Goal: Information Seeking & Learning: Learn about a topic

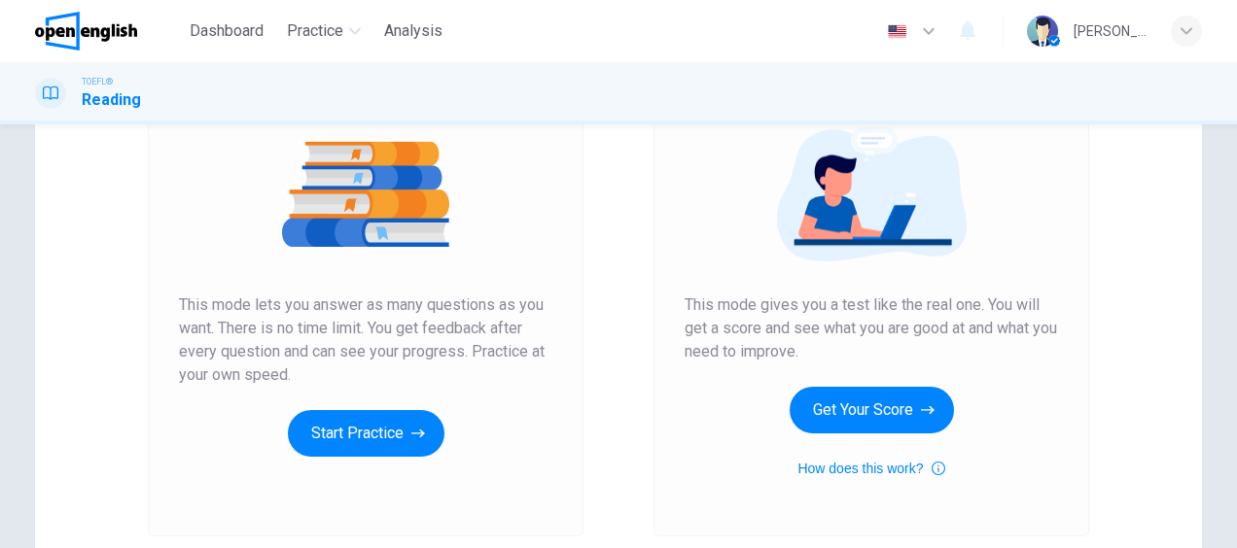
scroll to position [273, 0]
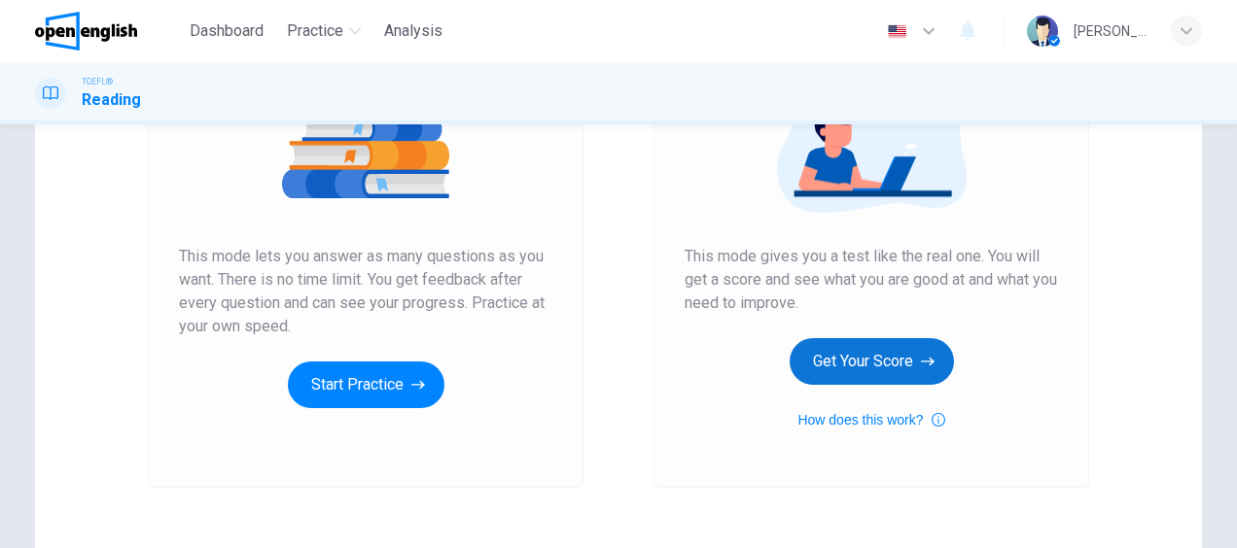
click at [894, 375] on button "Get Your Score" at bounding box center [871, 361] width 164 height 47
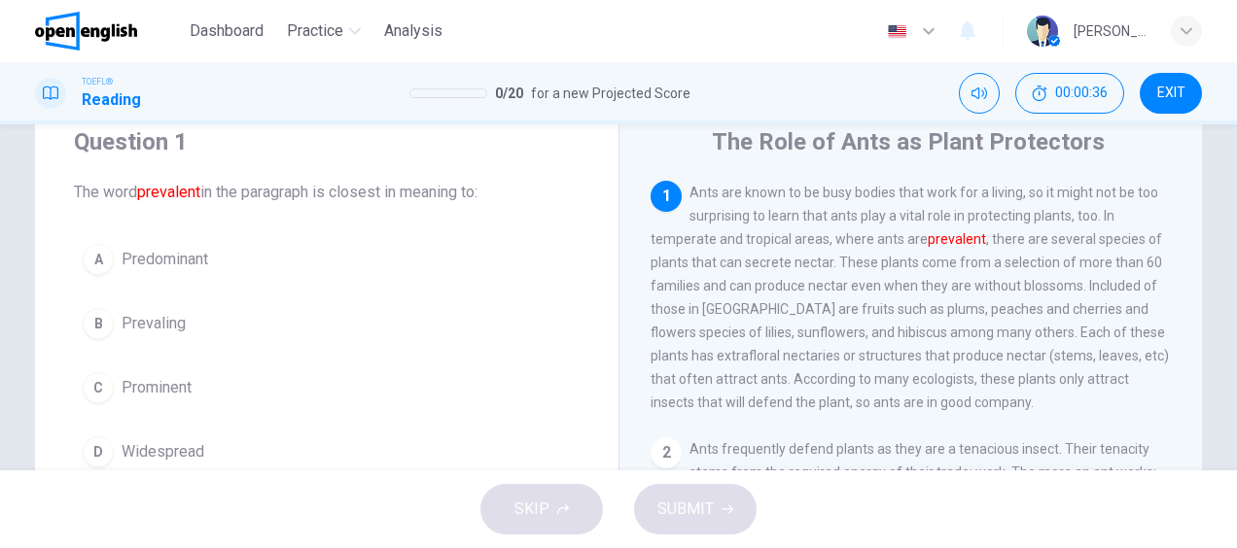
scroll to position [97, 0]
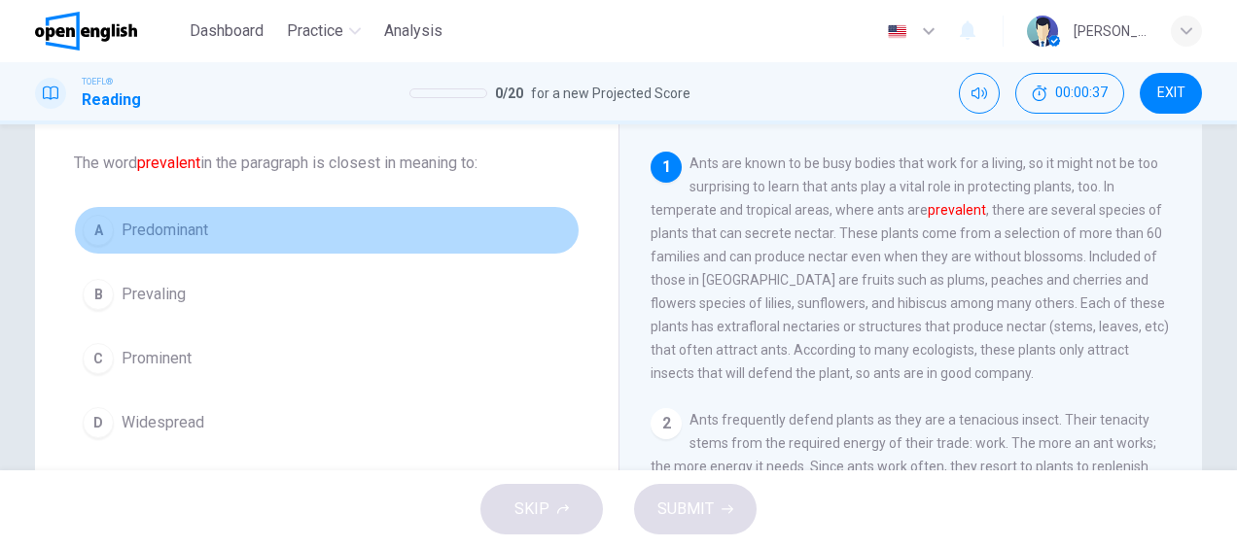
click at [165, 231] on span "Predominant" at bounding box center [165, 230] width 87 height 23
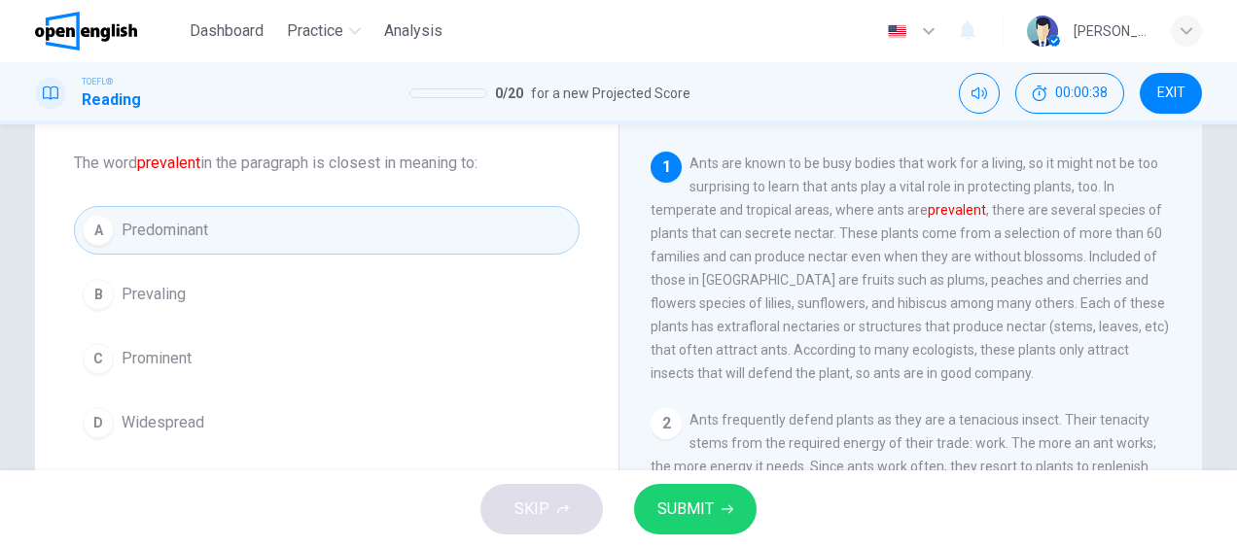
scroll to position [194, 0]
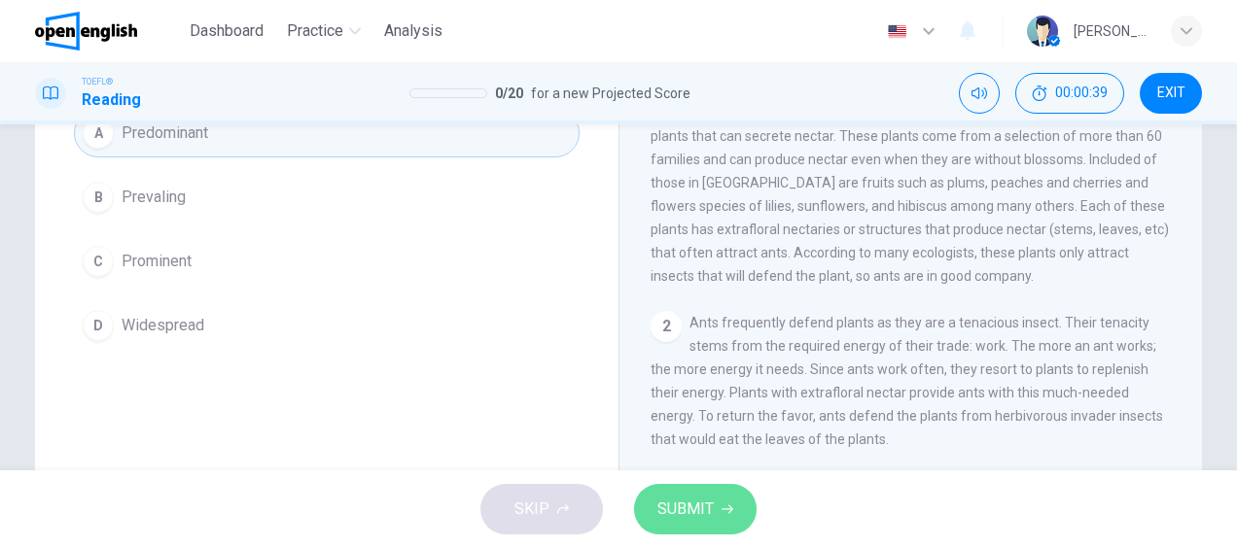
click at [711, 514] on span "SUBMIT" at bounding box center [685, 509] width 56 height 27
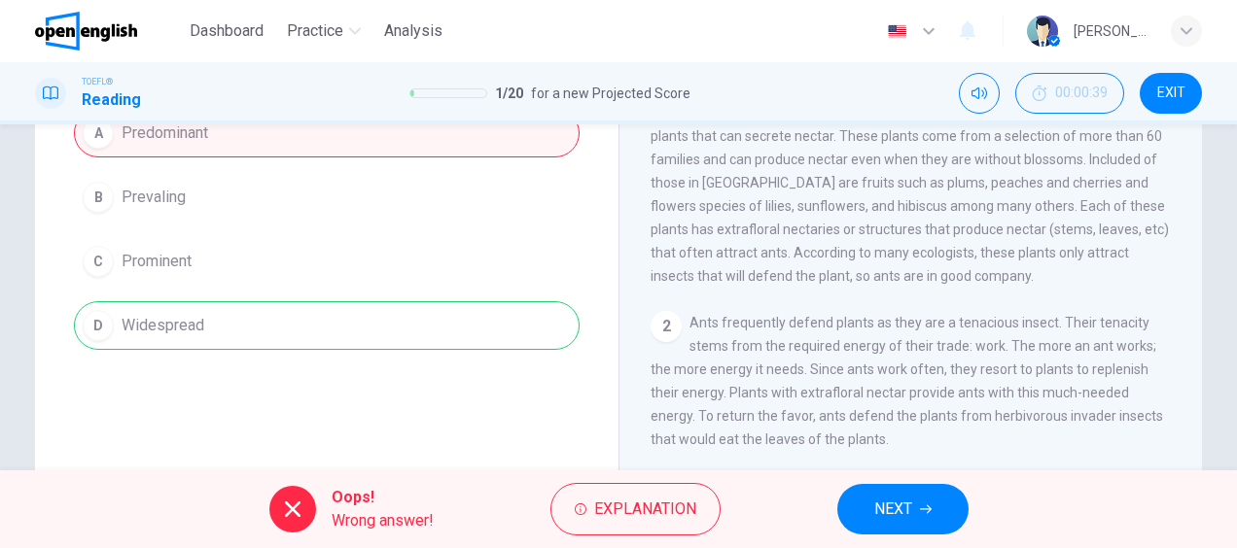
scroll to position [97, 0]
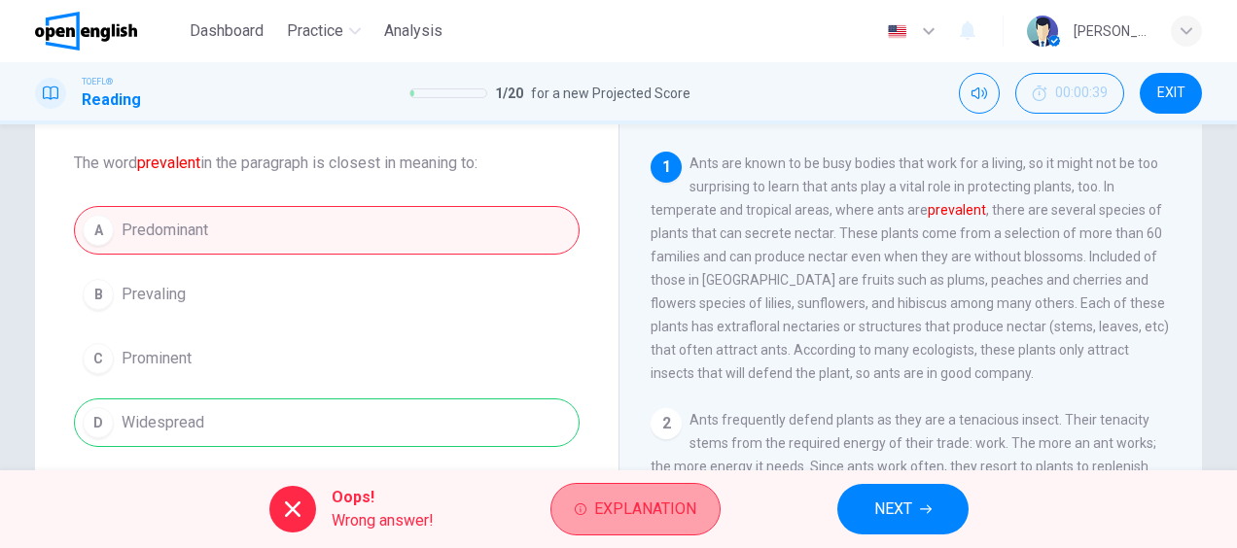
click at [649, 513] on span "Explanation" at bounding box center [645, 509] width 102 height 27
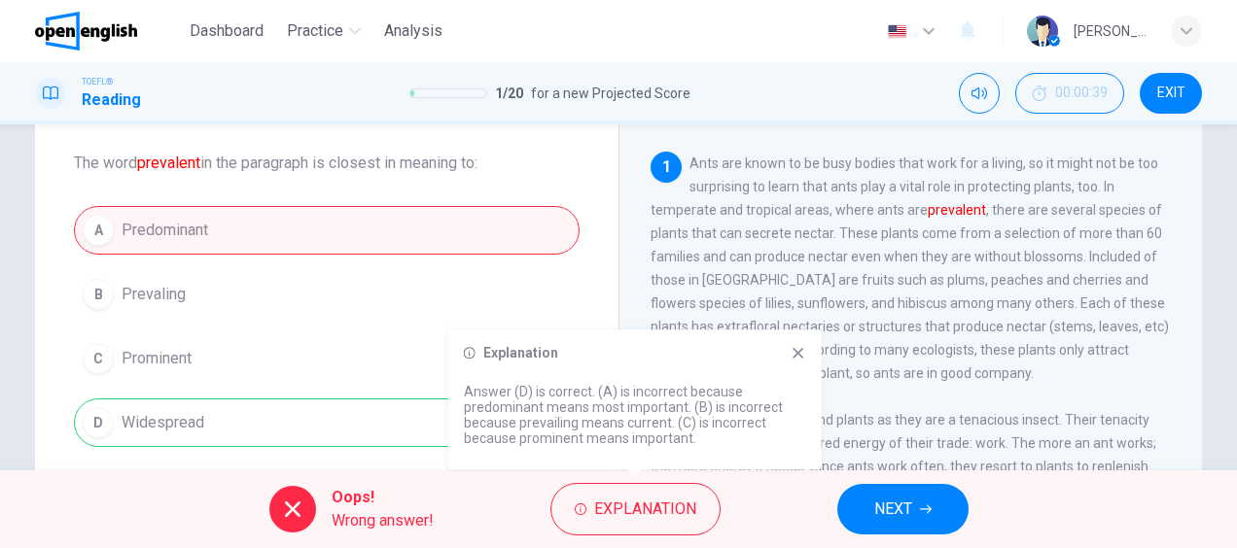
click at [861, 500] on button "NEXT" at bounding box center [902, 509] width 131 height 51
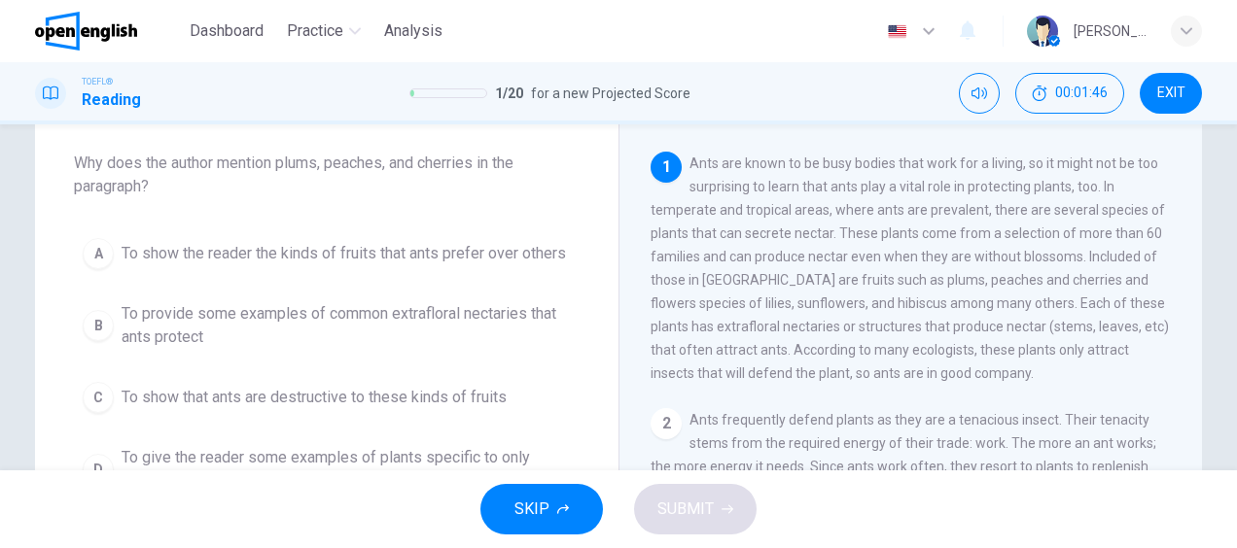
click at [329, 316] on span "To provide some examples of common extrafloral nectaries that ants protect" at bounding box center [346, 325] width 449 height 47
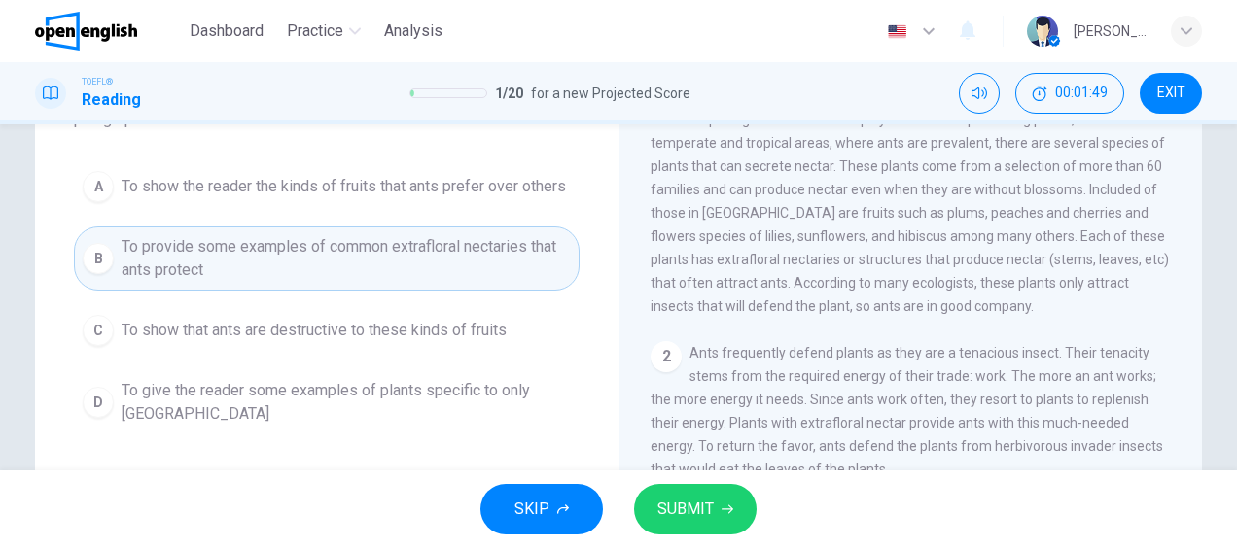
scroll to position [194, 0]
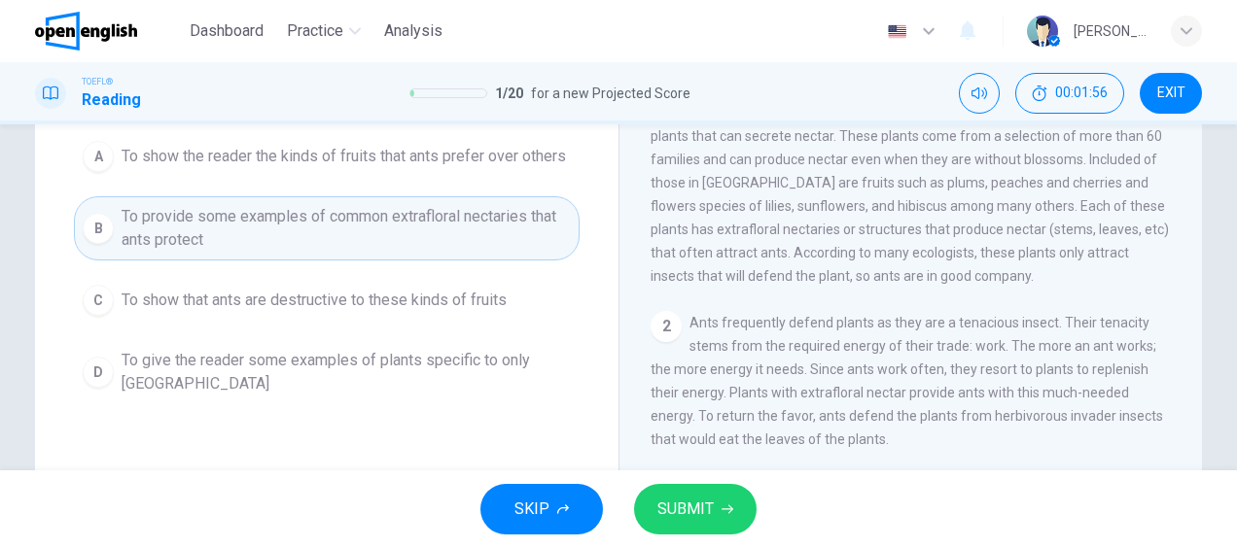
click at [708, 511] on span "SUBMIT" at bounding box center [685, 509] width 56 height 27
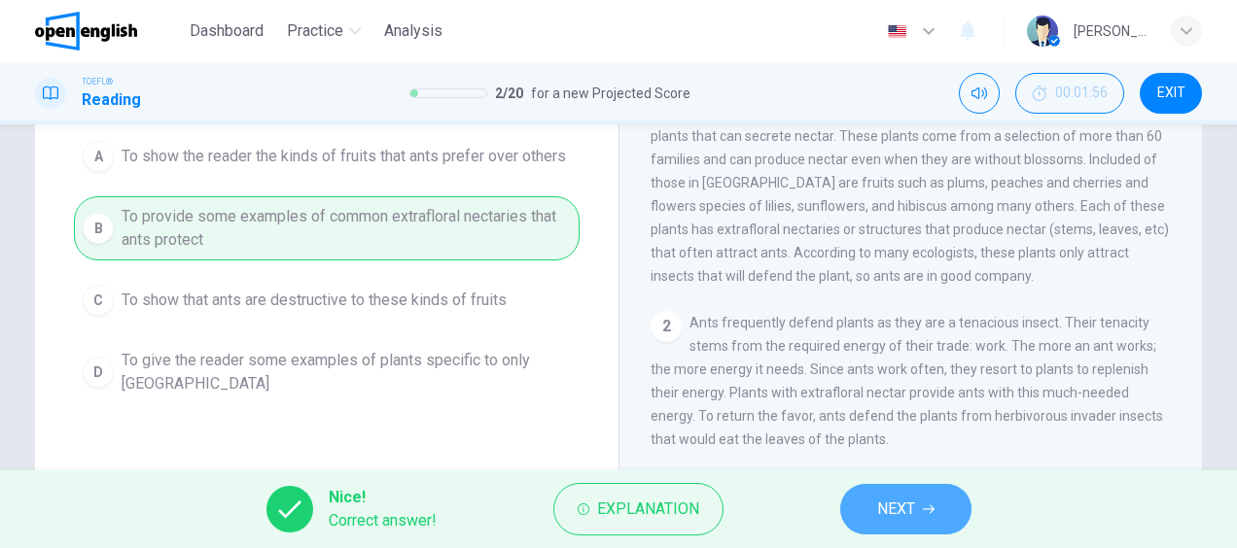
click at [937, 505] on button "NEXT" at bounding box center [905, 509] width 131 height 51
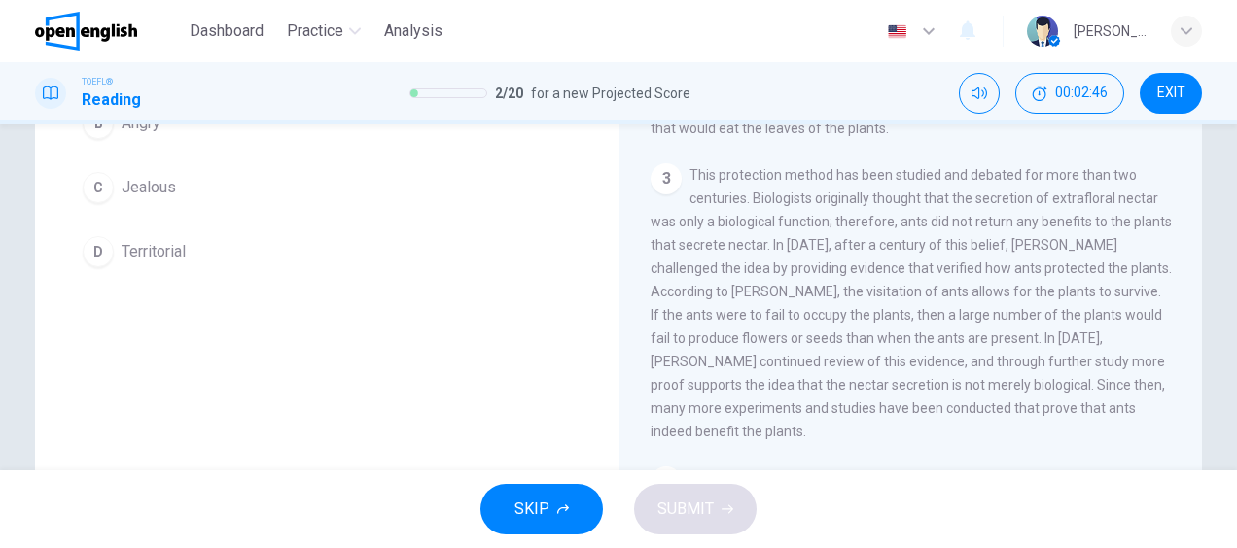
scroll to position [0, 0]
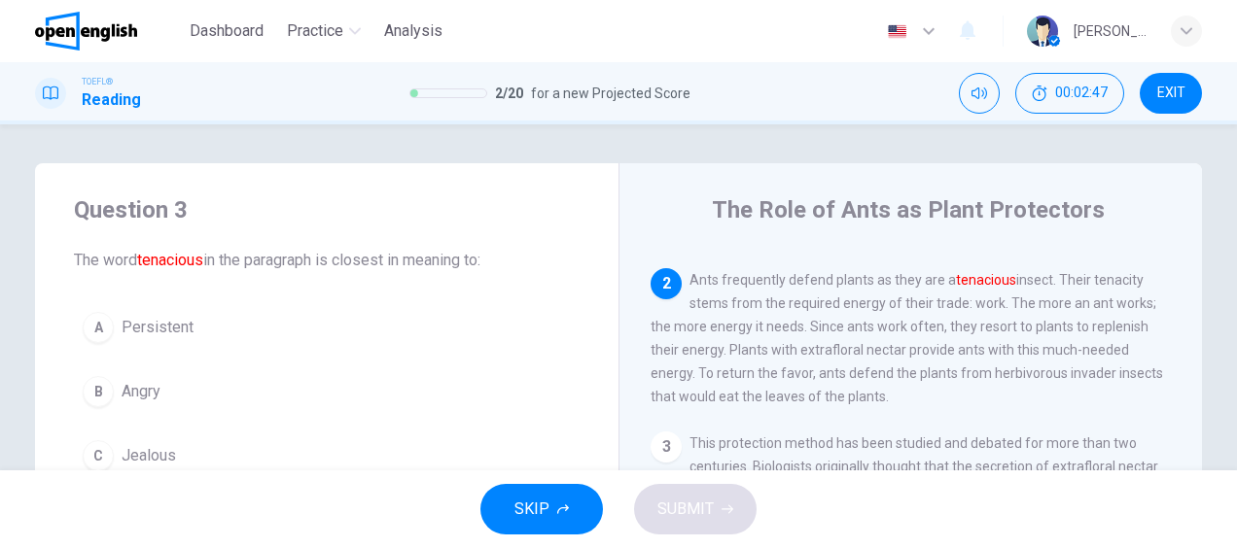
click at [157, 332] on span "Persistent" at bounding box center [158, 327] width 72 height 23
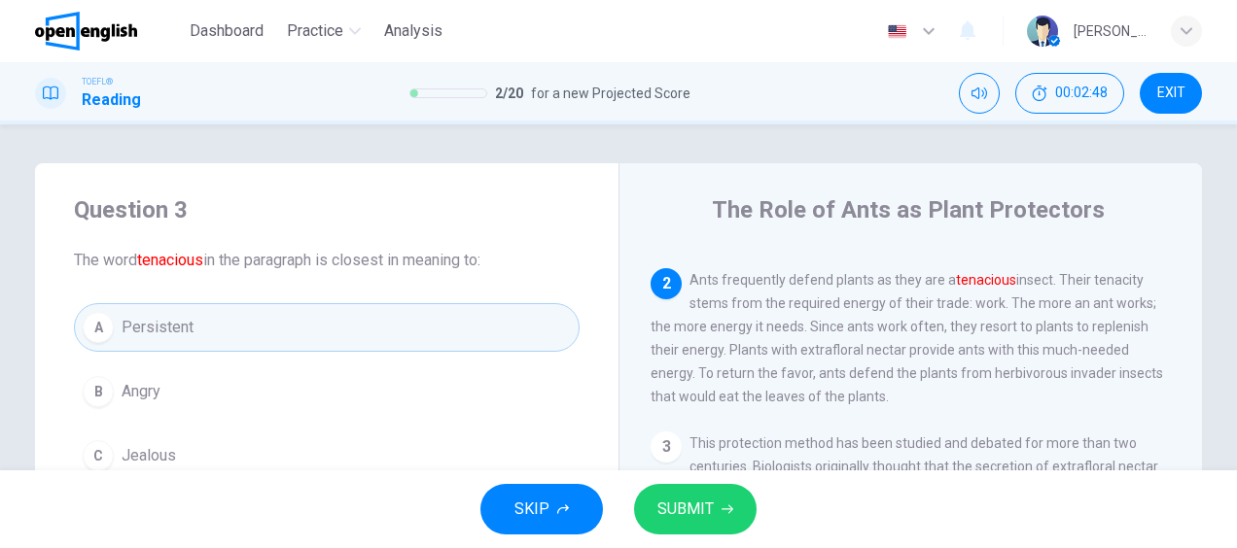
scroll to position [97, 0]
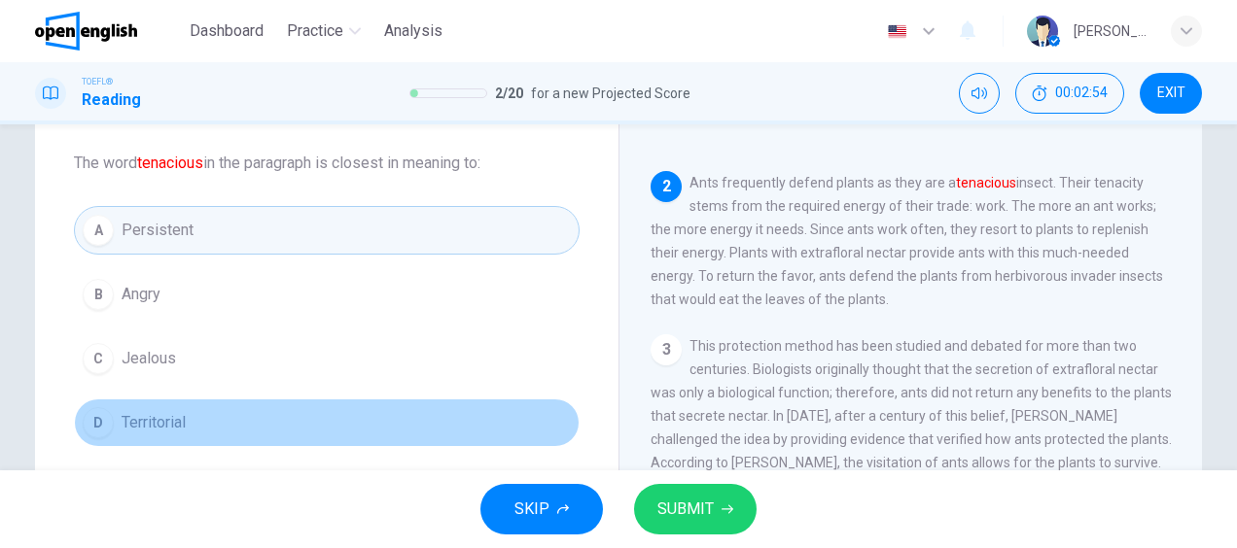
click at [122, 411] on span "Territorial" at bounding box center [154, 422] width 64 height 23
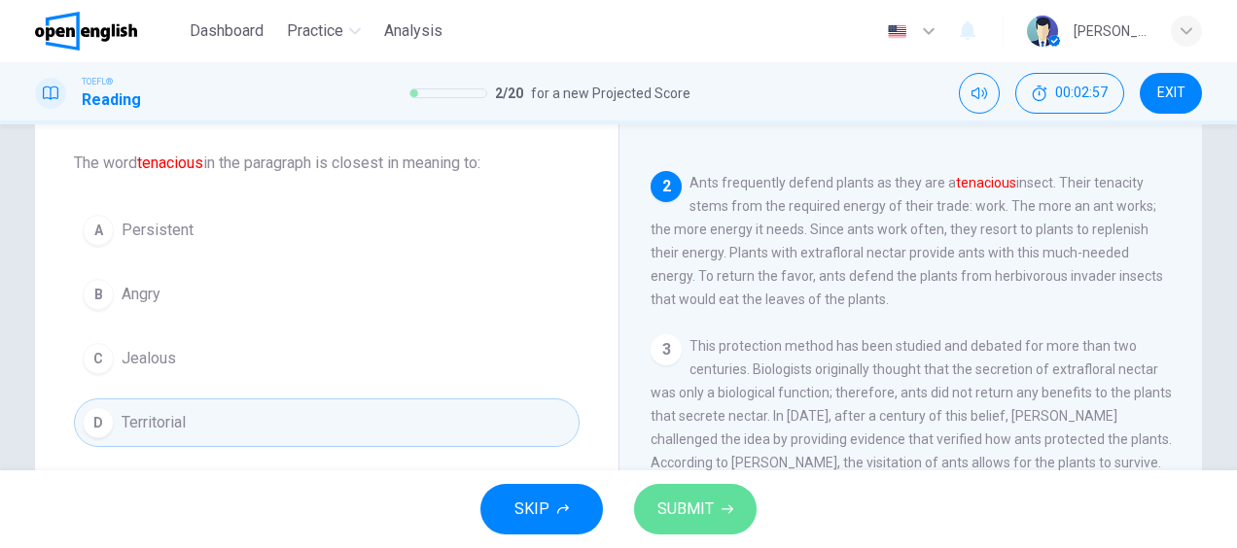
click at [706, 511] on span "SUBMIT" at bounding box center [685, 509] width 56 height 27
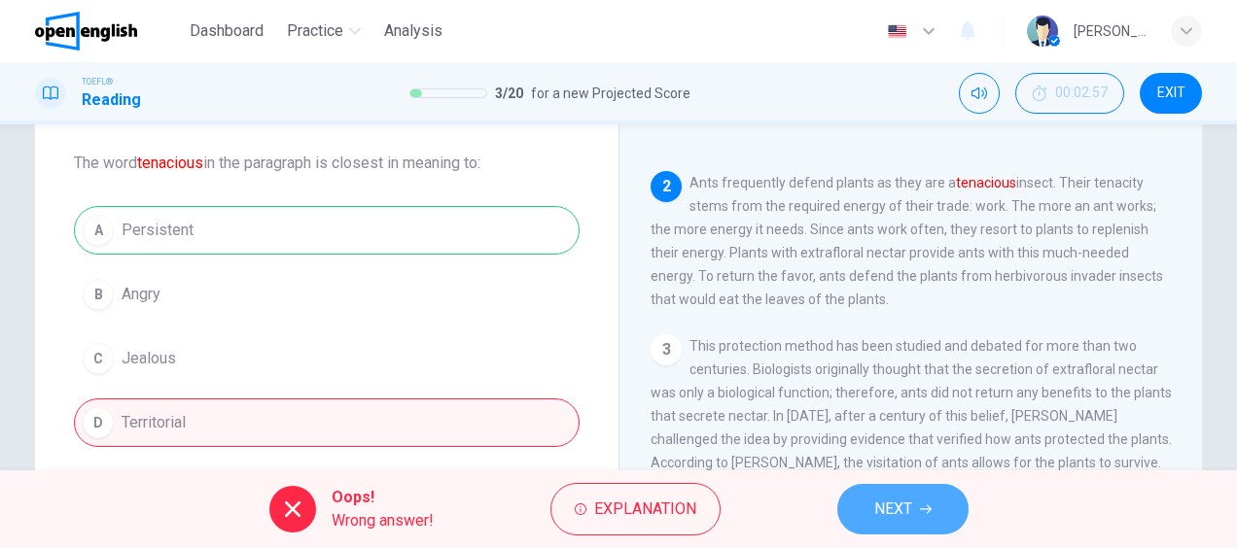
click at [912, 500] on span "NEXT" at bounding box center [893, 509] width 38 height 27
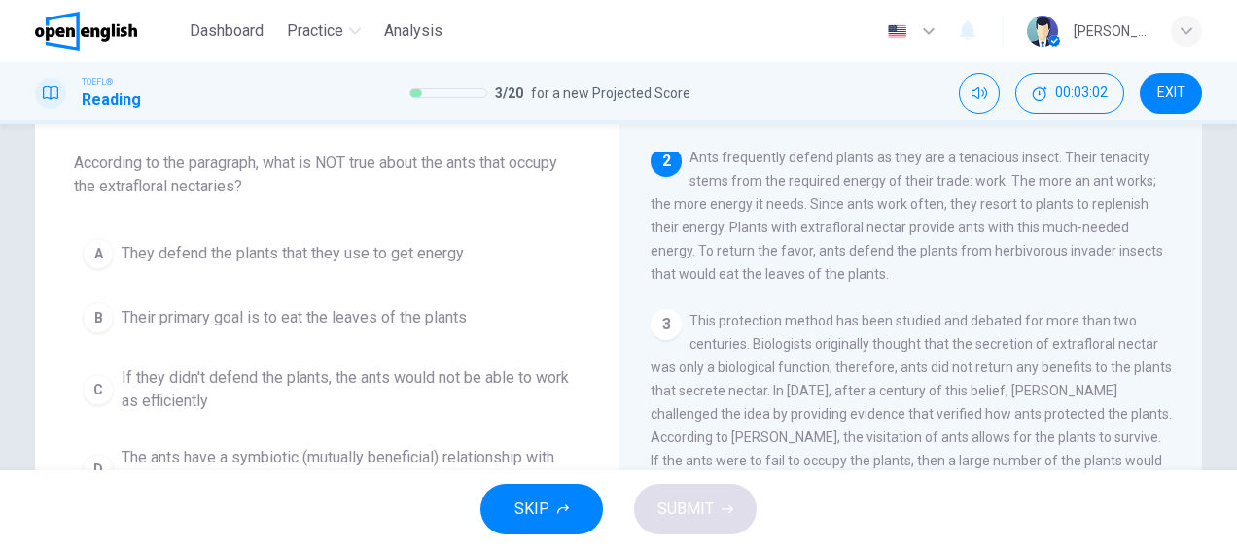
scroll to position [194, 0]
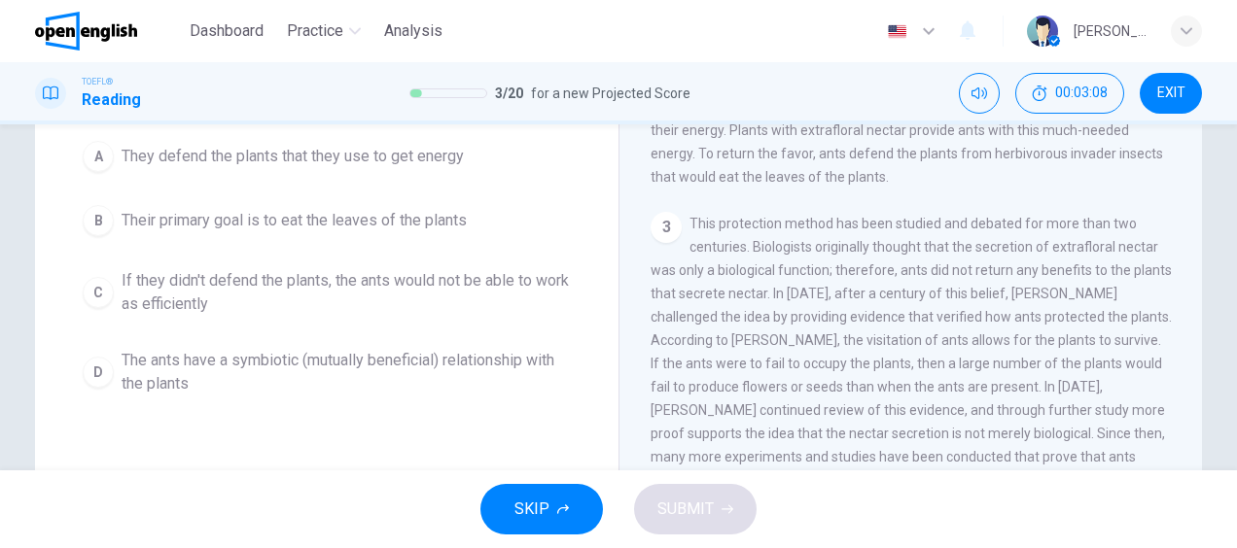
click at [350, 227] on span "Their primary goal is to eat the leaves of the plants" at bounding box center [294, 220] width 345 height 23
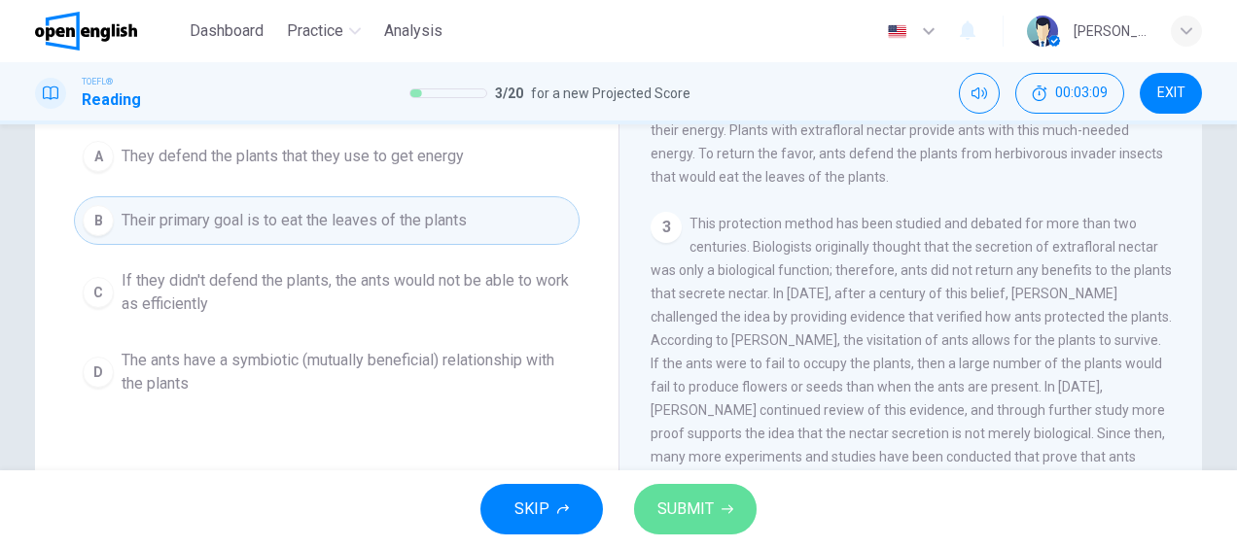
click at [672, 505] on span "SUBMIT" at bounding box center [685, 509] width 56 height 27
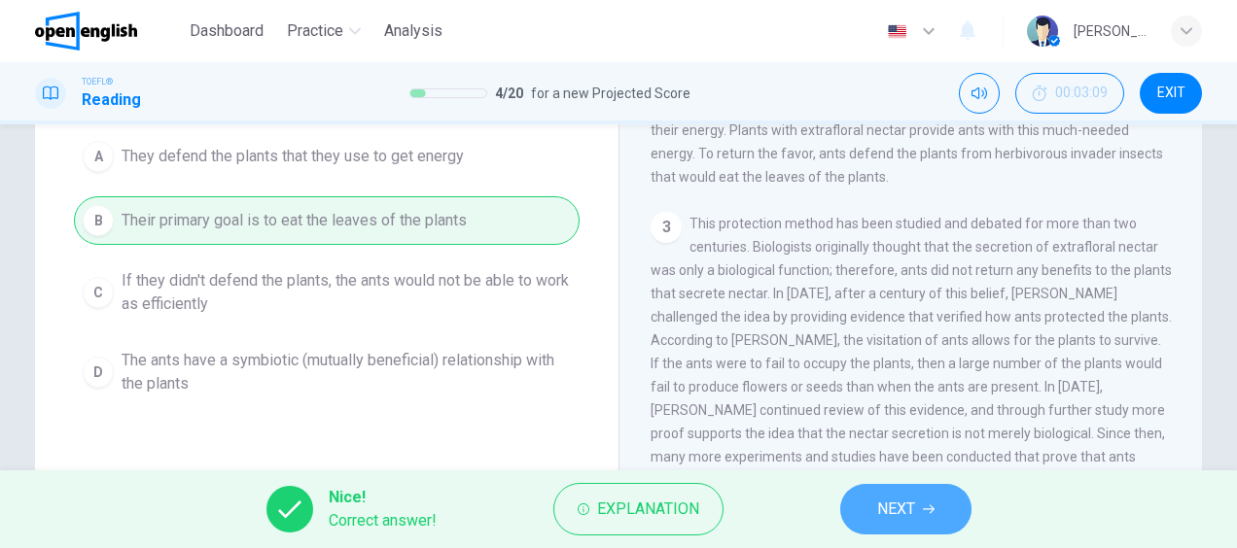
click at [903, 509] on span "NEXT" at bounding box center [896, 509] width 38 height 27
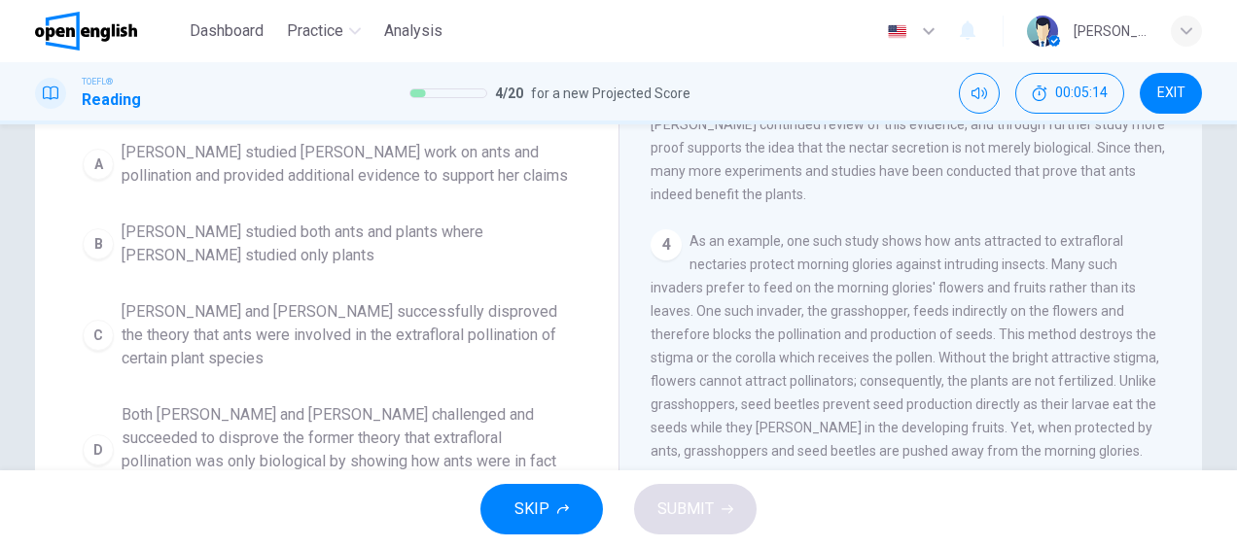
click at [413, 328] on span "[PERSON_NAME] and [PERSON_NAME] successfully disproved the theory that ants wer…" at bounding box center [346, 335] width 449 height 70
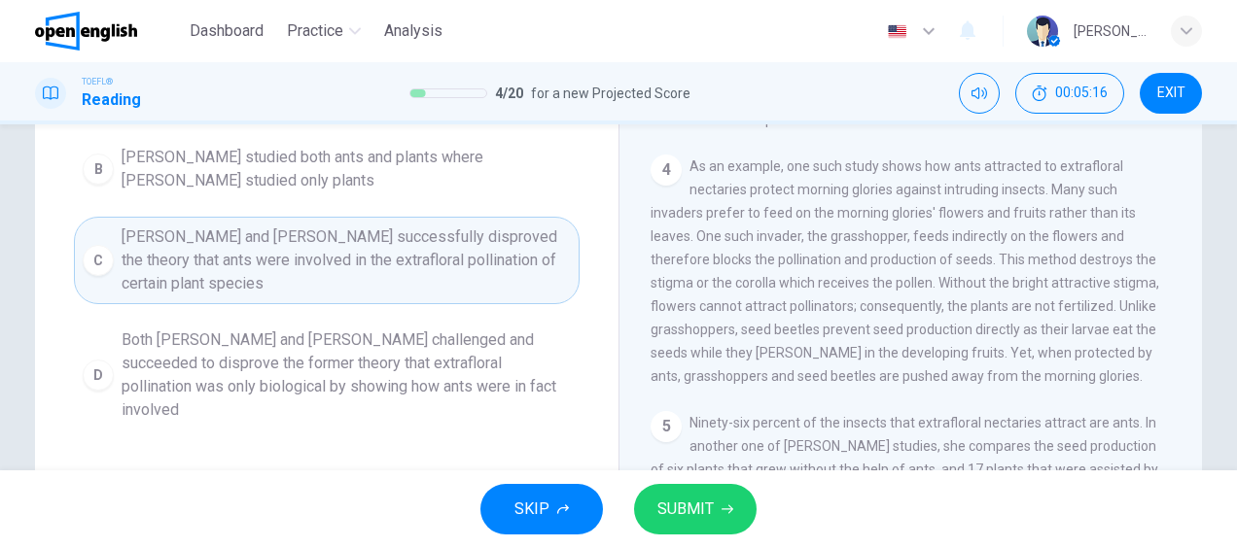
scroll to position [292, 0]
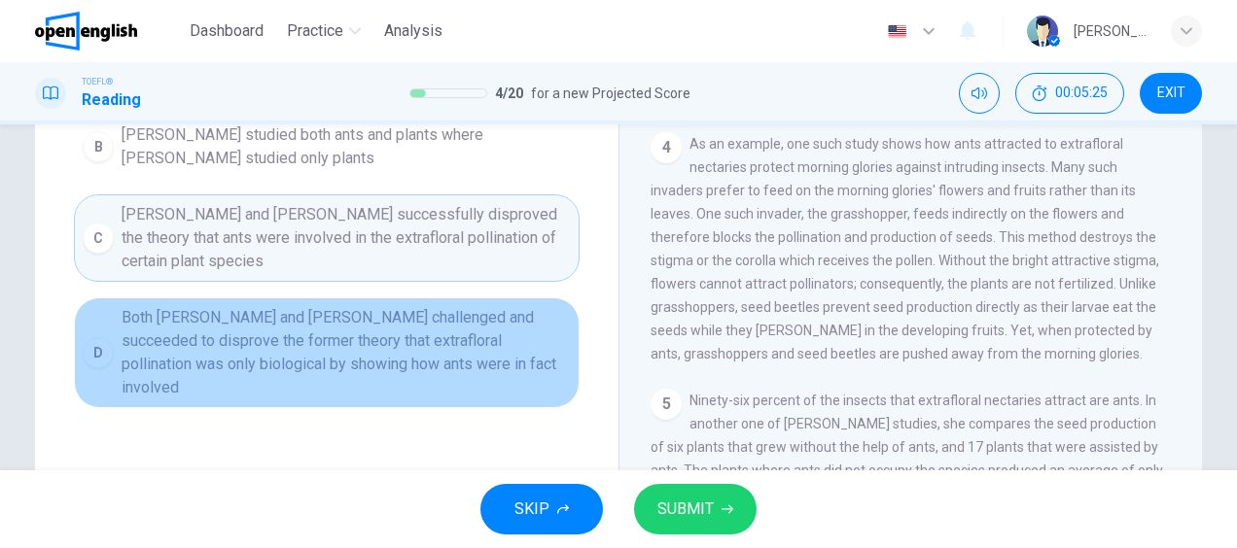
click at [329, 354] on span "Both [PERSON_NAME] and [PERSON_NAME] challenged and succeeded to disprove the f…" at bounding box center [346, 352] width 449 height 93
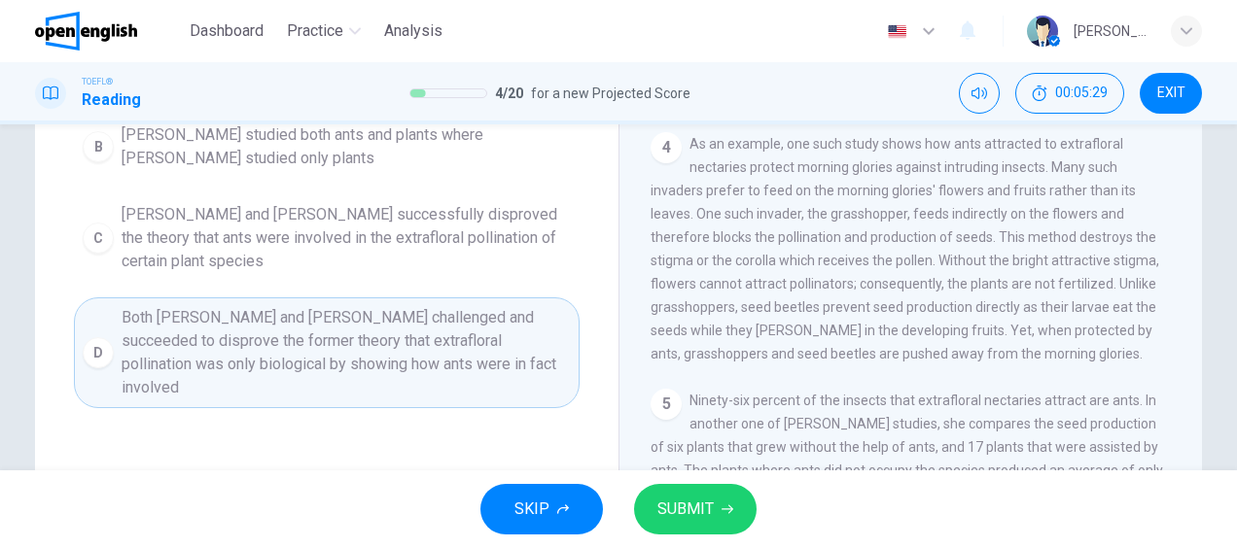
click at [721, 515] on button "SUBMIT" at bounding box center [695, 509] width 122 height 51
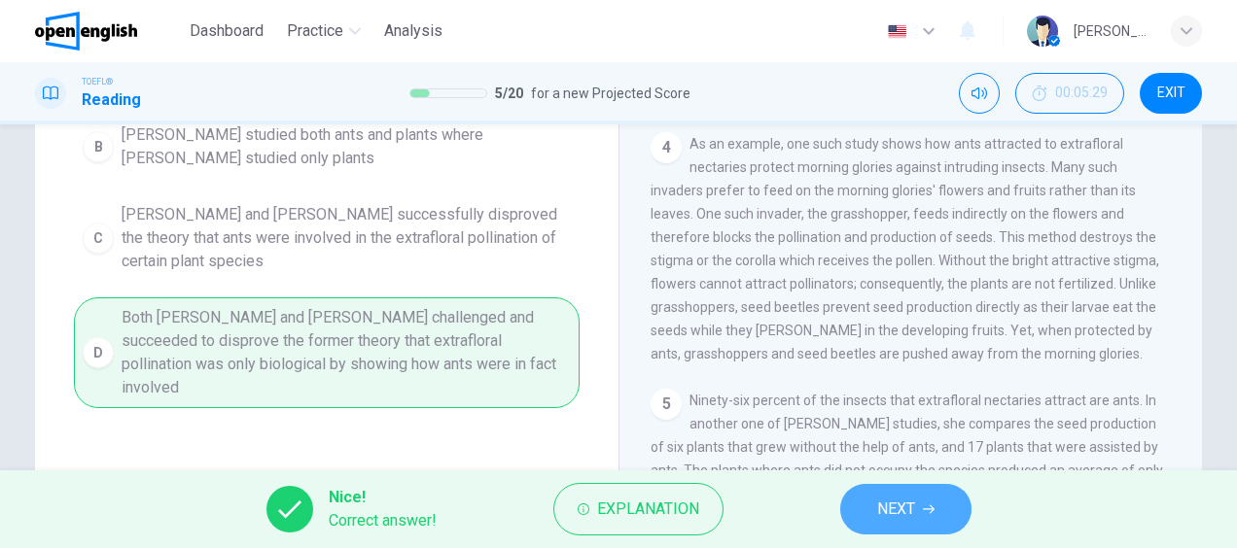
click at [914, 513] on span "NEXT" at bounding box center [896, 509] width 38 height 27
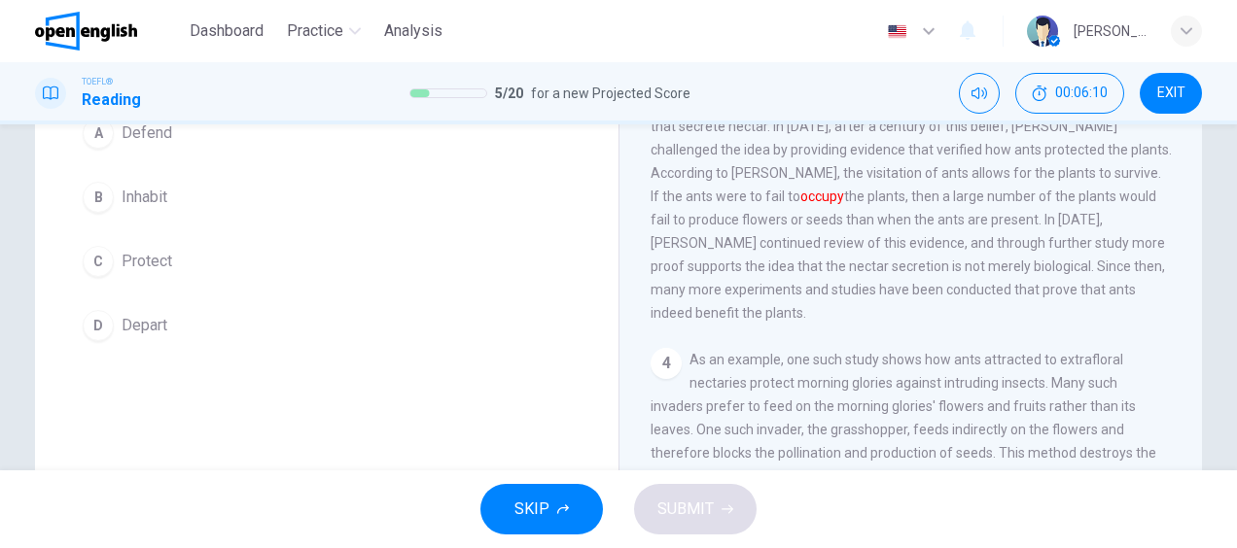
scroll to position [97, 0]
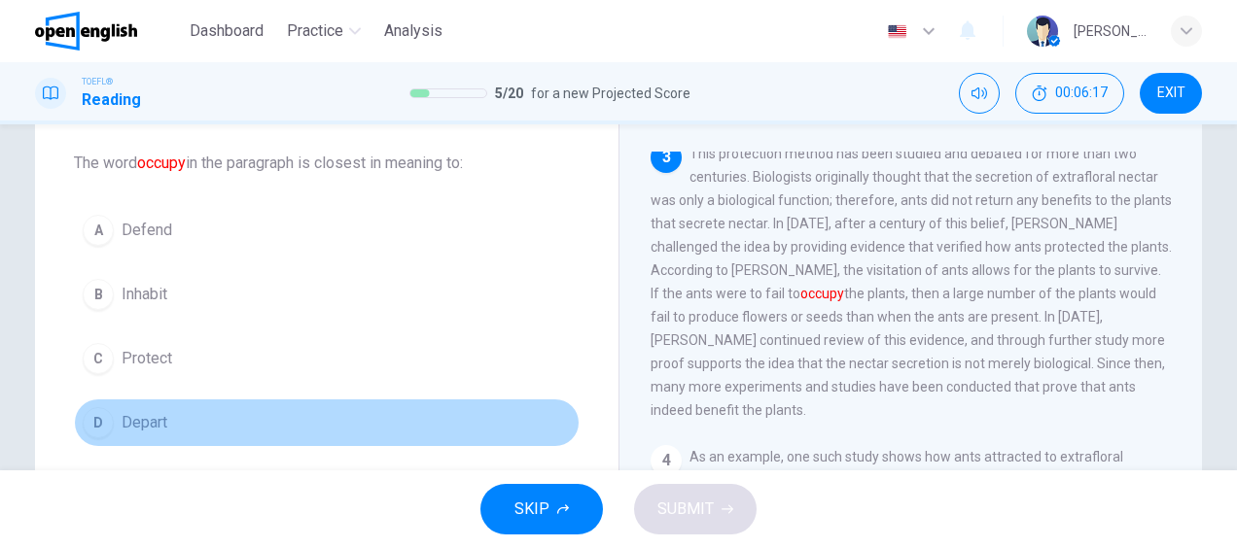
click at [142, 411] on span "Depart" at bounding box center [145, 422] width 46 height 23
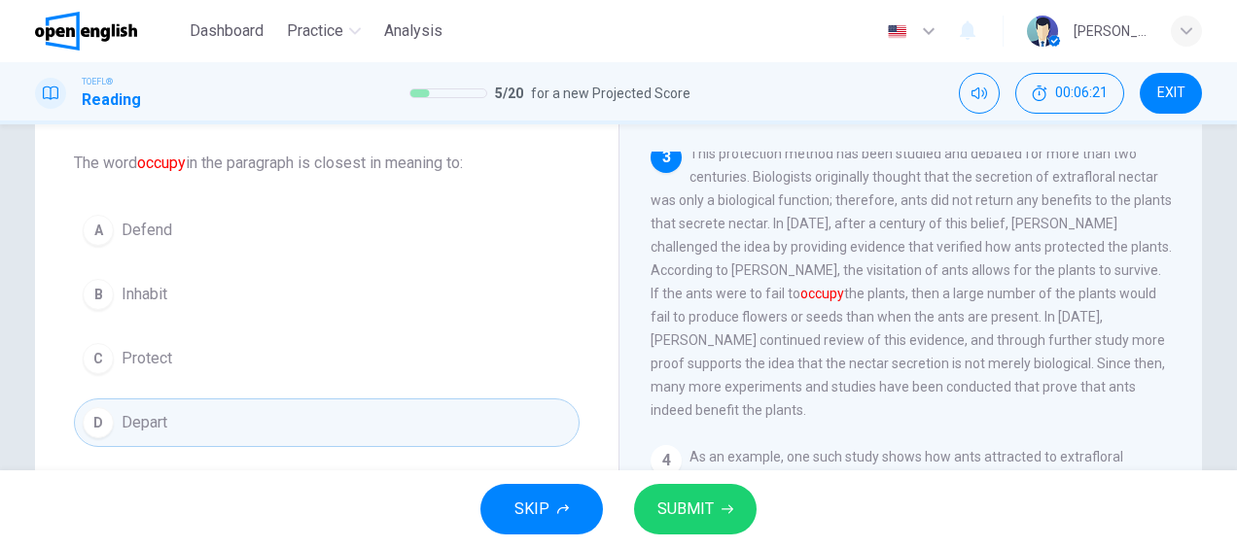
click at [149, 297] on span "Inhabit" at bounding box center [145, 294] width 46 height 23
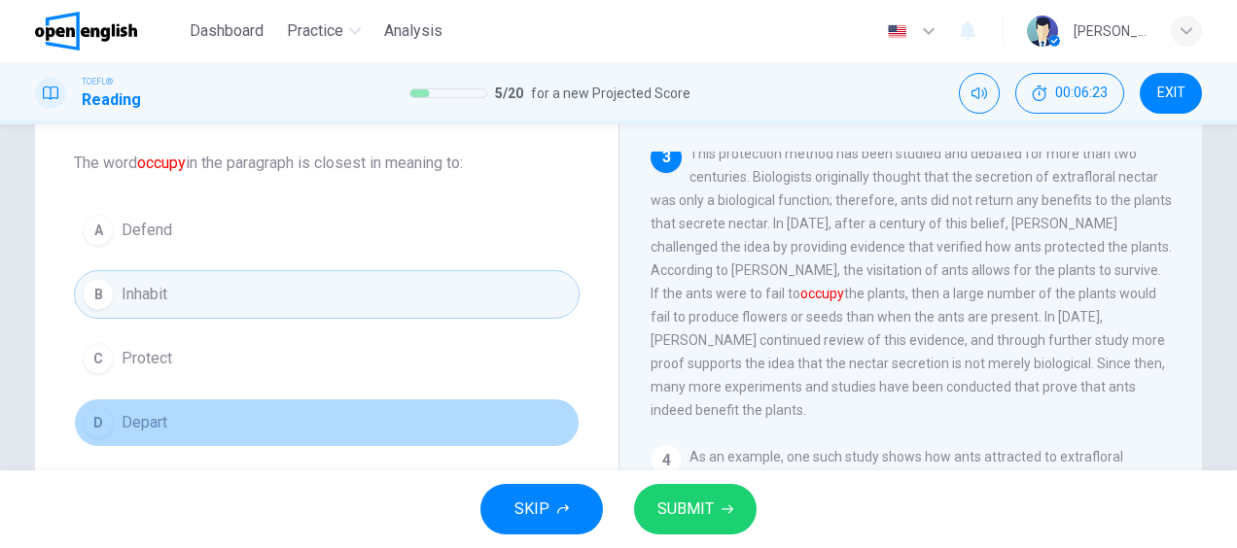
click at [150, 430] on span "Depart" at bounding box center [145, 422] width 46 height 23
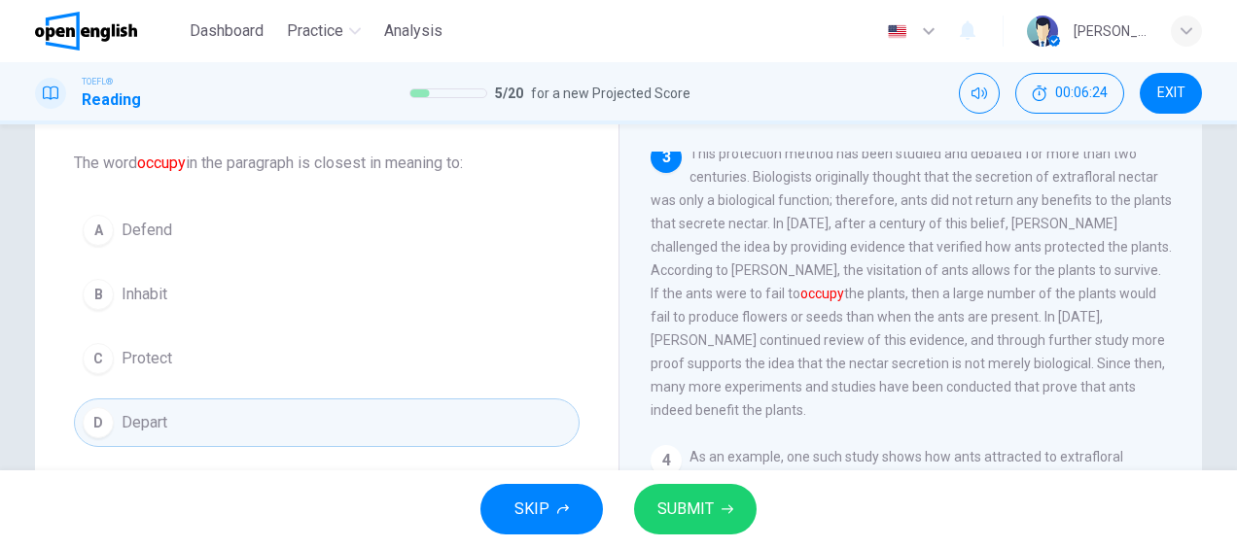
click at [740, 527] on button "SUBMIT" at bounding box center [695, 509] width 122 height 51
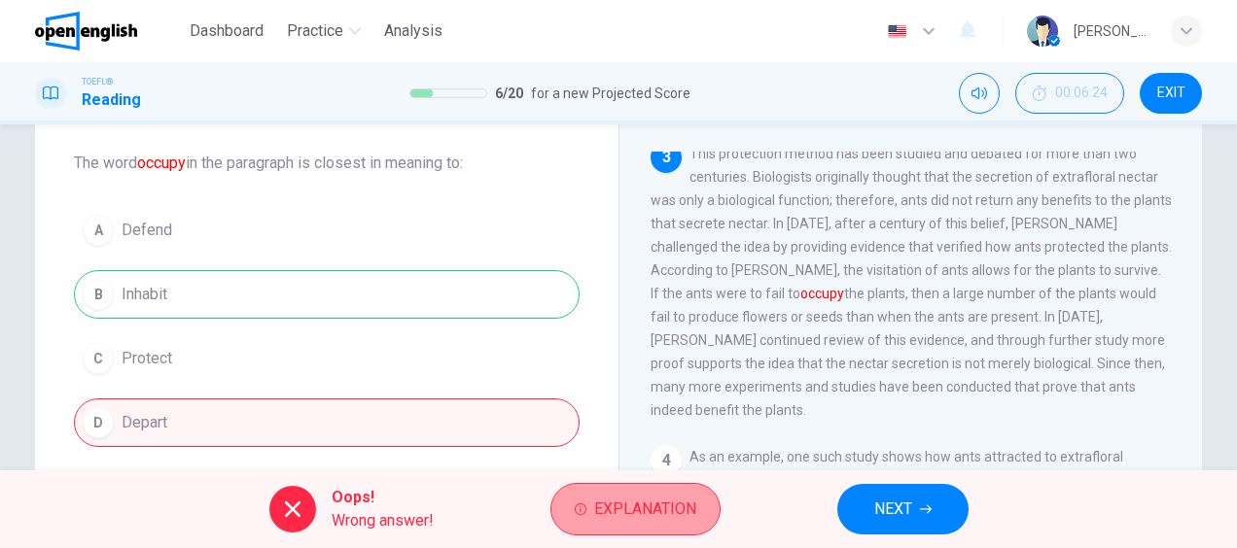
click at [636, 489] on button "Explanation" at bounding box center [635, 509] width 170 height 52
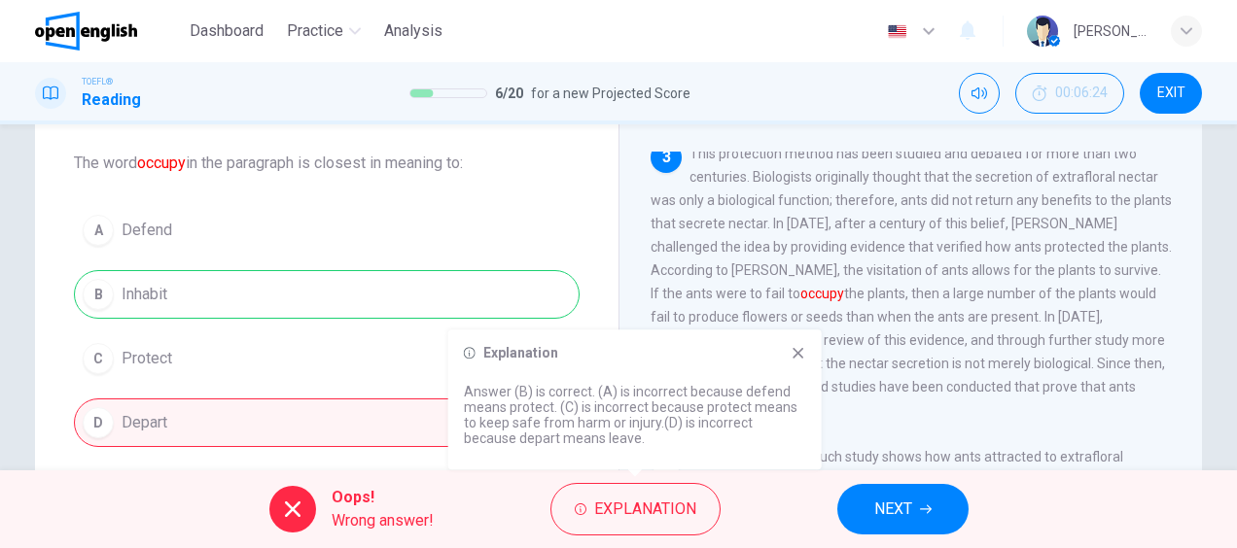
click at [920, 515] on button "NEXT" at bounding box center [902, 509] width 131 height 51
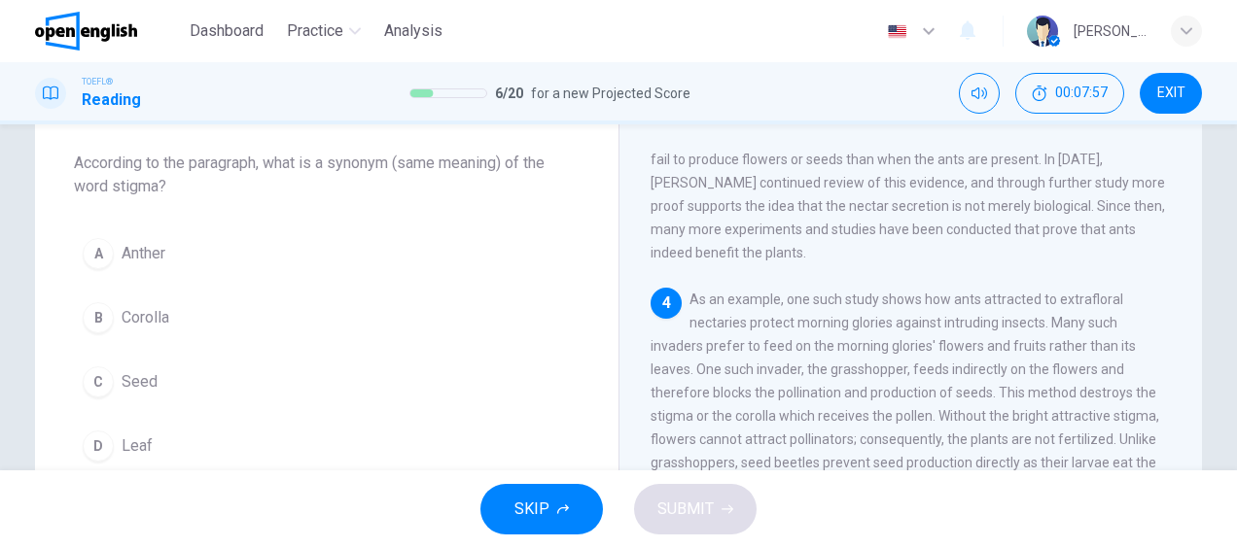
click at [135, 242] on span "Anther" at bounding box center [144, 253] width 44 height 23
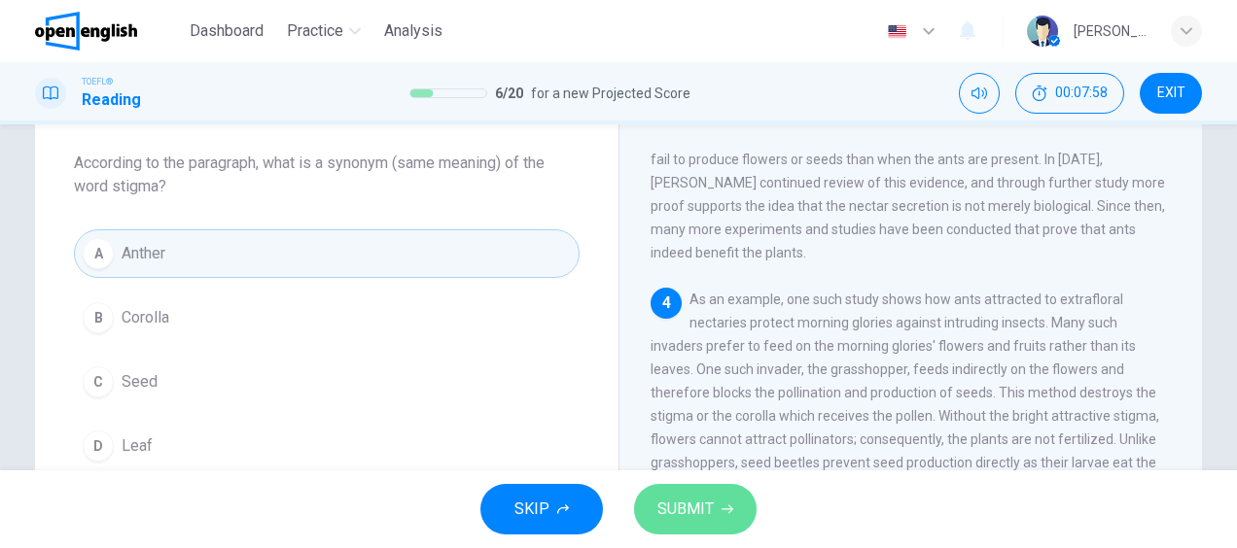
click at [719, 517] on button "SUBMIT" at bounding box center [695, 509] width 122 height 51
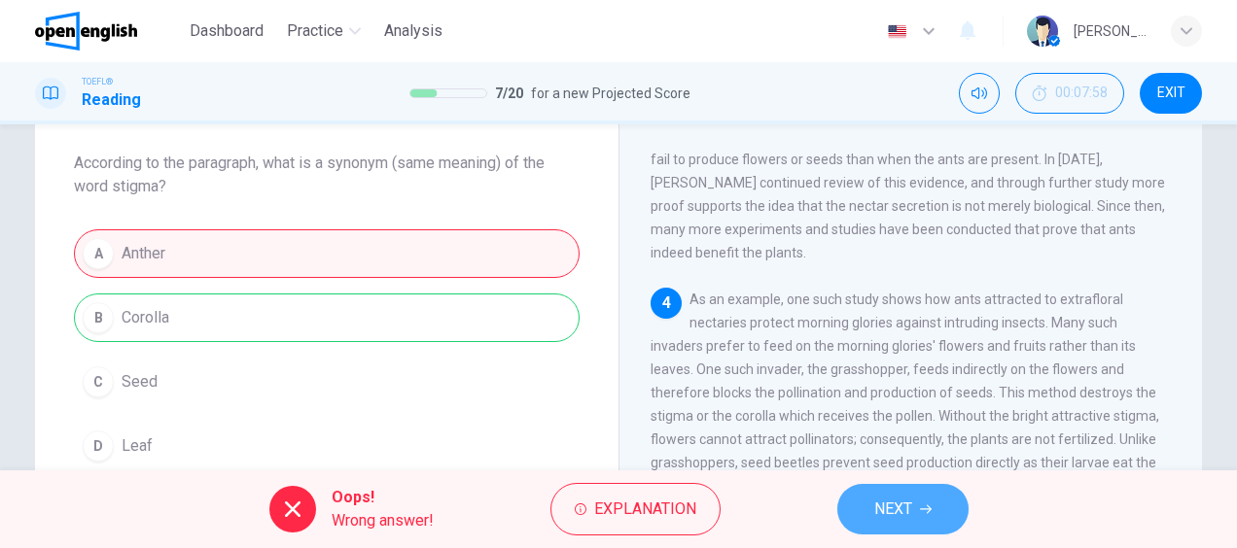
click at [860, 502] on button "NEXT" at bounding box center [902, 509] width 131 height 51
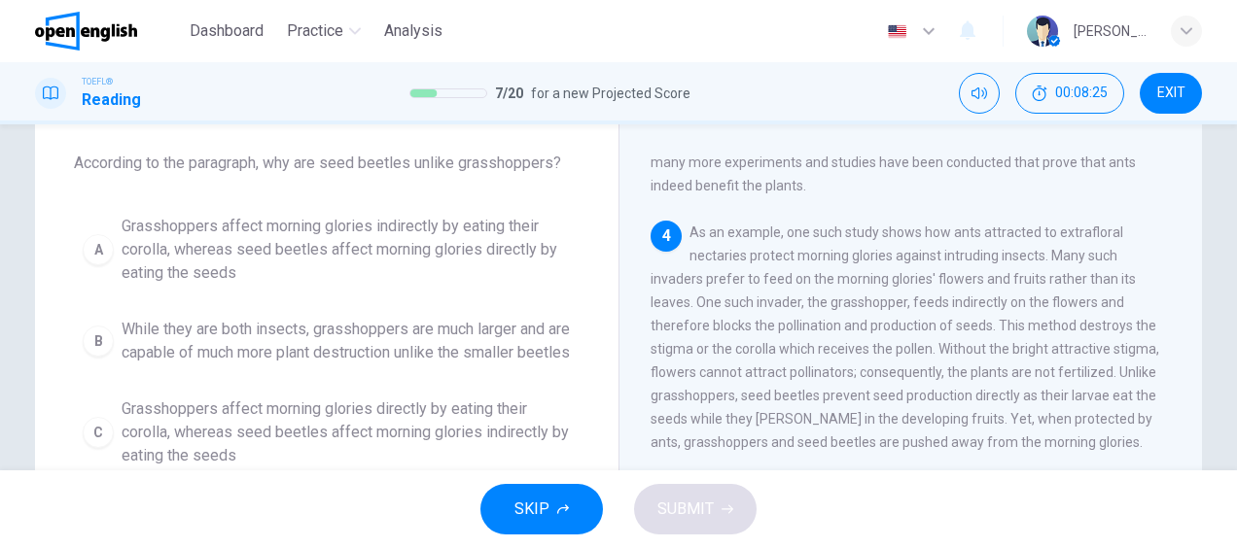
click at [407, 242] on span "Grasshoppers affect morning glories indirectly by eating their corolla, whereas…" at bounding box center [346, 250] width 449 height 70
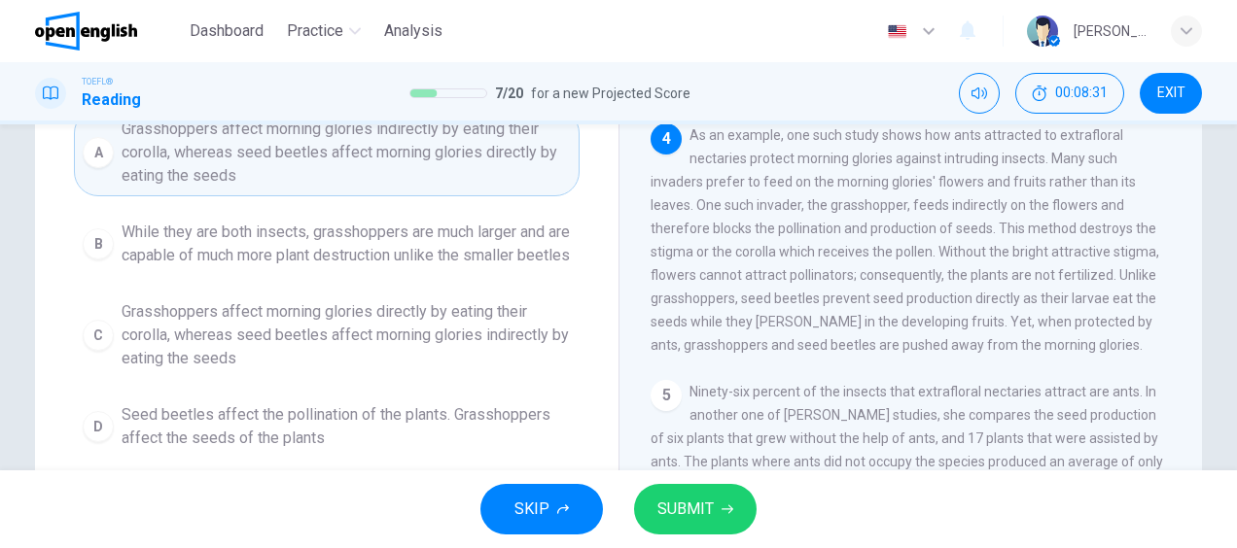
scroll to position [292, 0]
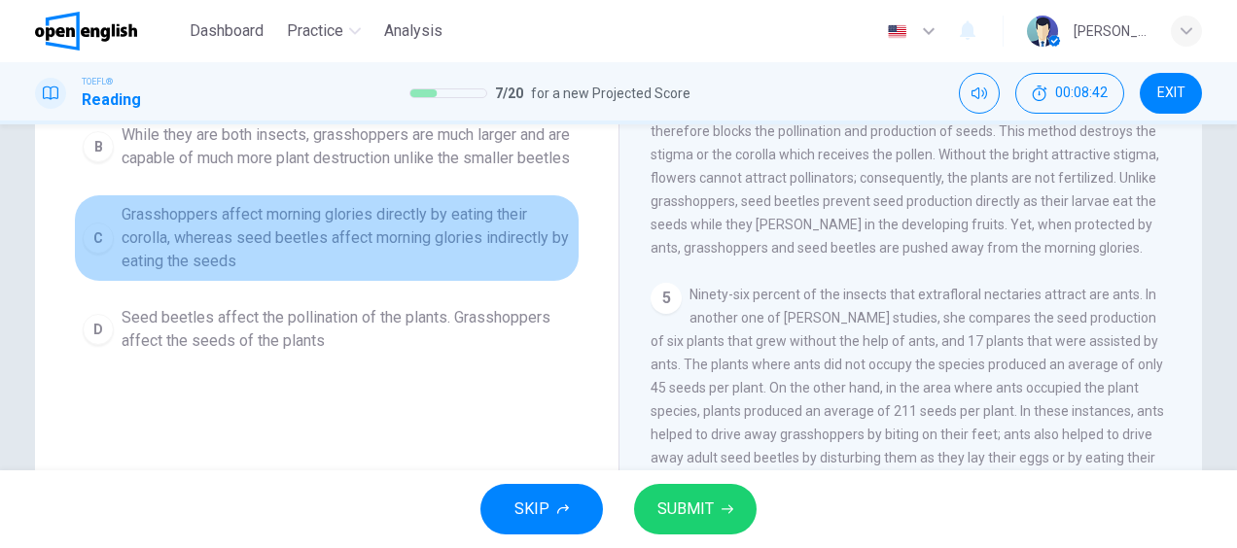
click at [341, 264] on span "Grasshoppers affect morning glories directly by eating their corolla, whereas s…" at bounding box center [346, 238] width 449 height 70
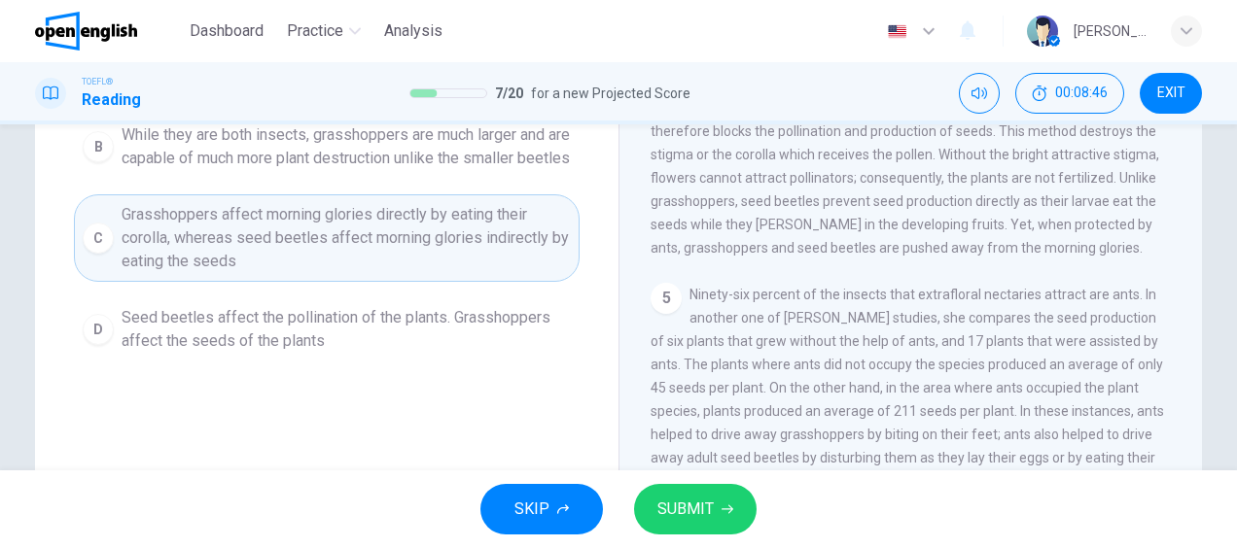
click at [714, 511] on button "SUBMIT" at bounding box center [695, 509] width 122 height 51
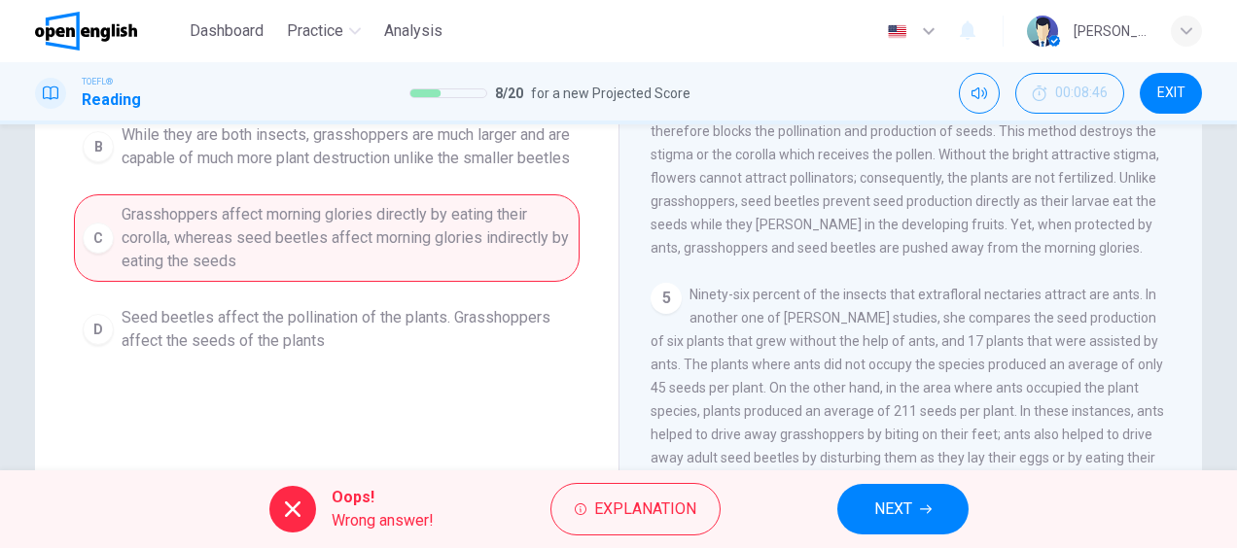
scroll to position [97, 0]
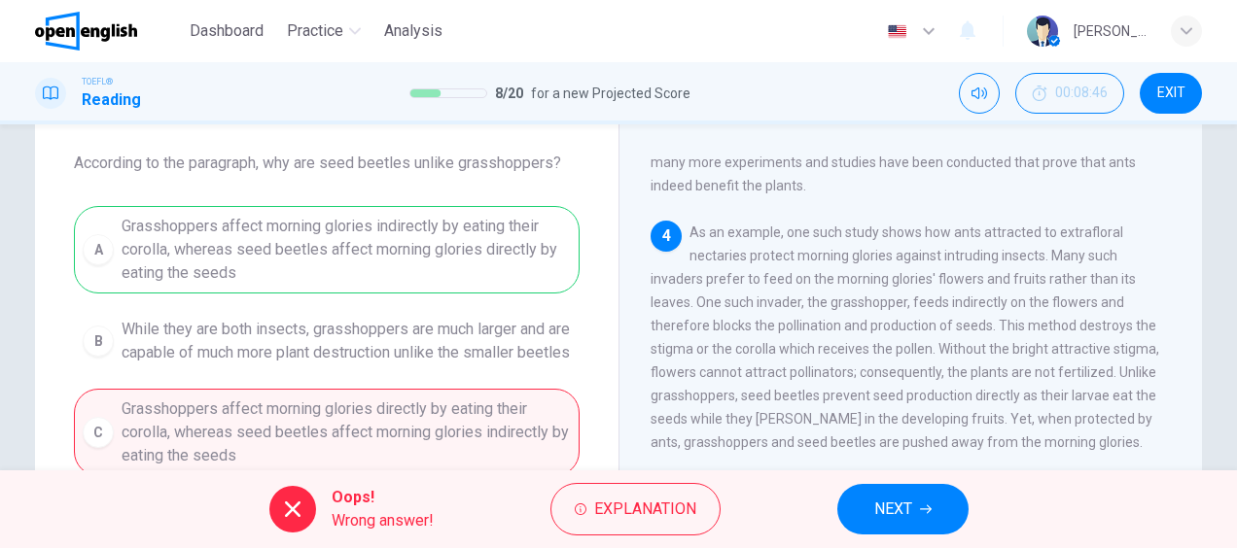
click at [865, 517] on button "NEXT" at bounding box center [902, 509] width 131 height 51
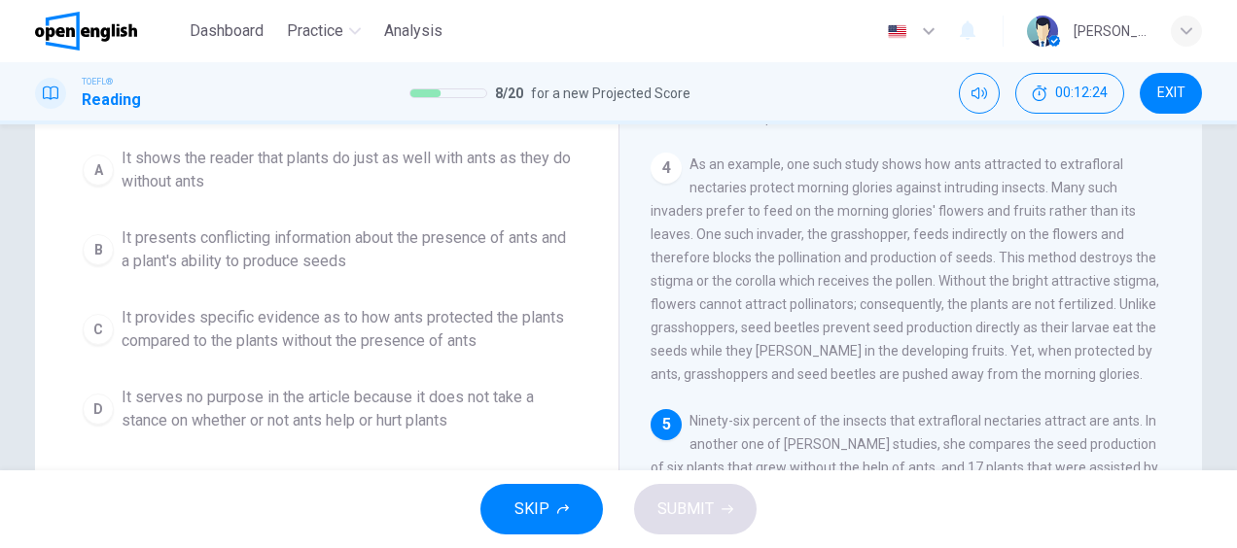
scroll to position [160, 0]
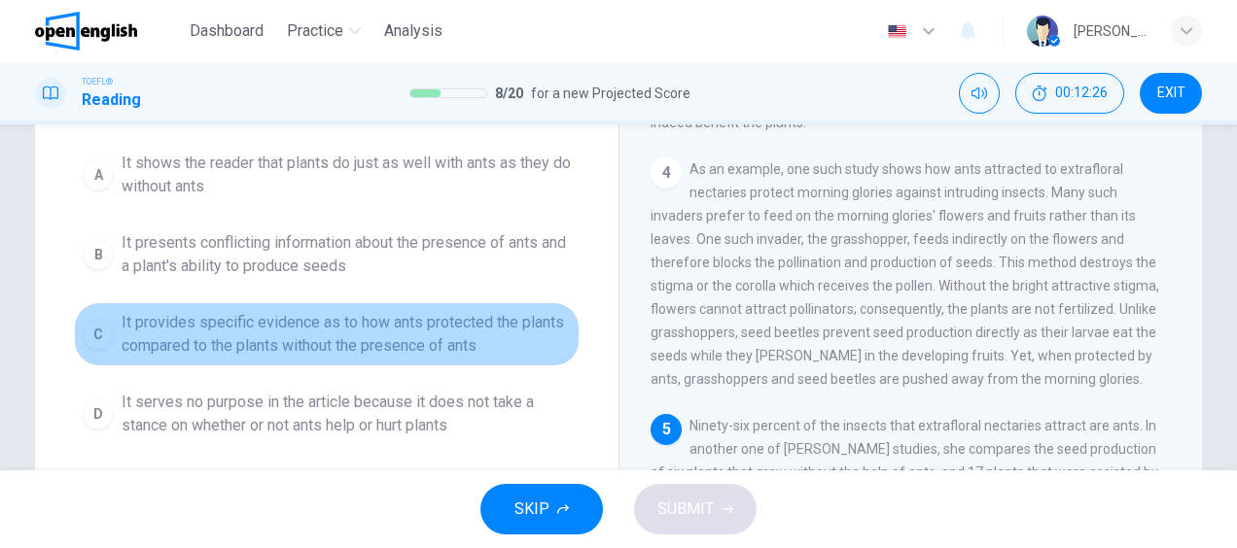
click at [344, 315] on span "It provides specific evidence as to how ants protected the plants compared to t…" at bounding box center [346, 334] width 449 height 47
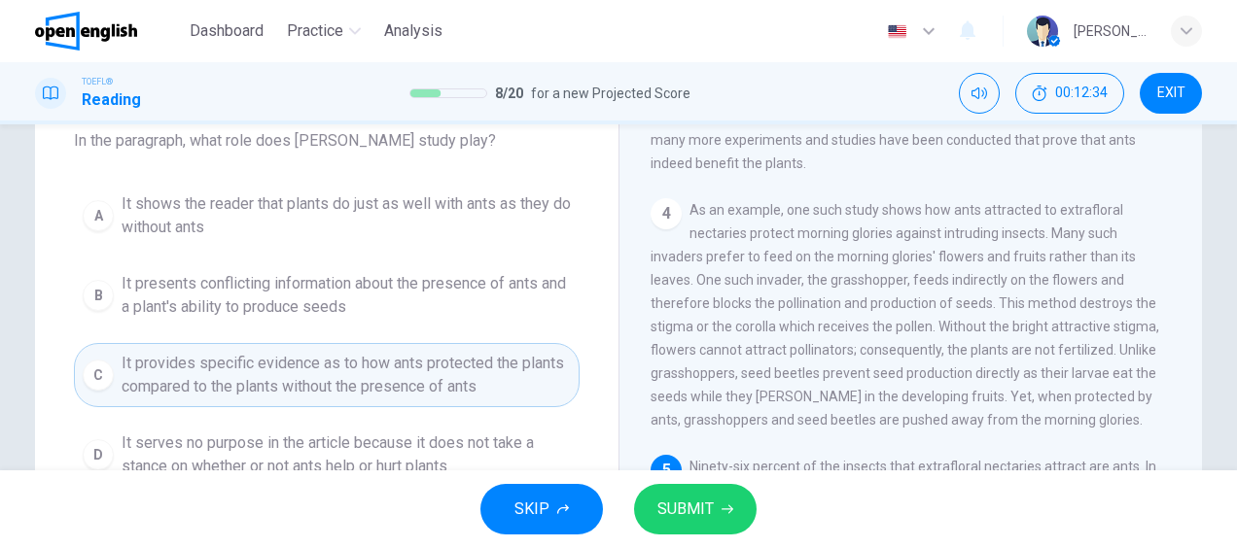
scroll to position [121, 0]
click at [697, 512] on span "SUBMIT" at bounding box center [685, 509] width 56 height 27
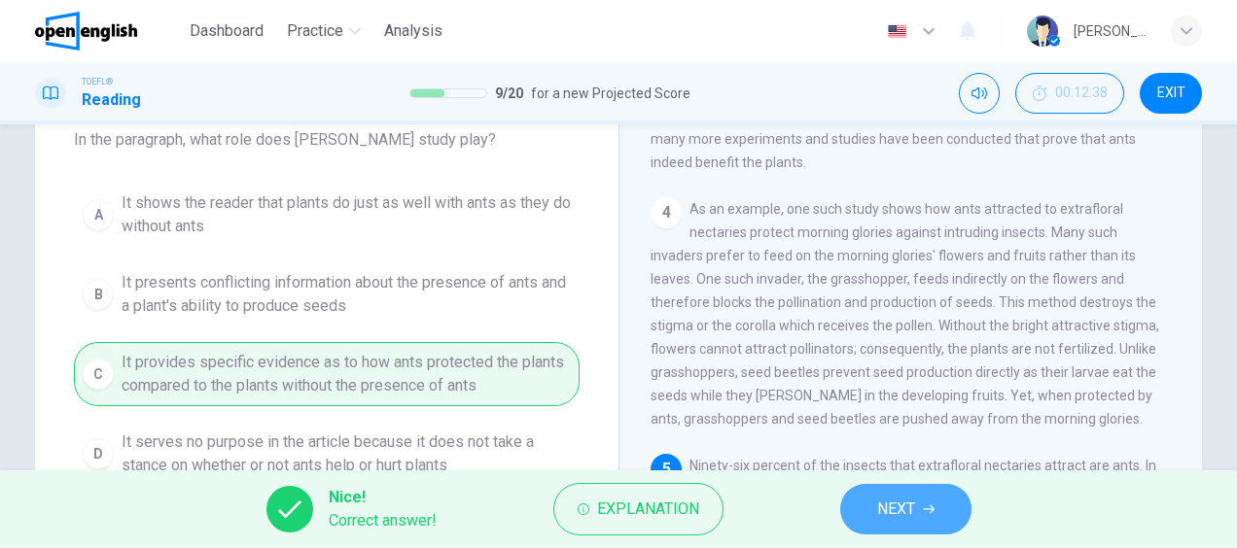
click at [894, 512] on span "NEXT" at bounding box center [896, 509] width 38 height 27
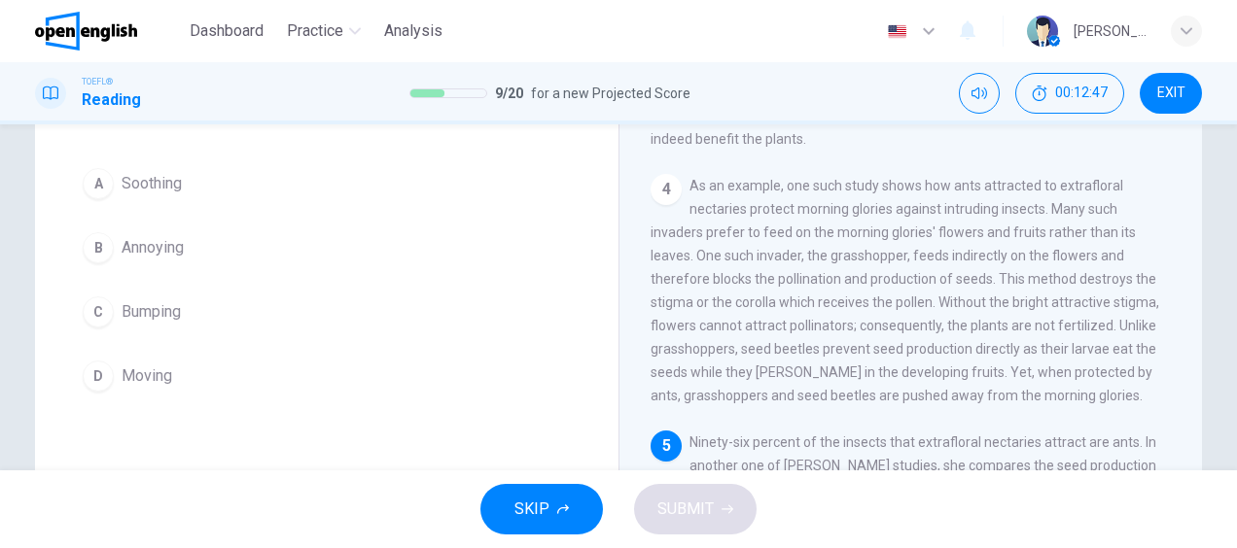
scroll to position [141, 0]
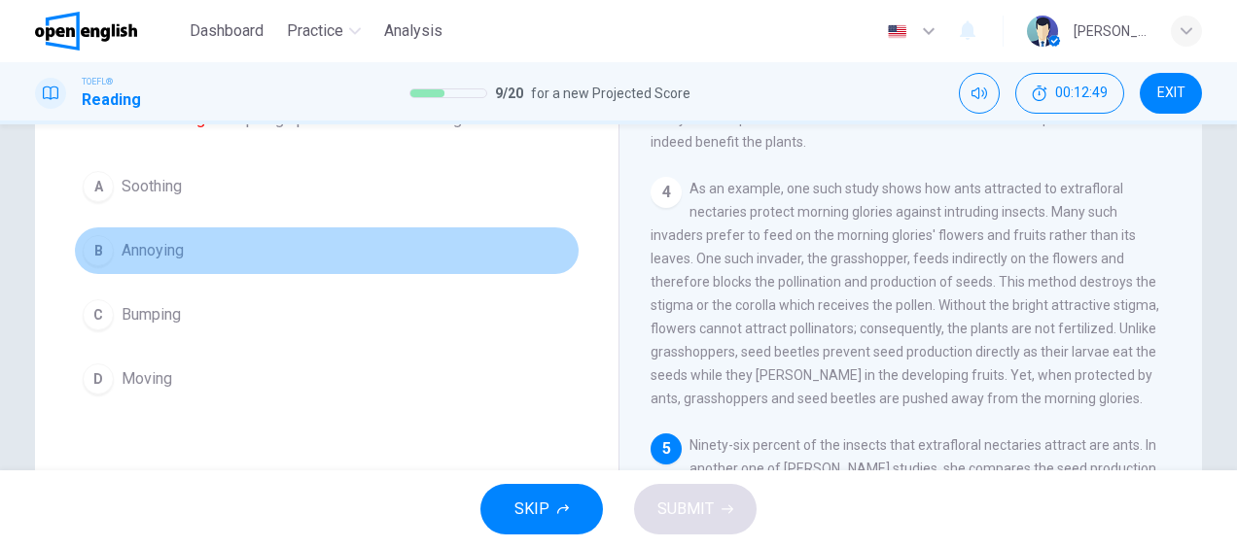
click at [130, 254] on span "Annoying" at bounding box center [153, 250] width 62 height 23
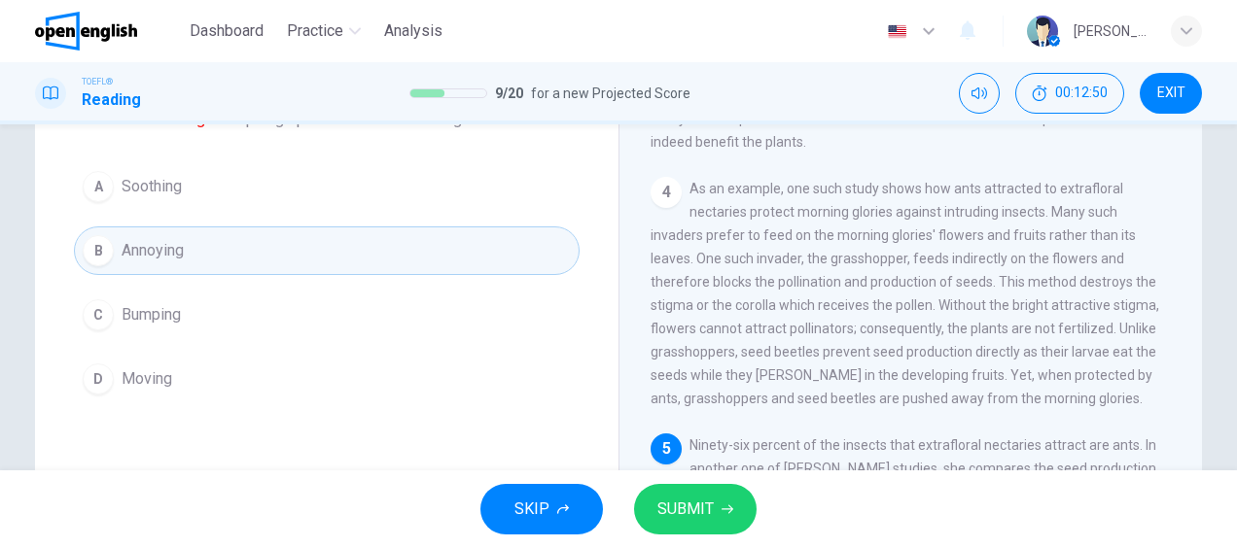
click at [694, 512] on span "SUBMIT" at bounding box center [685, 509] width 56 height 27
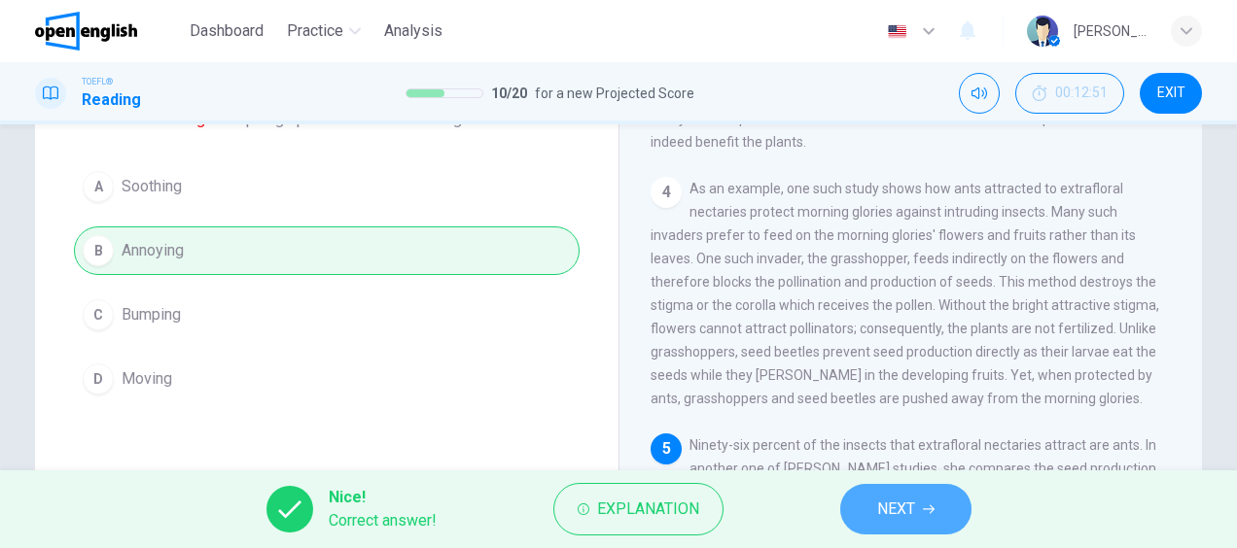
click at [909, 510] on span "NEXT" at bounding box center [896, 509] width 38 height 27
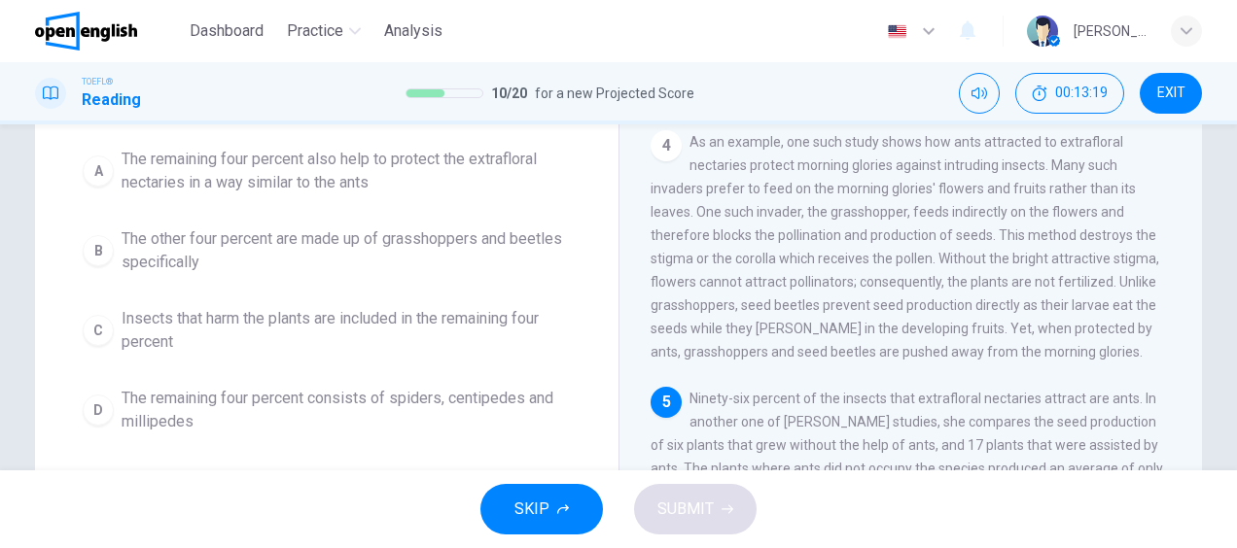
scroll to position [189, 0]
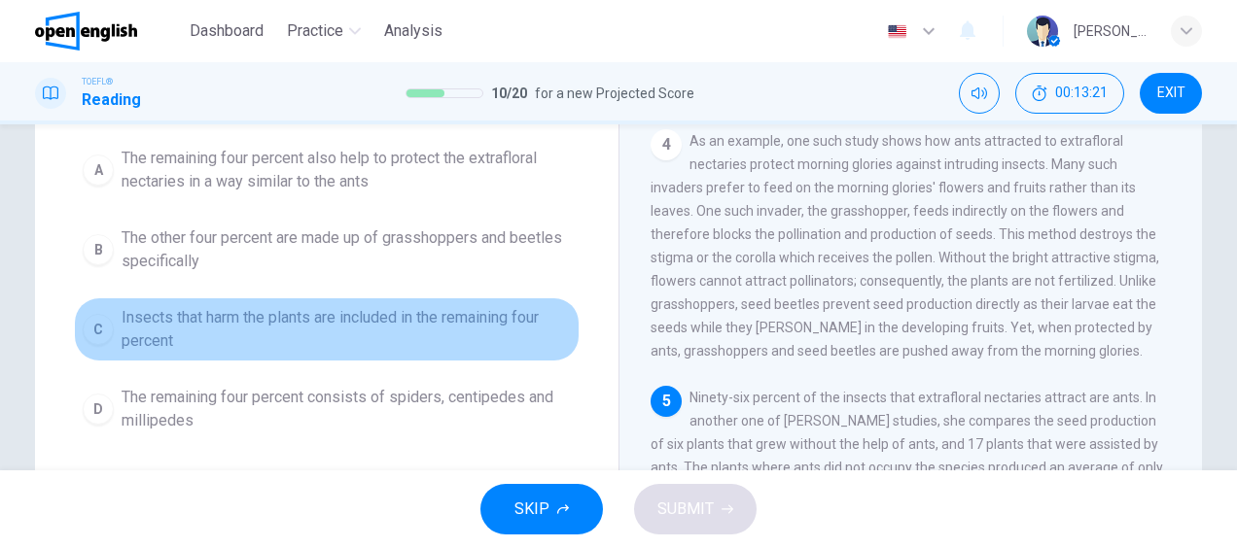
click at [388, 312] on span "Insects that harm the plants are included in the remaining four percent" at bounding box center [346, 329] width 449 height 47
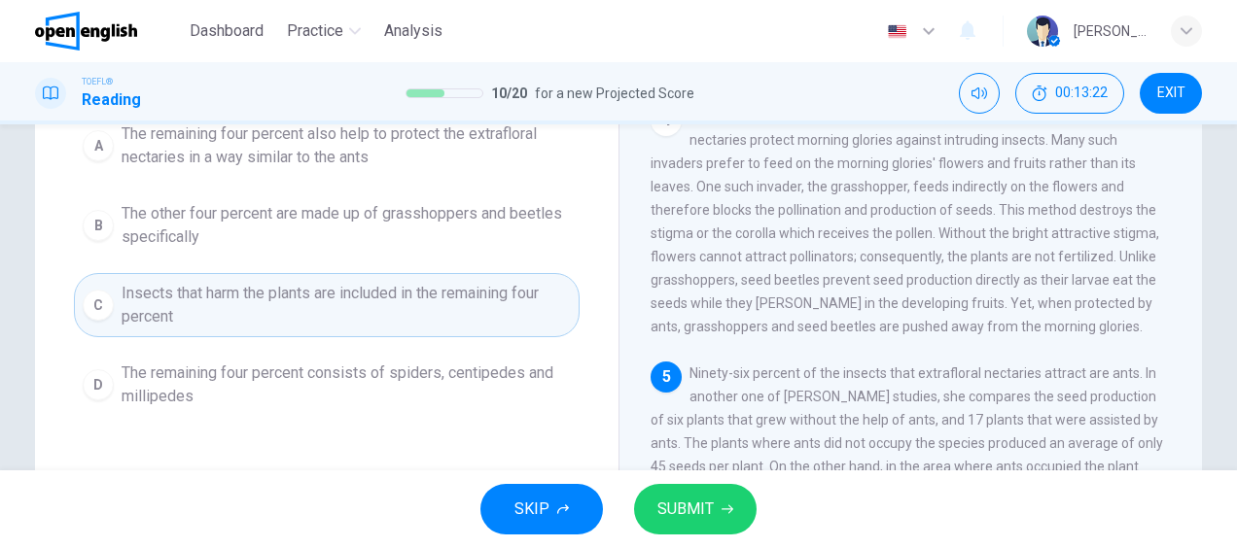
scroll to position [214, 0]
click at [683, 492] on button "SUBMIT" at bounding box center [695, 509] width 122 height 51
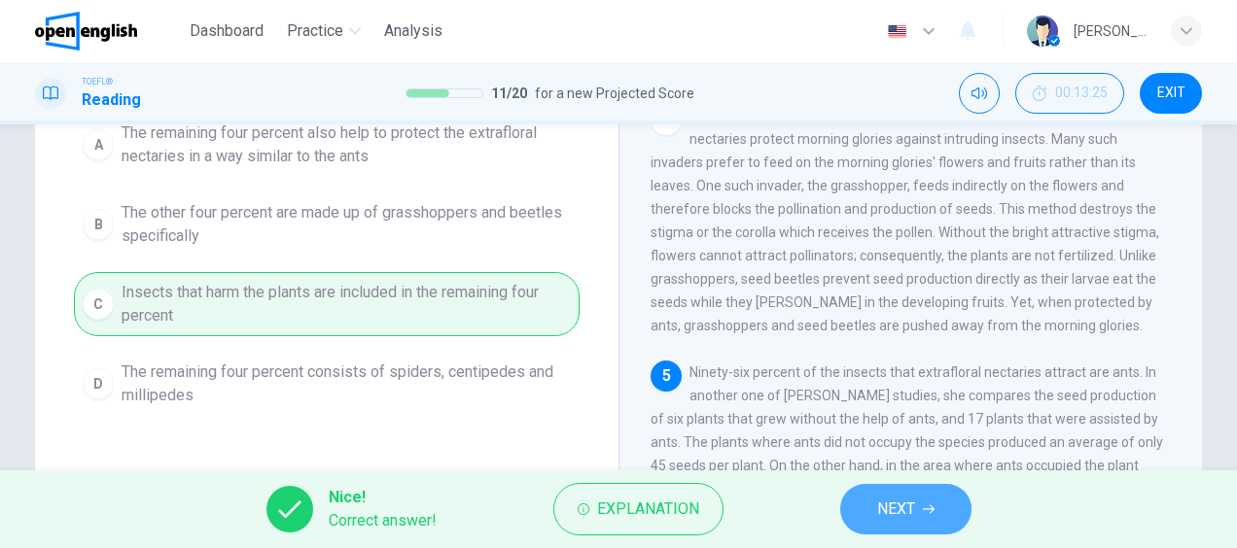
click at [877, 510] on span "NEXT" at bounding box center [896, 509] width 38 height 27
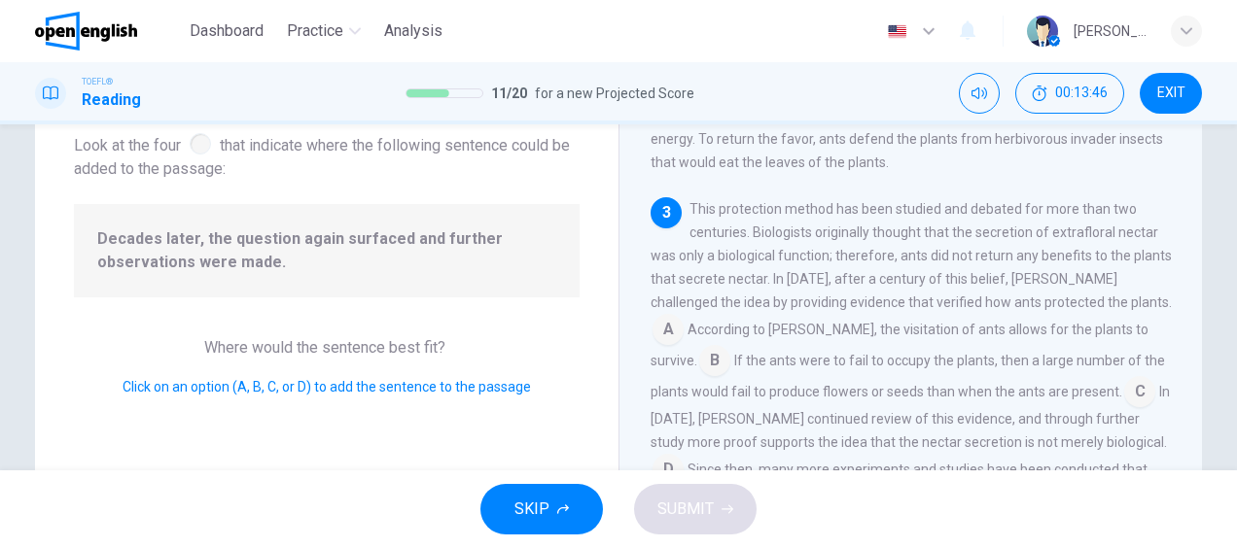
scroll to position [377, 0]
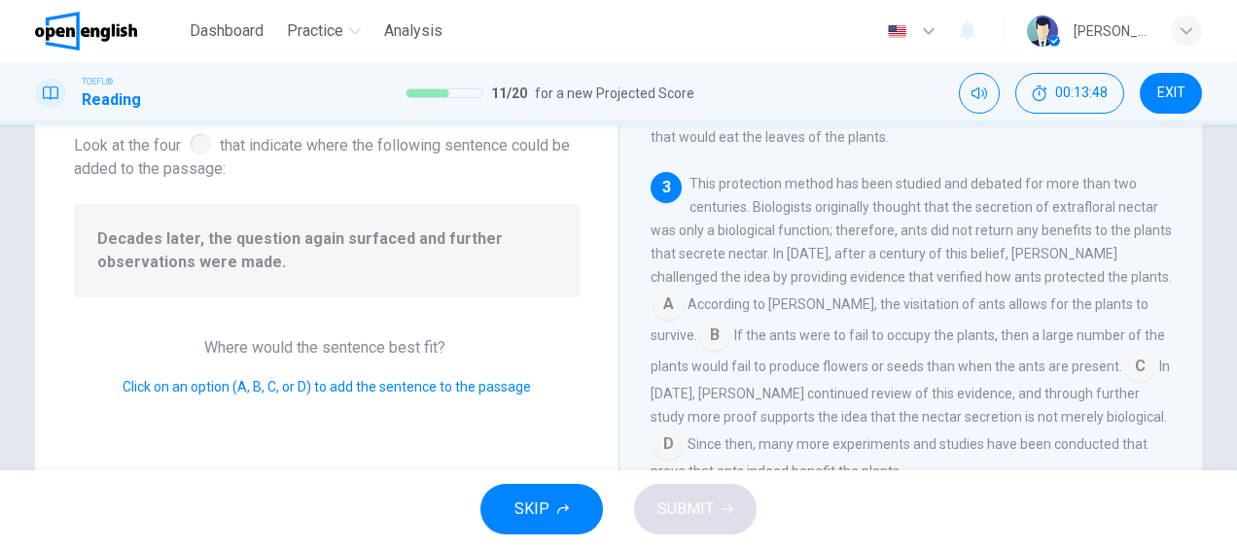
click at [826, 218] on span "This protection method has been studied and debated for more than two centuries…" at bounding box center [910, 230] width 521 height 109
click at [1124, 384] on input at bounding box center [1139, 368] width 31 height 31
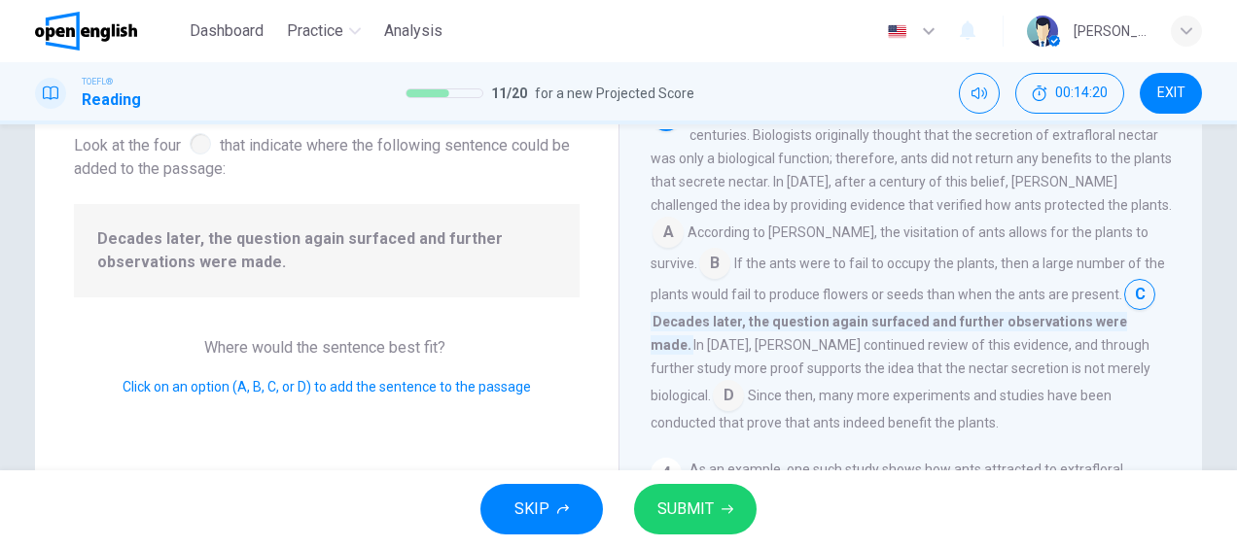
scroll to position [474, 0]
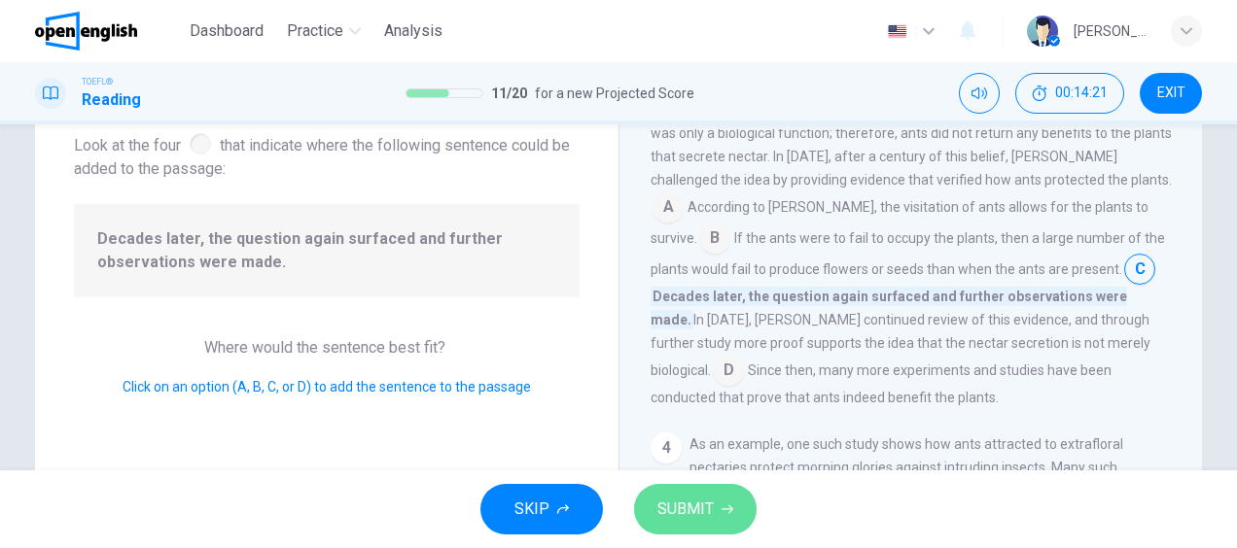
click at [706, 503] on span "SUBMIT" at bounding box center [685, 509] width 56 height 27
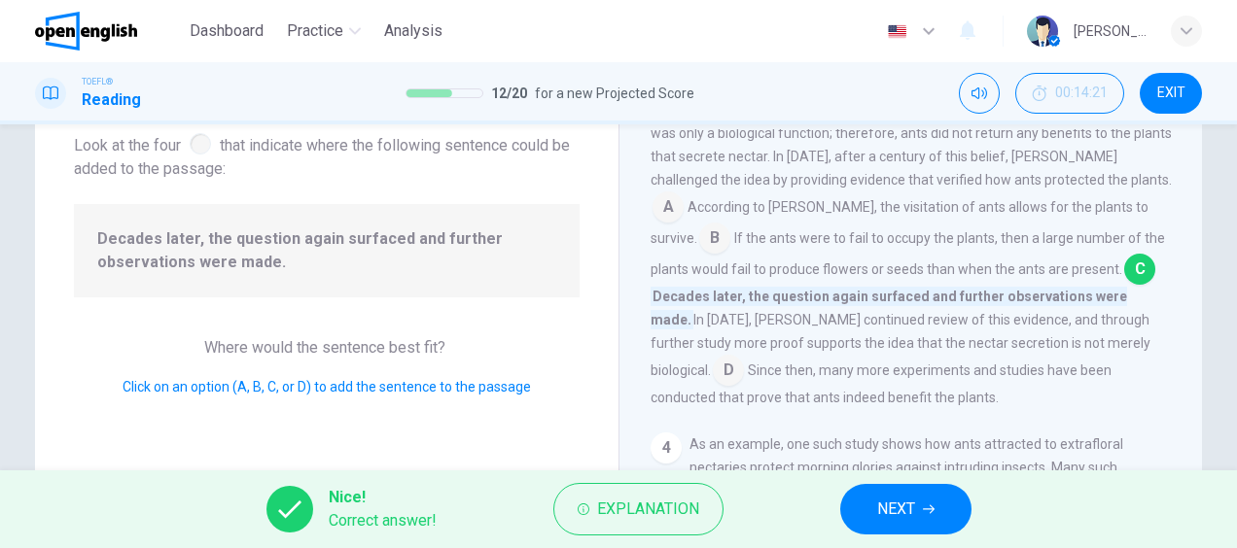
click at [887, 513] on span "NEXT" at bounding box center [896, 509] width 38 height 27
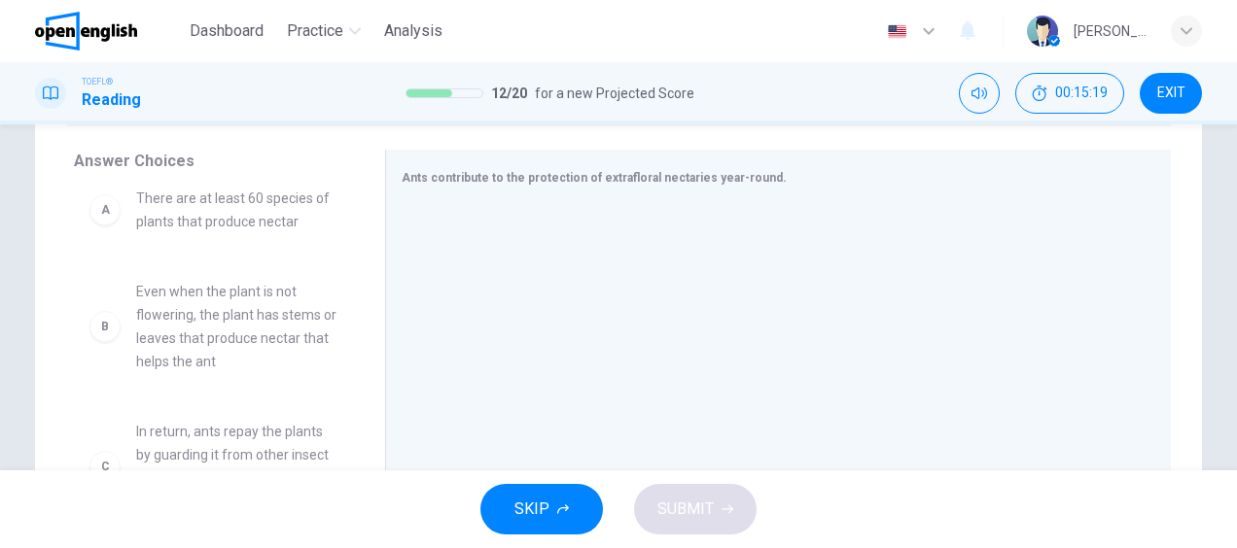
scroll to position [0, 0]
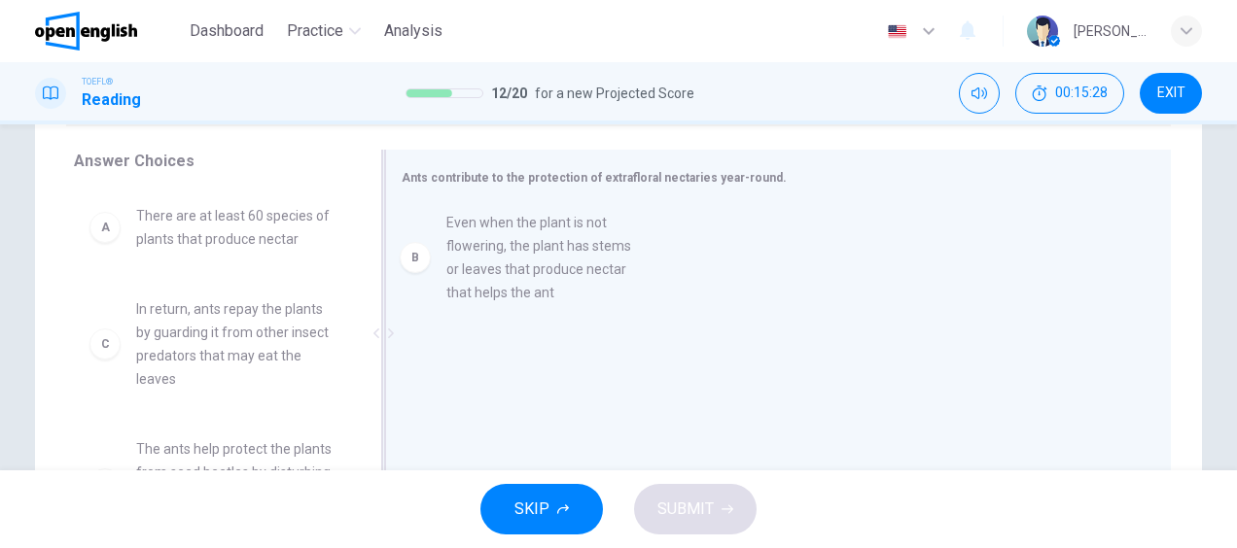
drag, startPoint x: 160, startPoint y: 345, endPoint x: 499, endPoint y: 259, distance: 349.2
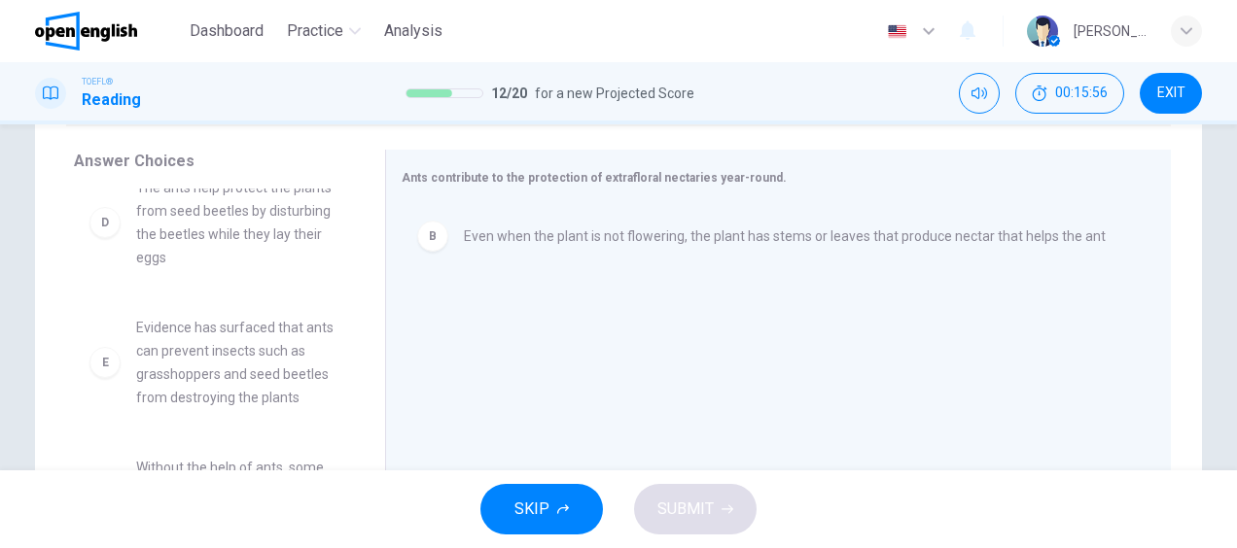
scroll to position [292, 0]
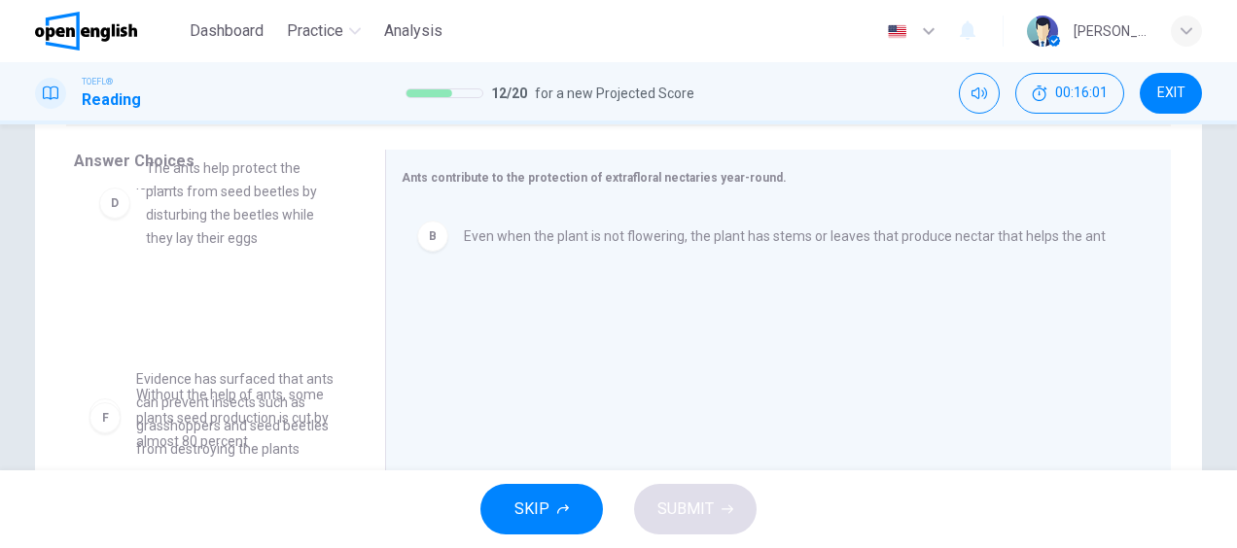
drag, startPoint x: 200, startPoint y: 227, endPoint x: 221, endPoint y: 246, distance: 27.5
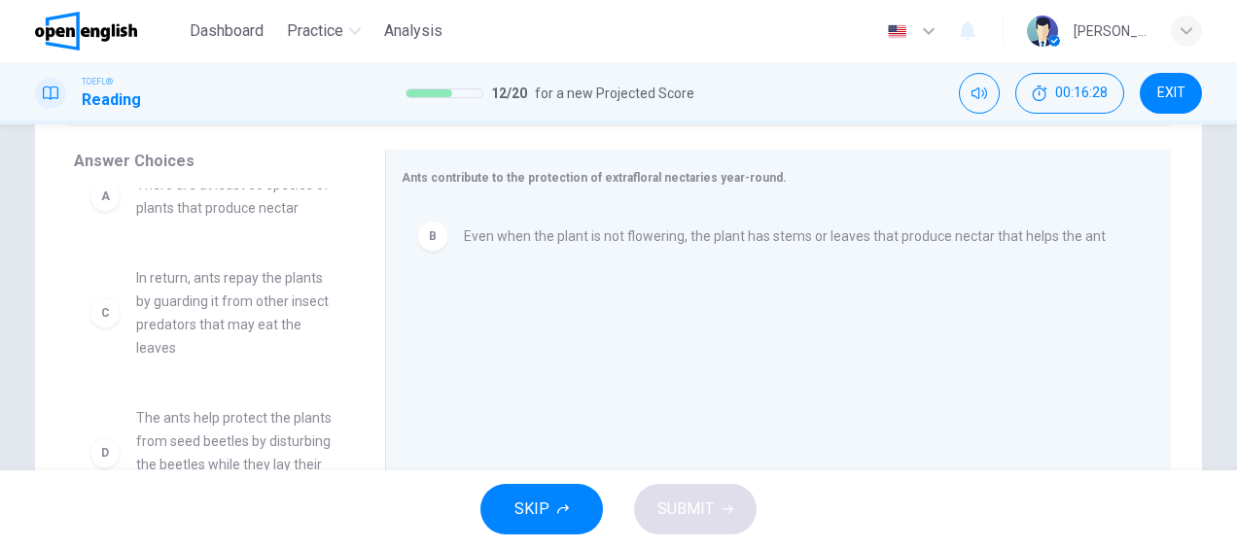
scroll to position [0, 0]
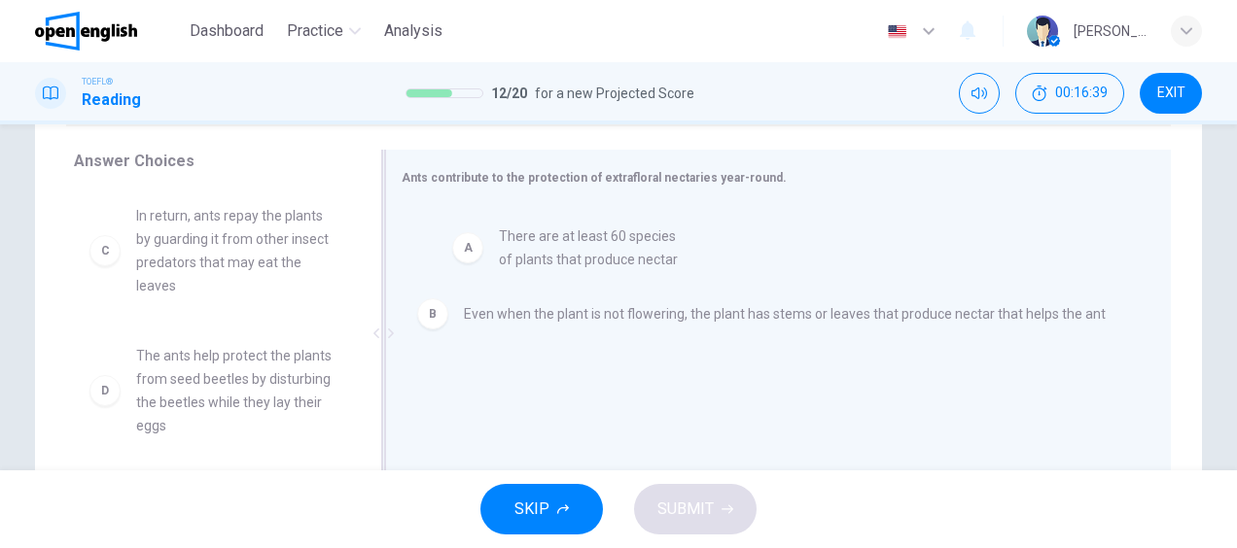
drag, startPoint x: 271, startPoint y: 227, endPoint x: 650, endPoint y: 260, distance: 380.6
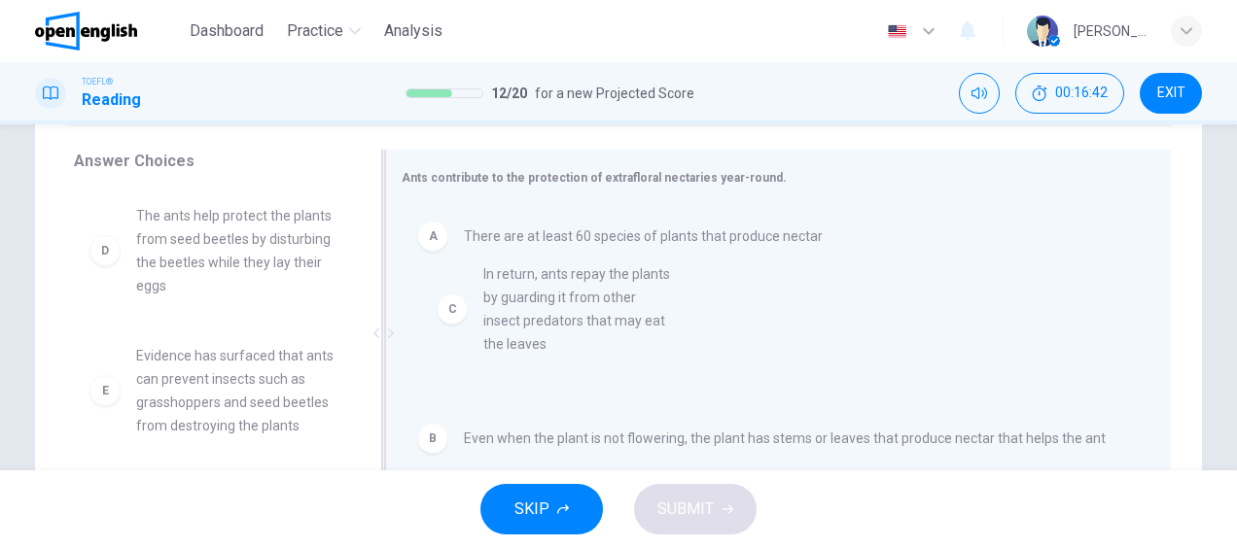
drag, startPoint x: 150, startPoint y: 269, endPoint x: 507, endPoint y: 330, distance: 362.8
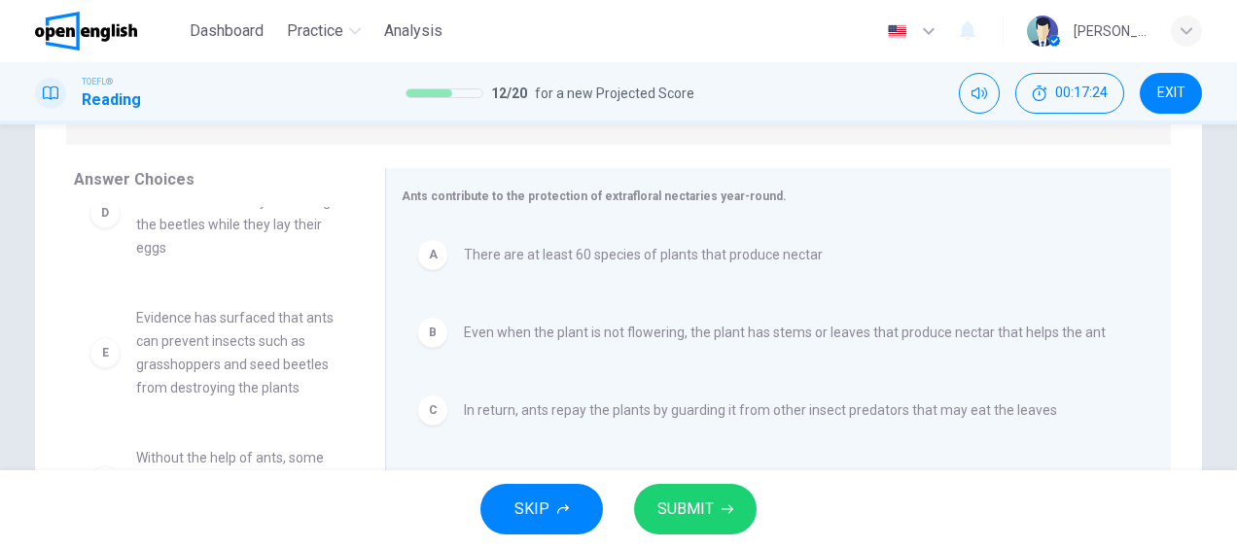
scroll to position [97, 0]
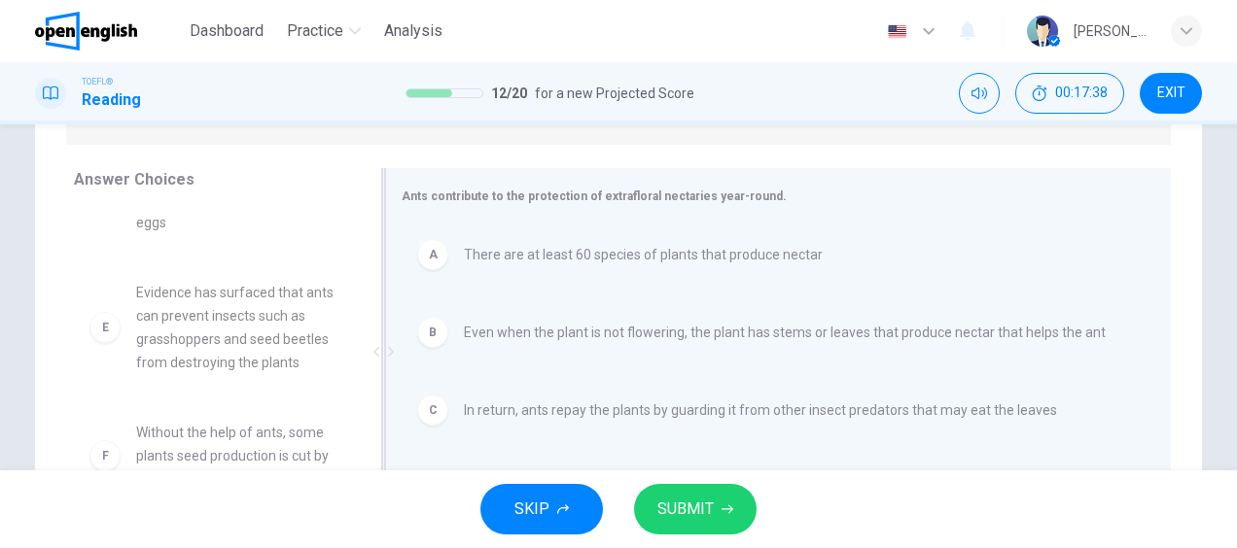
click at [427, 266] on div "A" at bounding box center [432, 254] width 31 height 31
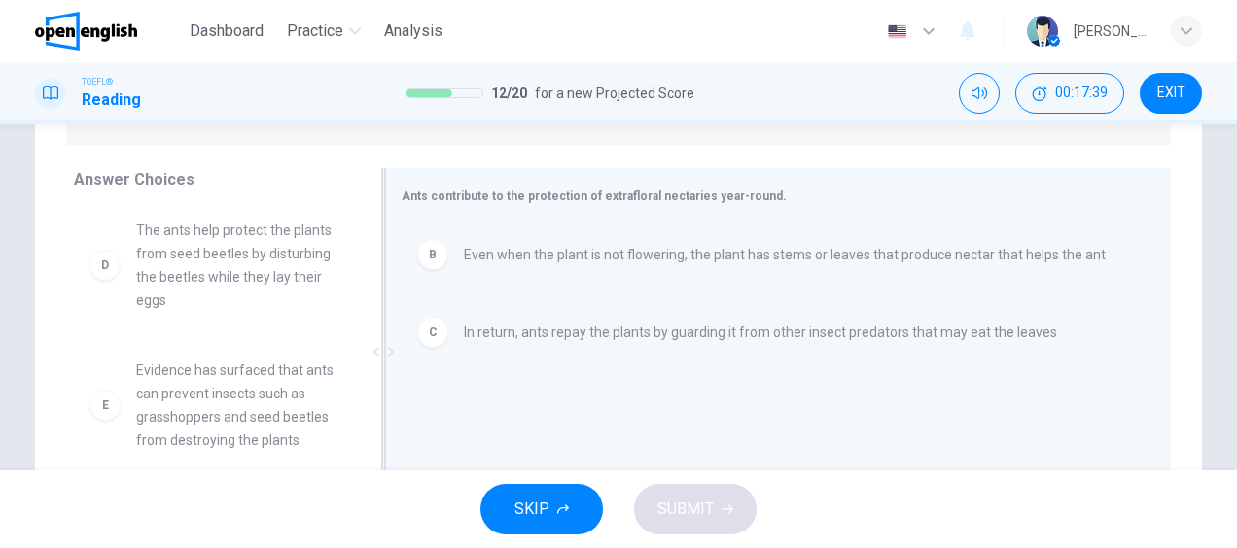
click at [427, 266] on div "B" at bounding box center [432, 254] width 31 height 31
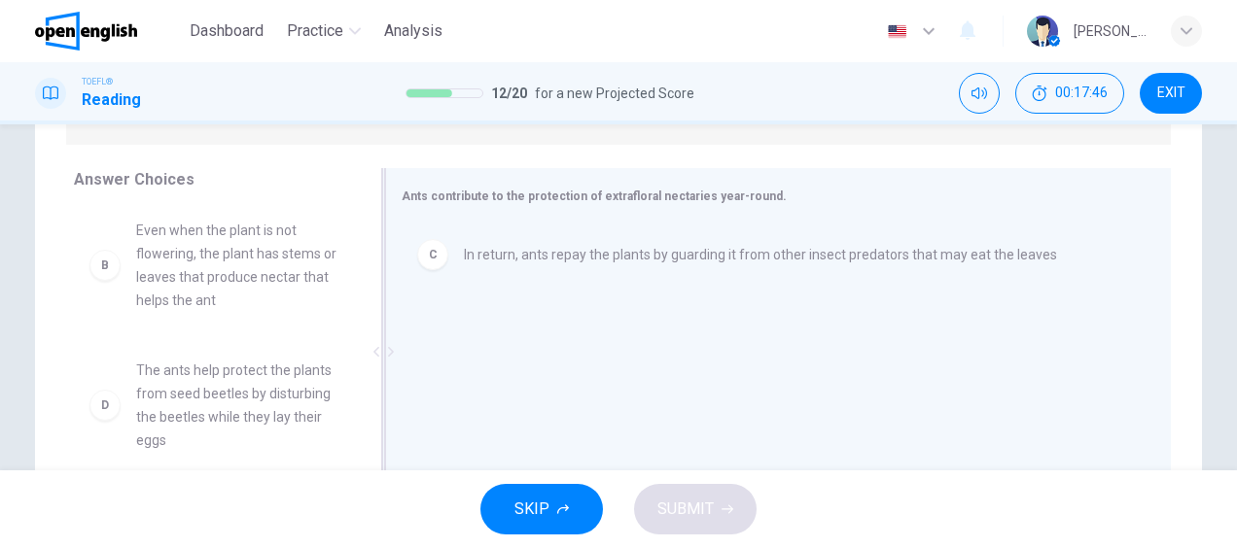
click at [425, 258] on div "C" at bounding box center [432, 254] width 31 height 31
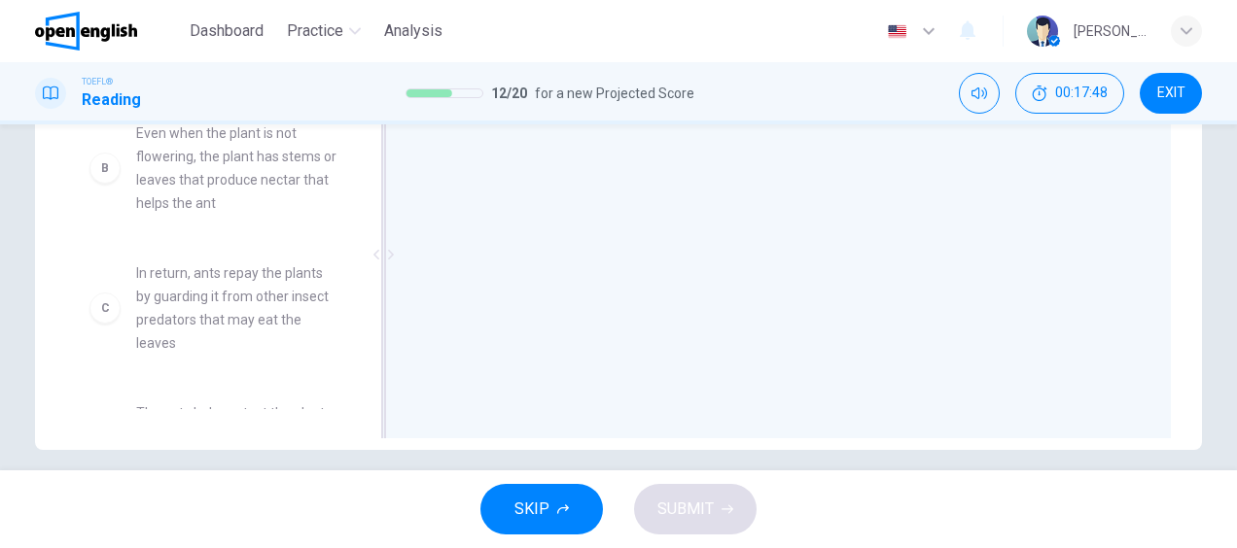
scroll to position [0, 0]
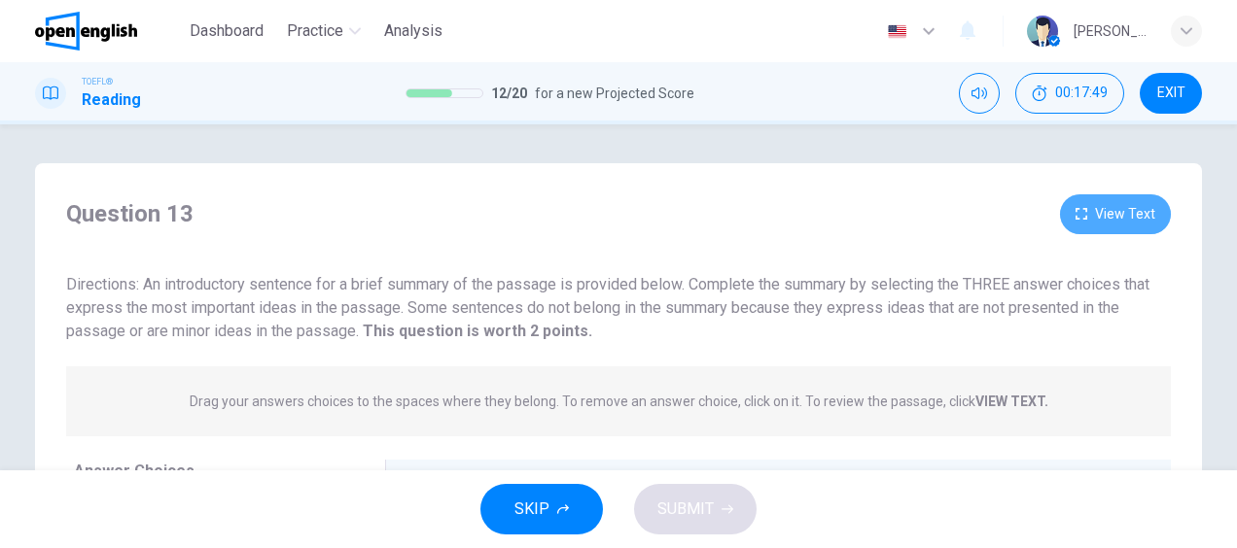
click at [1093, 207] on button "View Text" at bounding box center [1115, 214] width 111 height 40
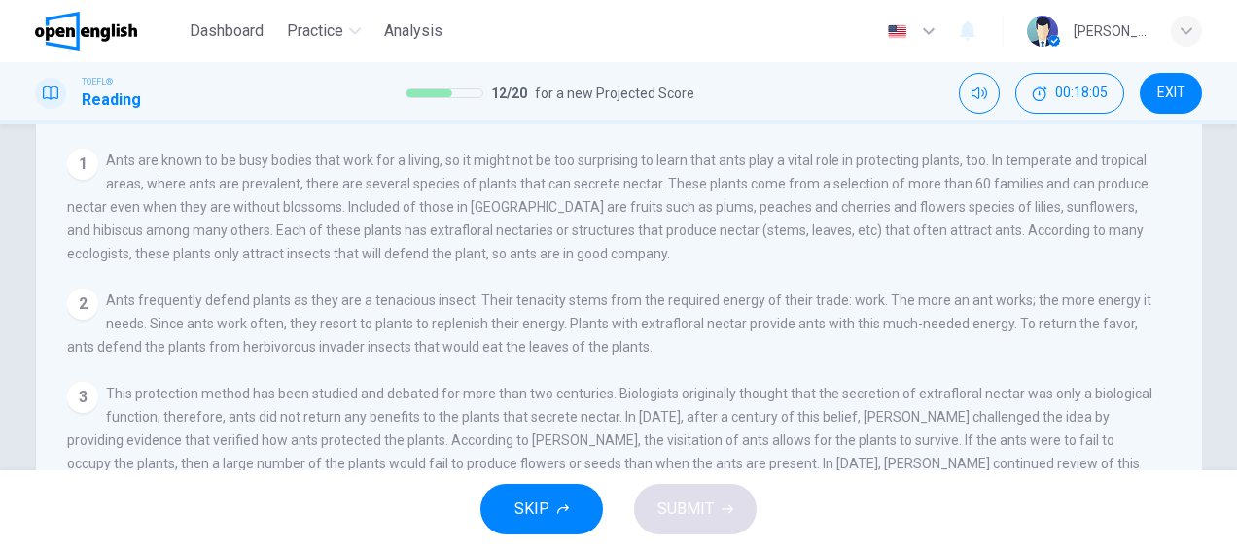
scroll to position [18, 0]
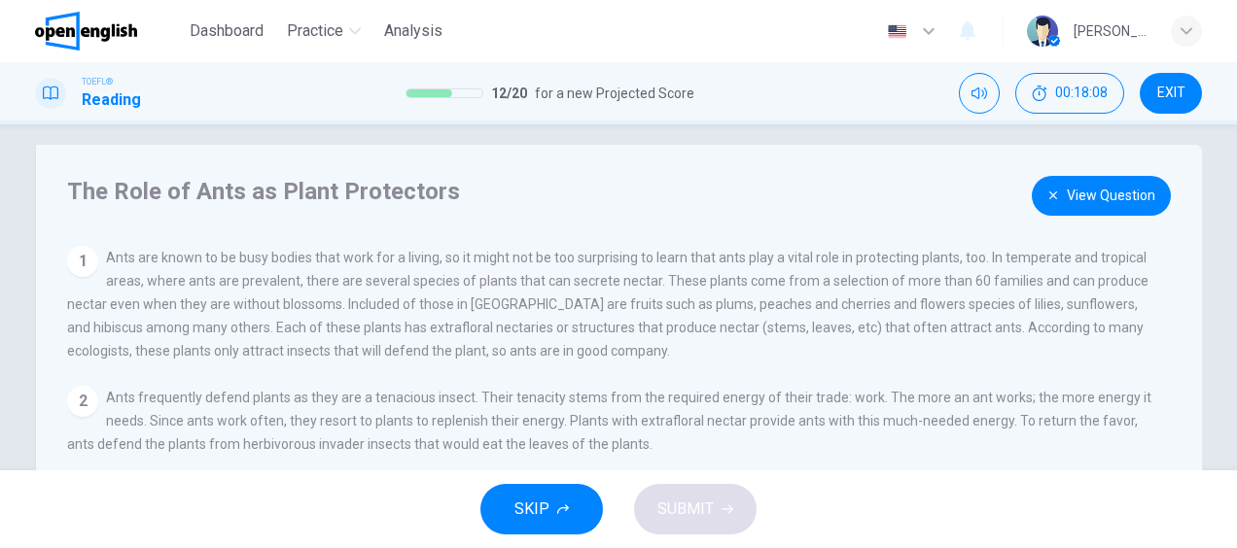
click at [1082, 188] on button "View Question" at bounding box center [1101, 196] width 139 height 40
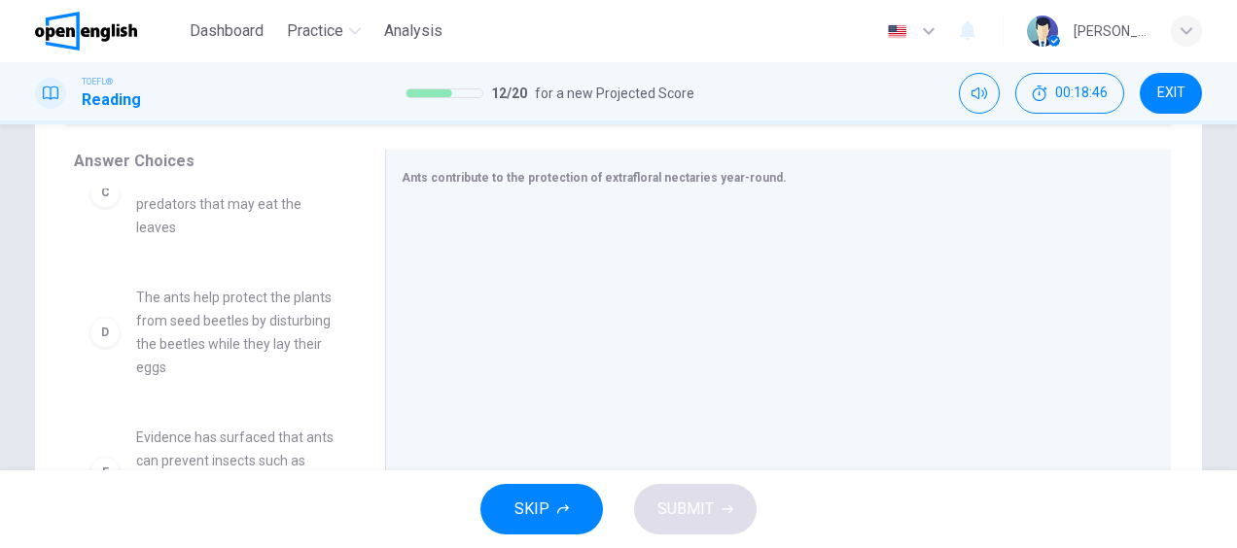
scroll to position [194, 0]
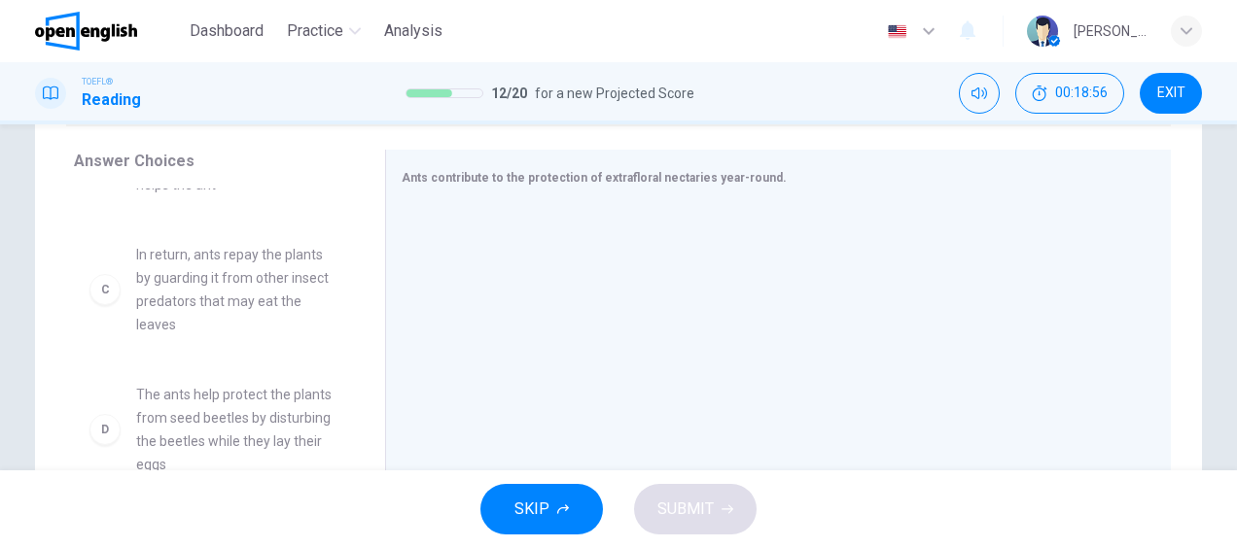
click at [247, 288] on span "In return, ants repay the plants by guarding it from other insect predators tha…" at bounding box center [237, 289] width 202 height 93
click at [95, 297] on div "C" at bounding box center [104, 289] width 31 height 31
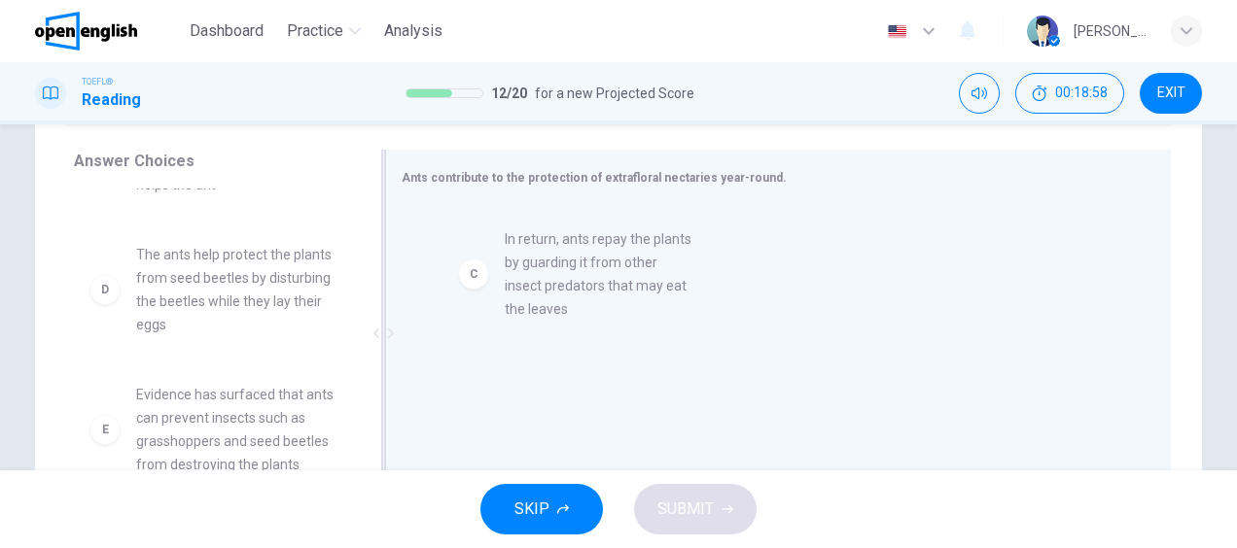
drag, startPoint x: 150, startPoint y: 292, endPoint x: 619, endPoint y: 282, distance: 469.7
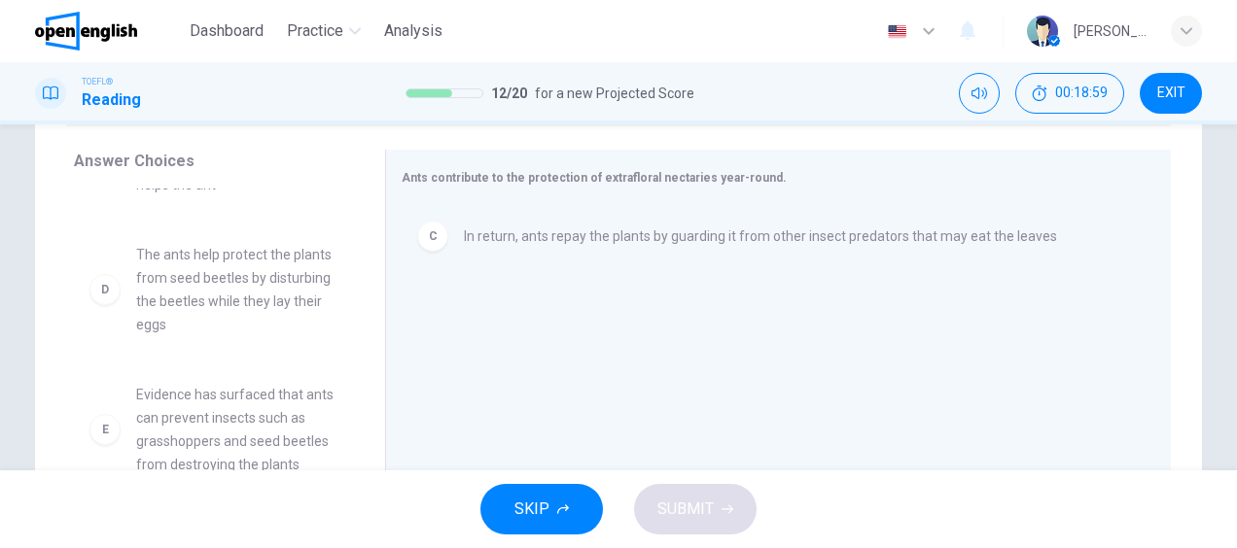
scroll to position [292, 0]
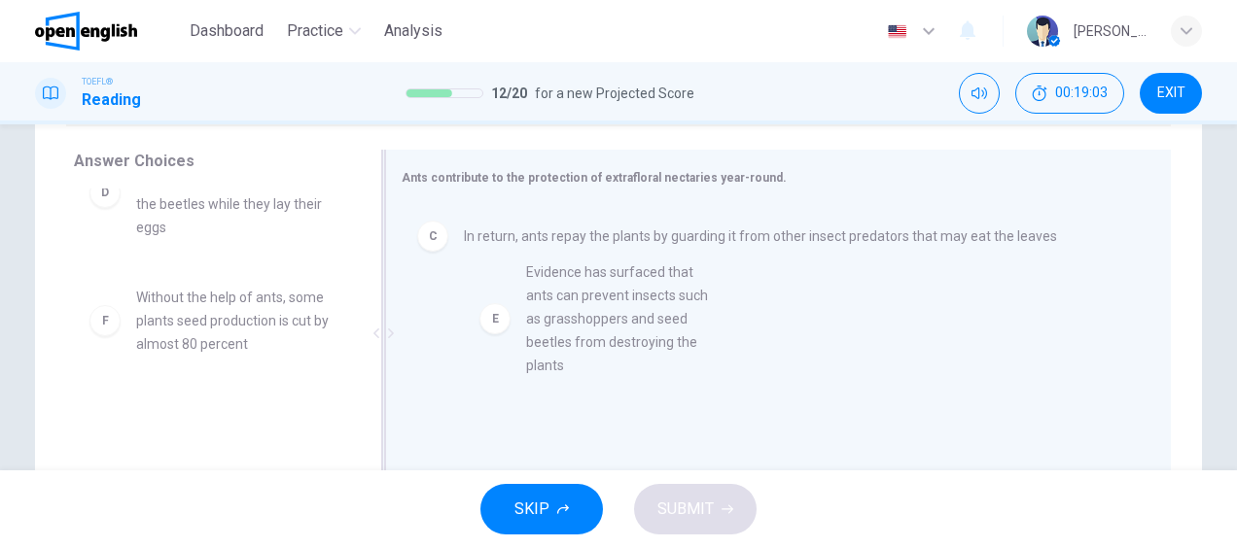
drag, startPoint x: 222, startPoint y: 363, endPoint x: 624, endPoint y: 337, distance: 403.3
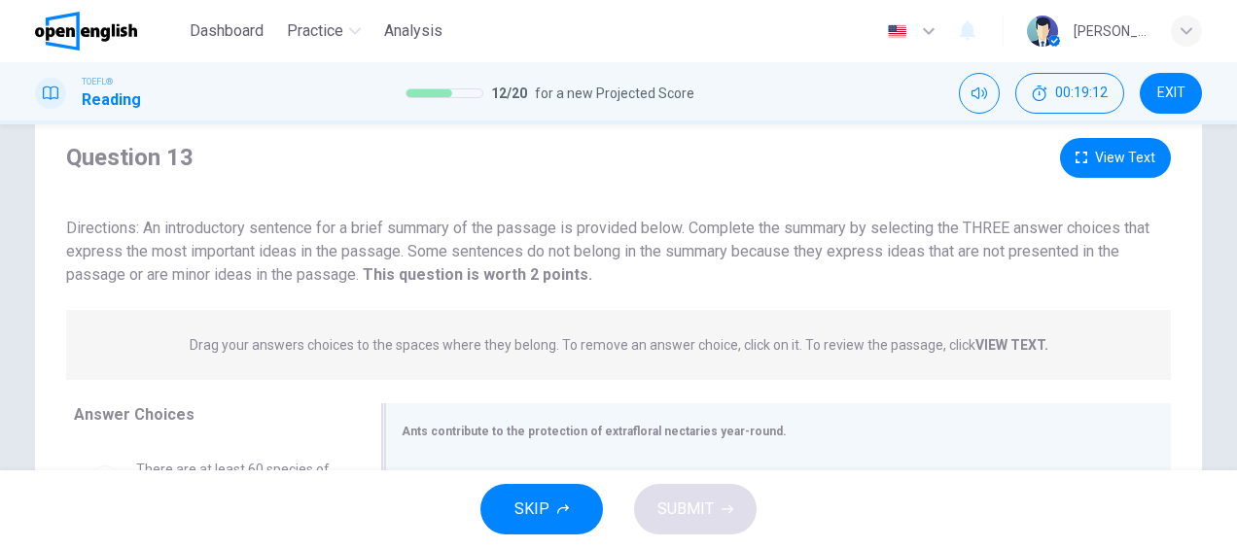
scroll to position [18, 0]
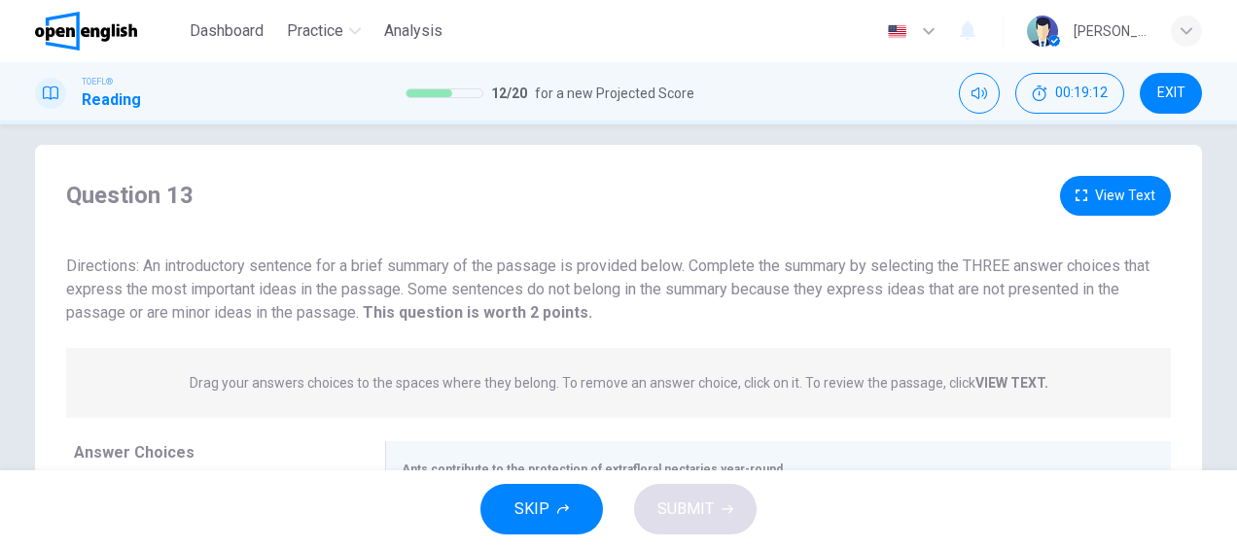
click at [1100, 198] on button "View Text" at bounding box center [1115, 196] width 111 height 40
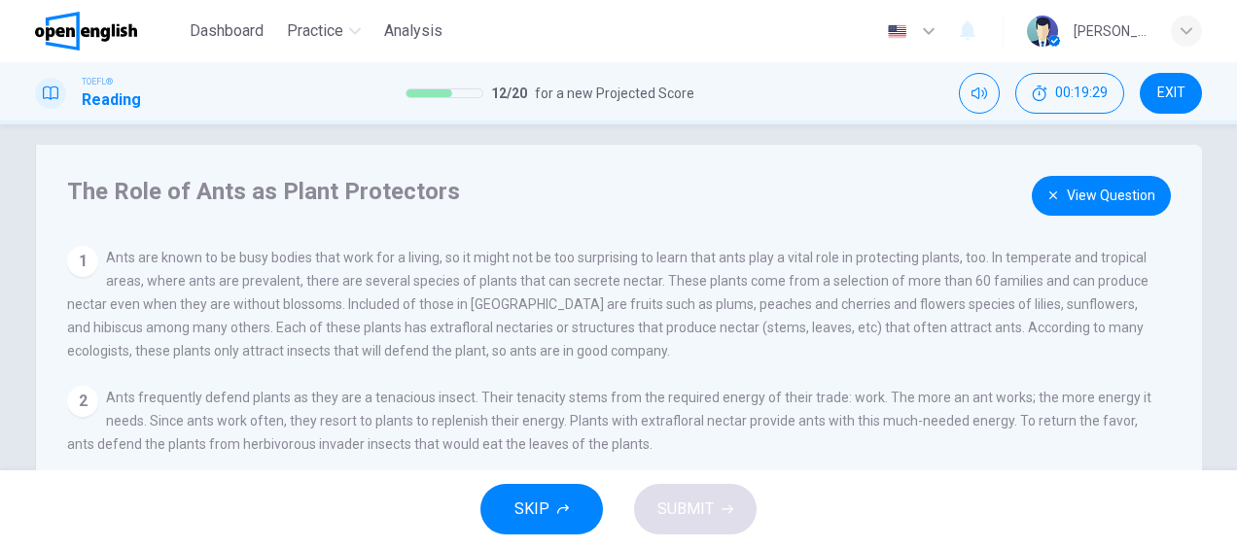
drag, startPoint x: 66, startPoint y: 0, endPoint x: 800, endPoint y: 165, distance: 752.4
click at [796, 165] on div "The Role of Ants as Plant Protectors View Question 1 Ants are known to be busy …" at bounding box center [618, 483] width 1167 height 676
click at [1099, 199] on button "View Question" at bounding box center [1101, 196] width 139 height 40
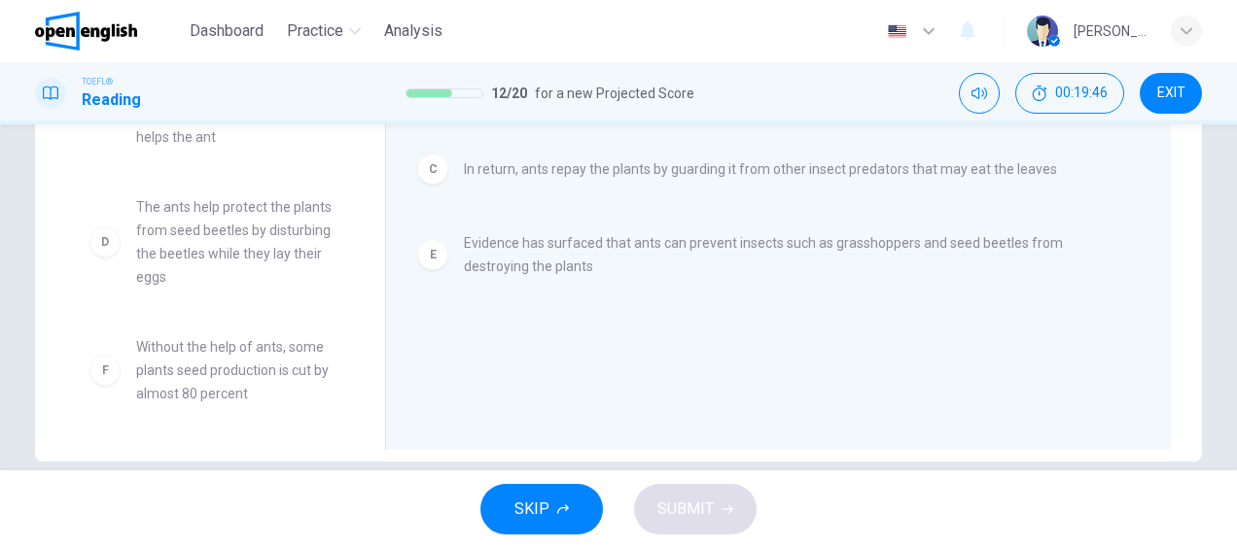
scroll to position [407, 0]
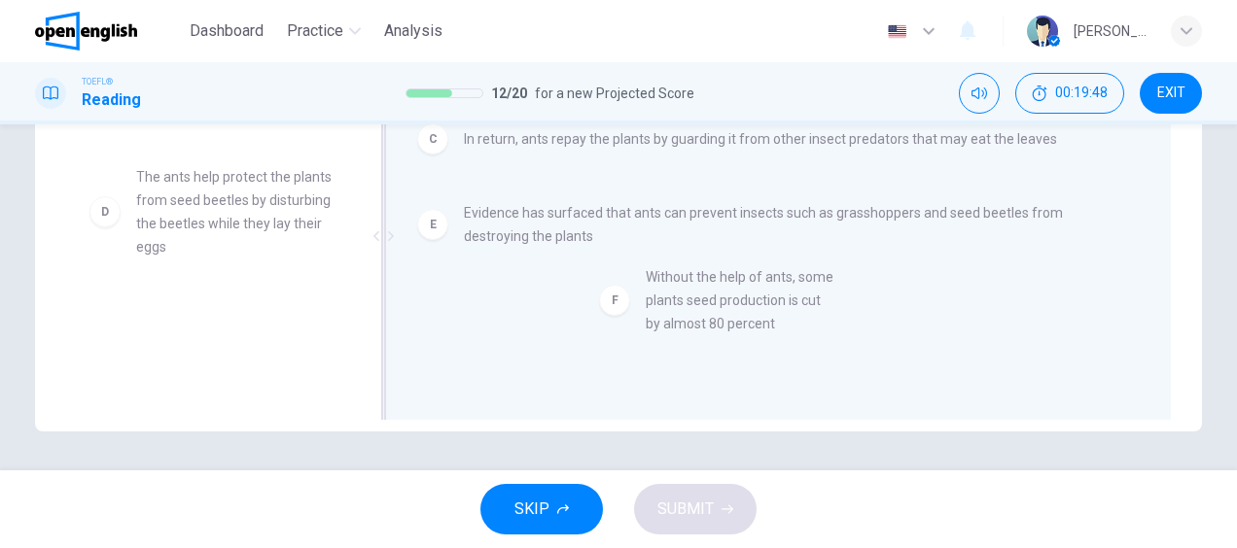
drag, startPoint x: 103, startPoint y: 348, endPoint x: 620, endPoint y: 318, distance: 518.1
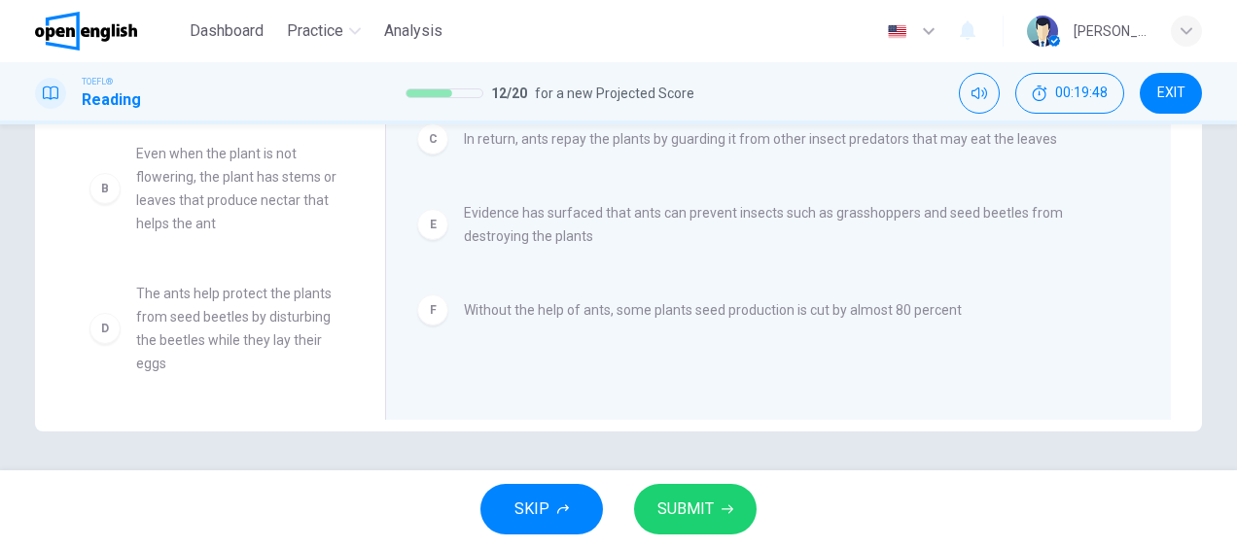
scroll to position [58, 0]
click at [706, 516] on span "SUBMIT" at bounding box center [685, 509] width 56 height 27
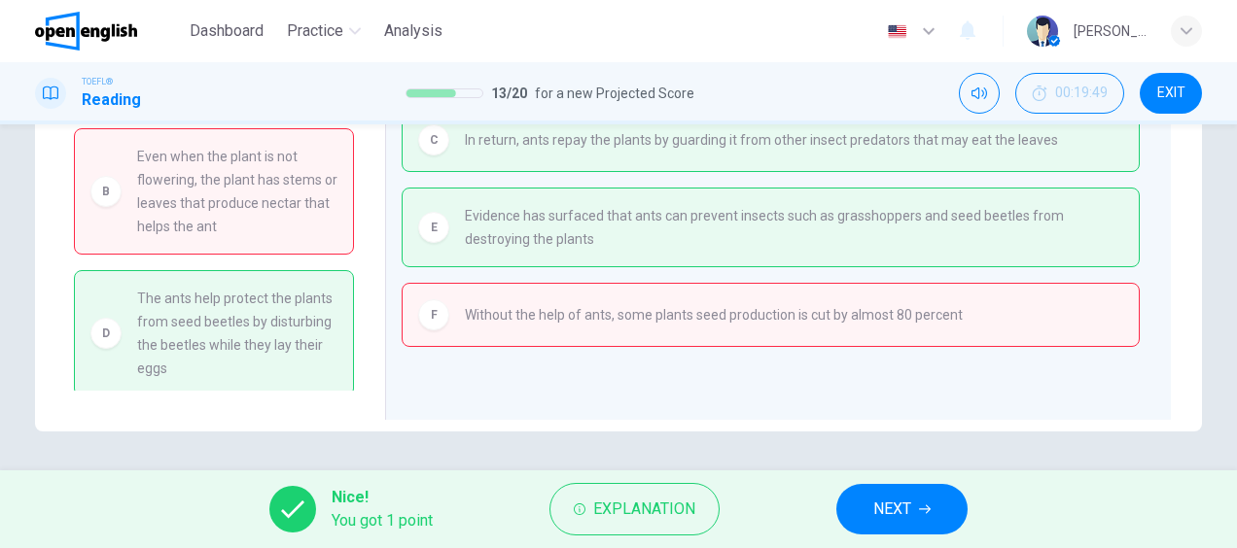
scroll to position [62, 0]
click at [937, 501] on button "NEXT" at bounding box center [901, 509] width 131 height 51
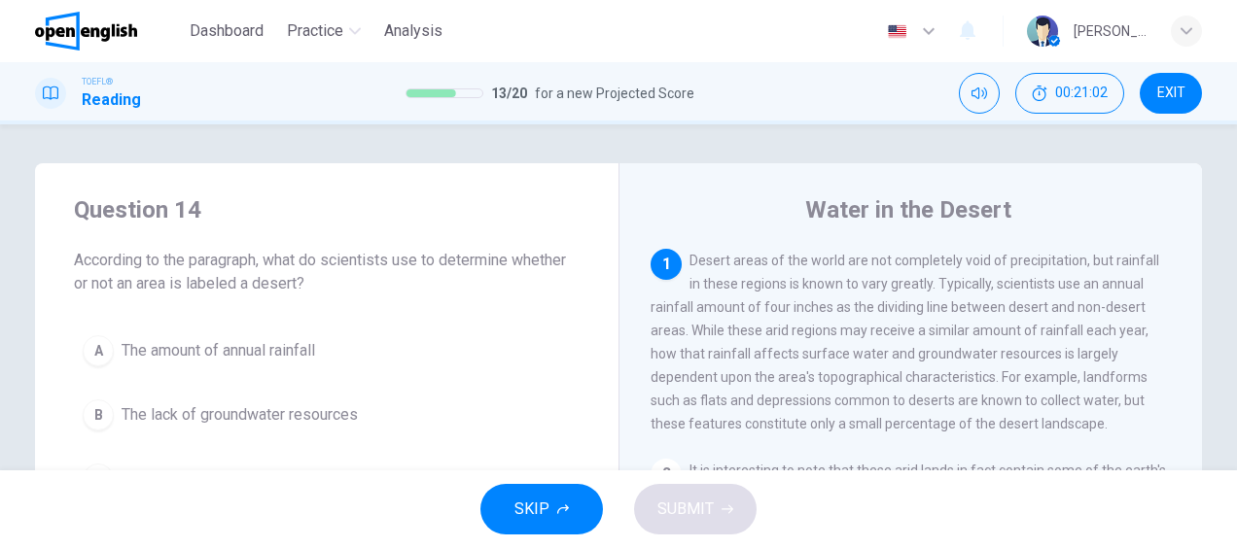
scroll to position [97, 0]
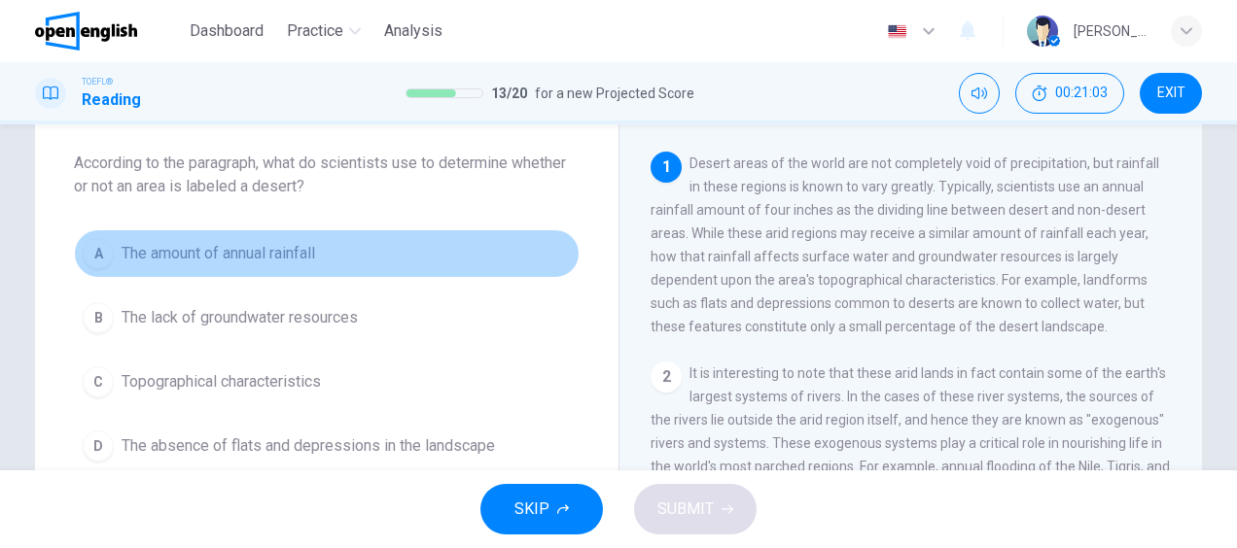
click at [278, 251] on span "The amount of annual rainfall" at bounding box center [218, 253] width 193 height 23
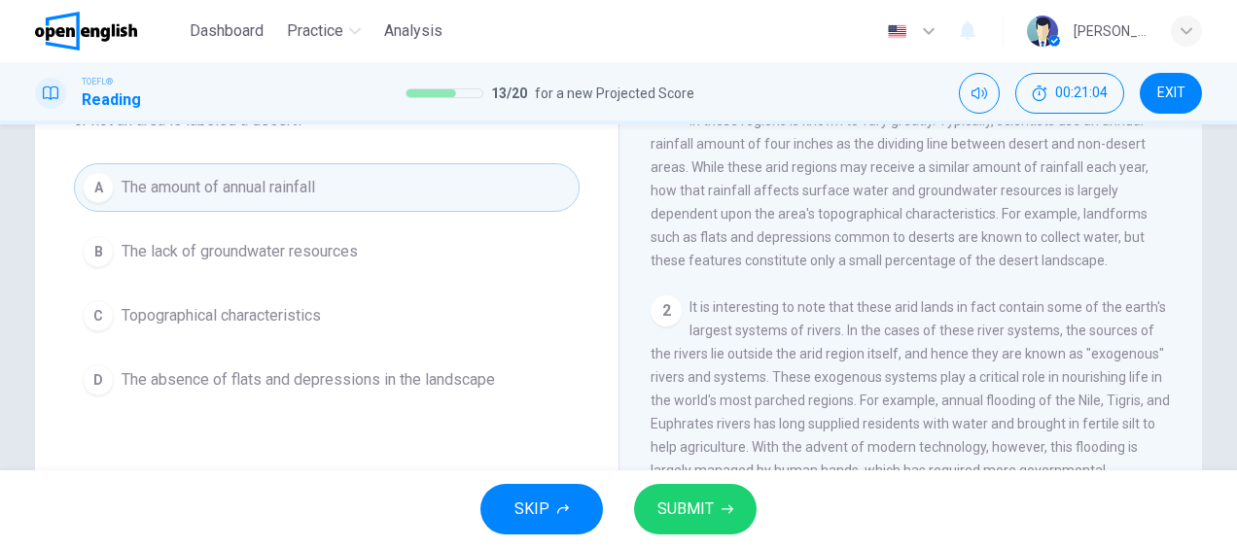
scroll to position [194, 0]
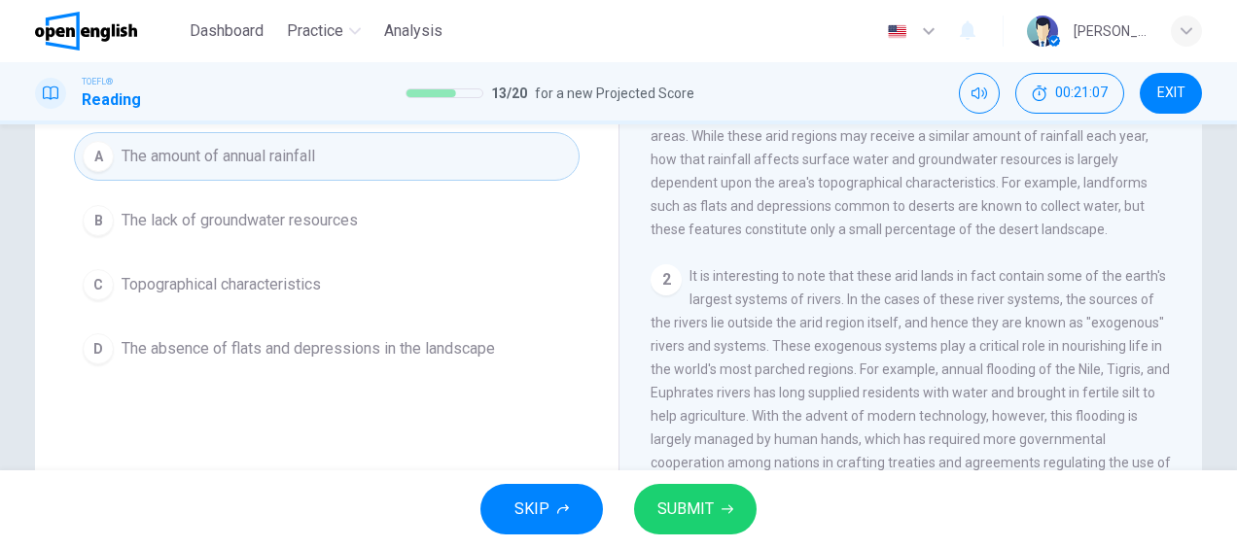
click at [716, 512] on button "SUBMIT" at bounding box center [695, 509] width 122 height 51
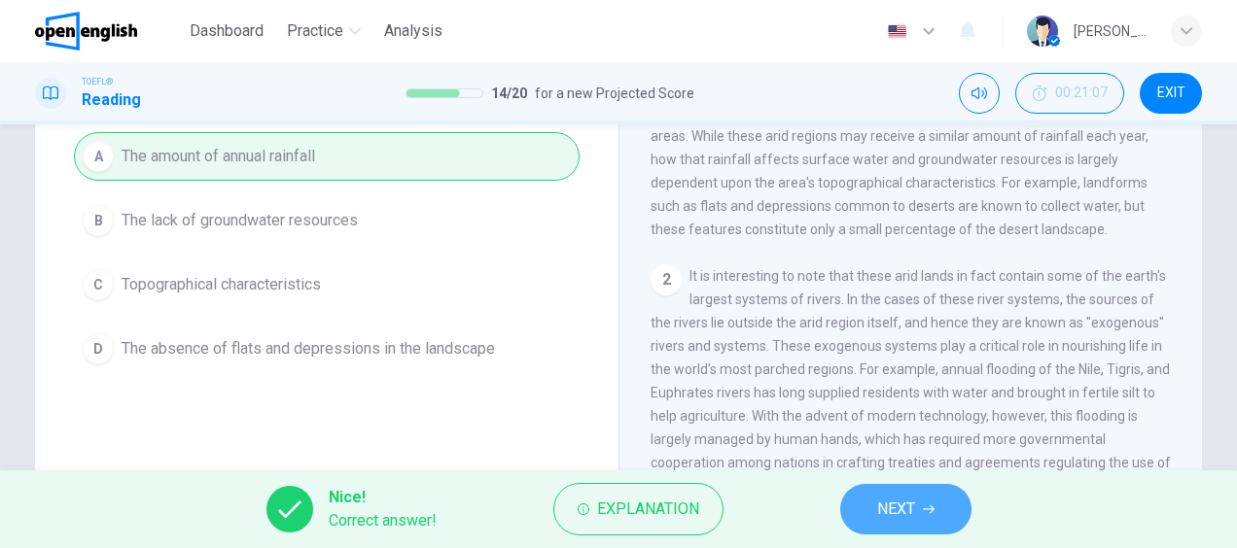
click at [906, 511] on span "NEXT" at bounding box center [896, 509] width 38 height 27
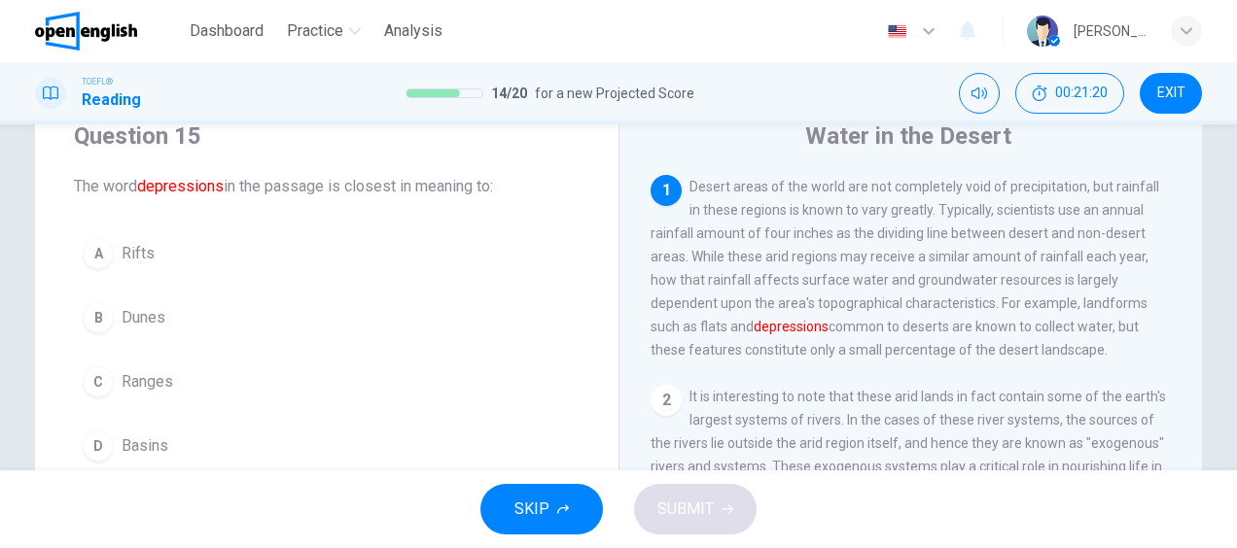
scroll to position [171, 0]
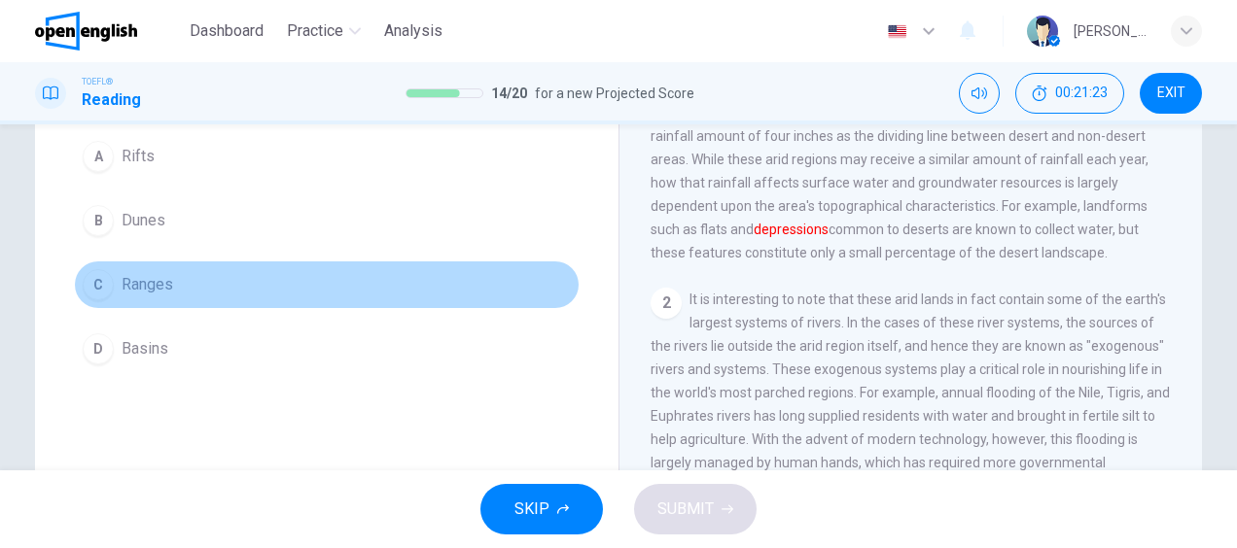
drag, startPoint x: 153, startPoint y: 286, endPoint x: 194, endPoint y: 335, distance: 64.9
click at [152, 286] on span "Ranges" at bounding box center [148, 284] width 52 height 23
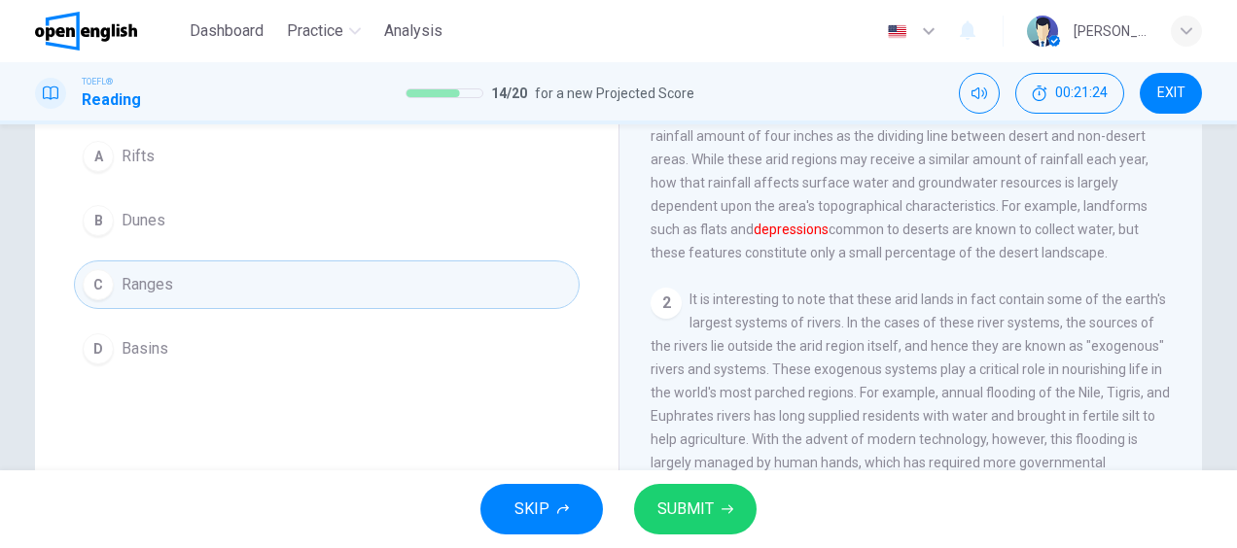
click at [706, 498] on span "SUBMIT" at bounding box center [685, 509] width 56 height 27
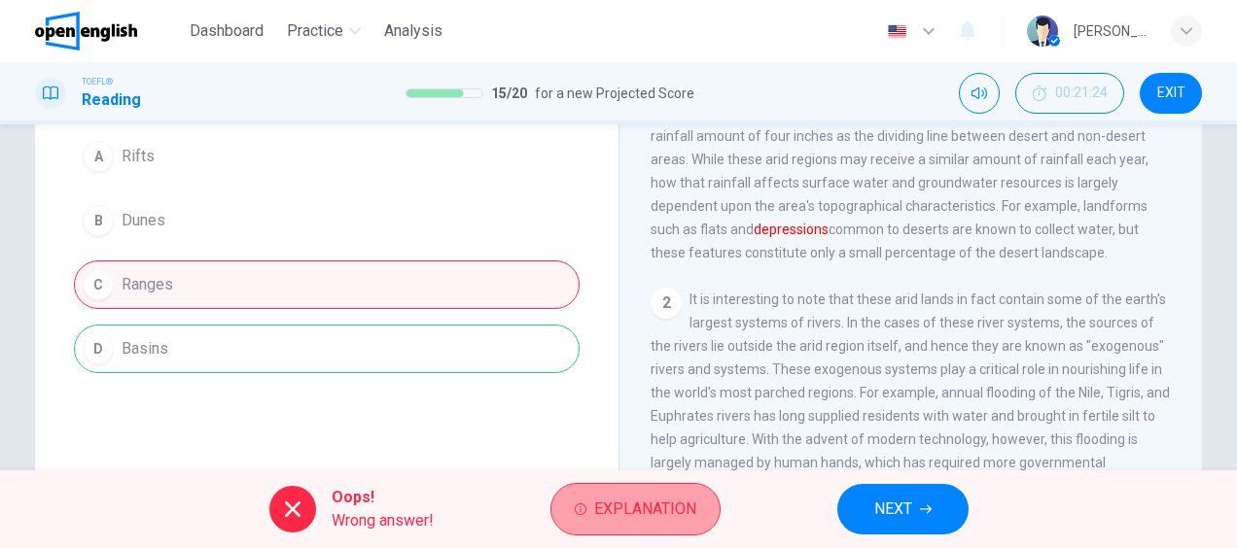
click at [662, 515] on span "Explanation" at bounding box center [645, 509] width 102 height 27
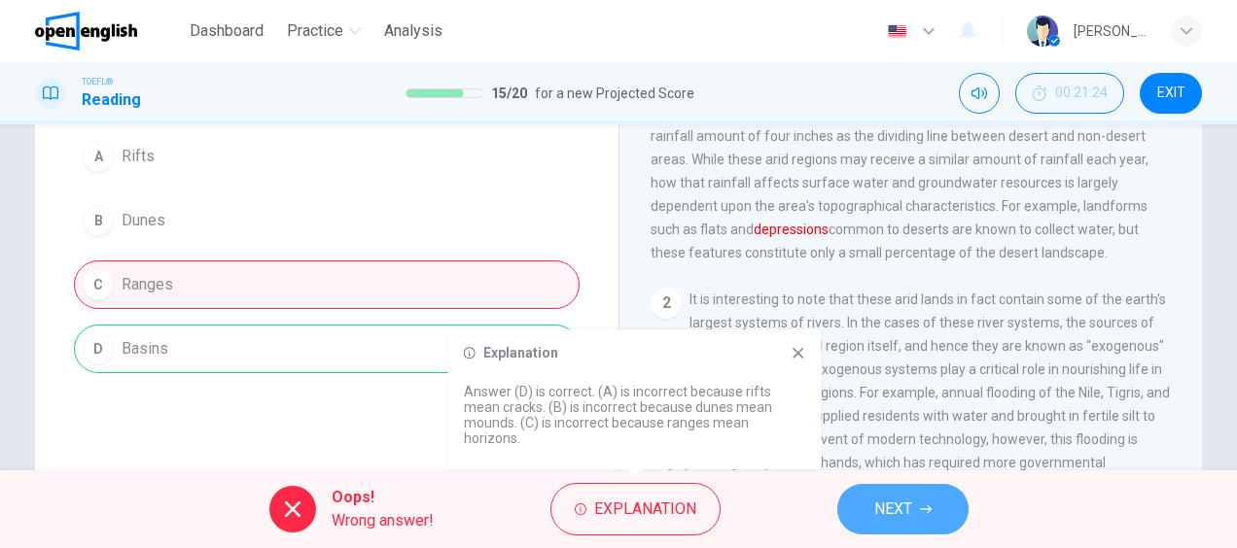
click at [889, 509] on span "NEXT" at bounding box center [893, 509] width 38 height 27
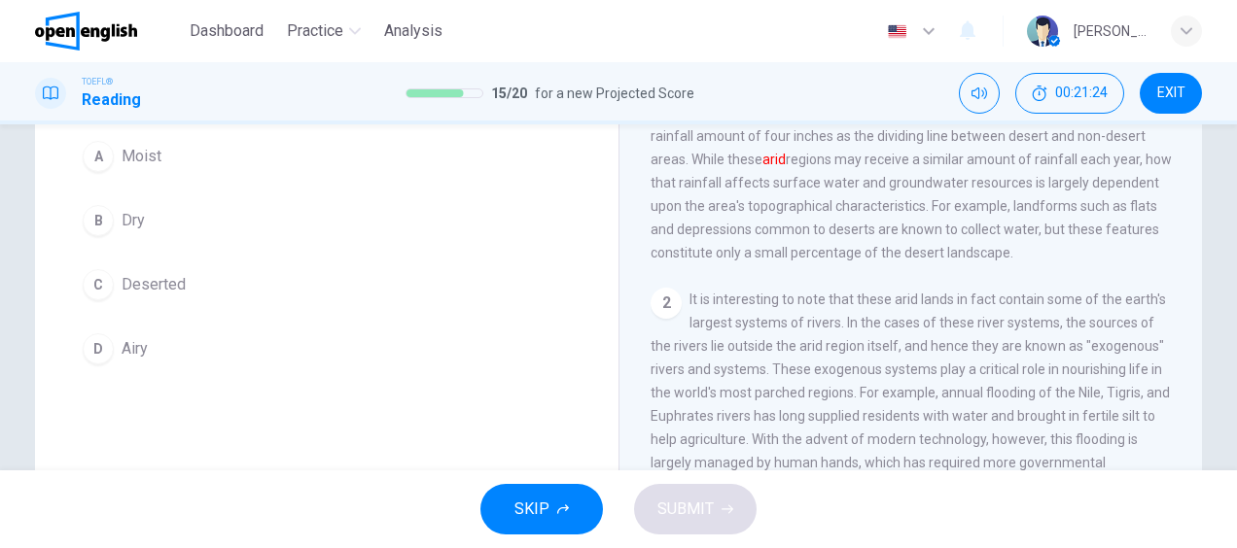
scroll to position [74, 0]
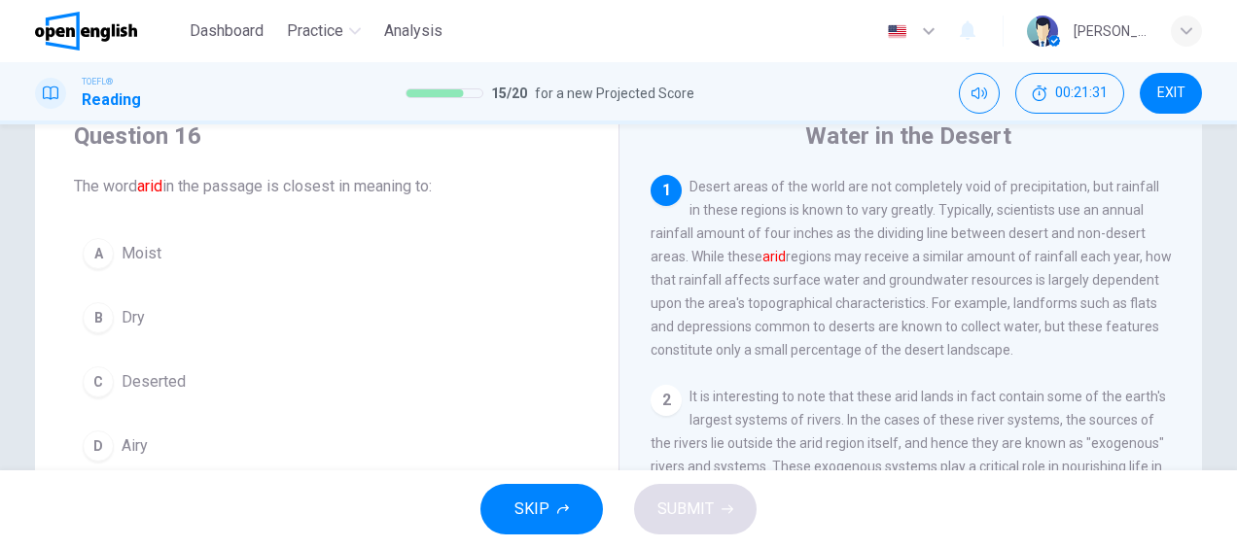
click at [168, 379] on span "Deserted" at bounding box center [154, 381] width 64 height 23
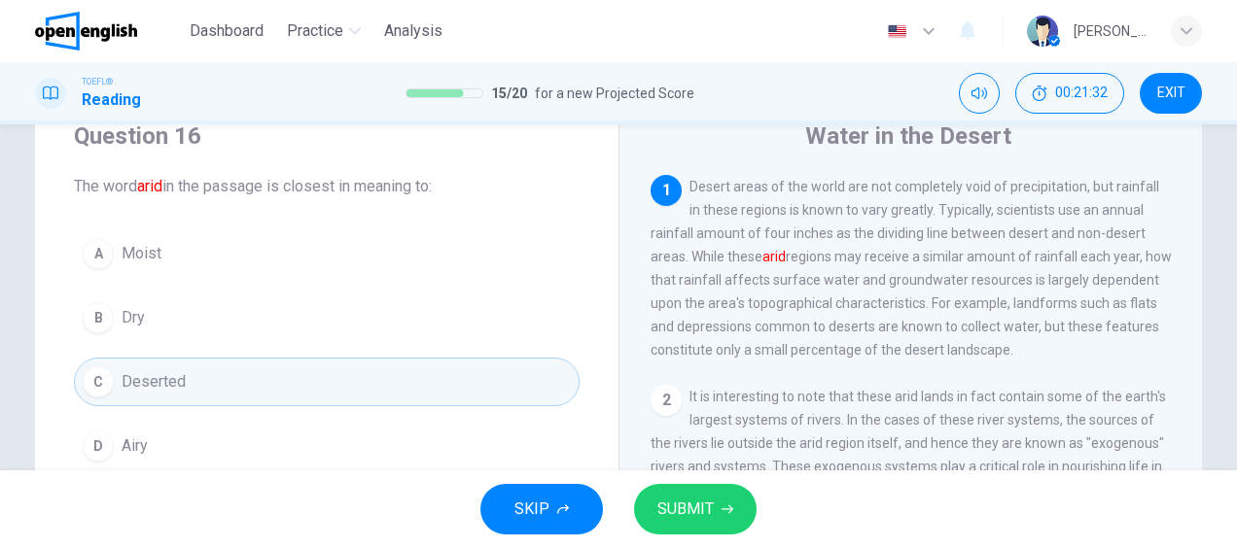
click at [701, 508] on span "SUBMIT" at bounding box center [685, 509] width 56 height 27
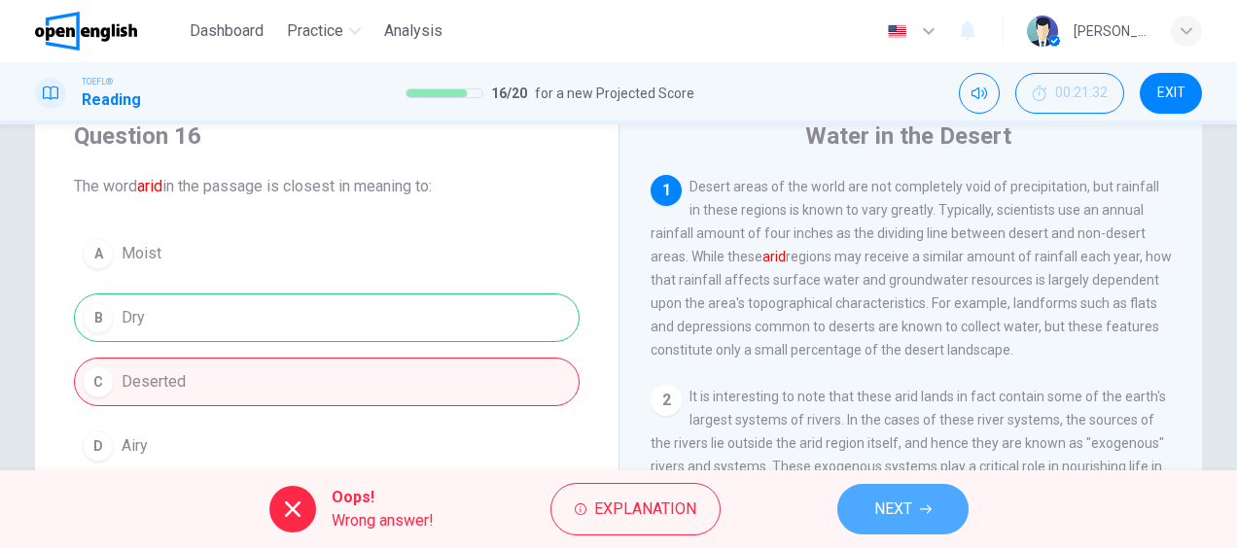
click at [875, 501] on span "NEXT" at bounding box center [893, 509] width 38 height 27
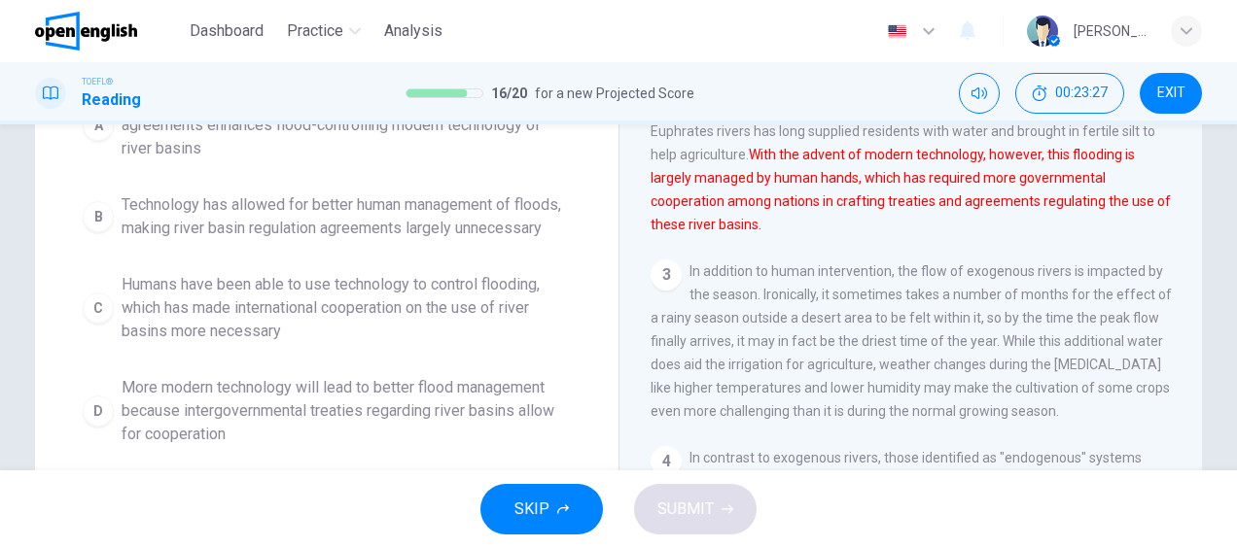
scroll to position [310, 0]
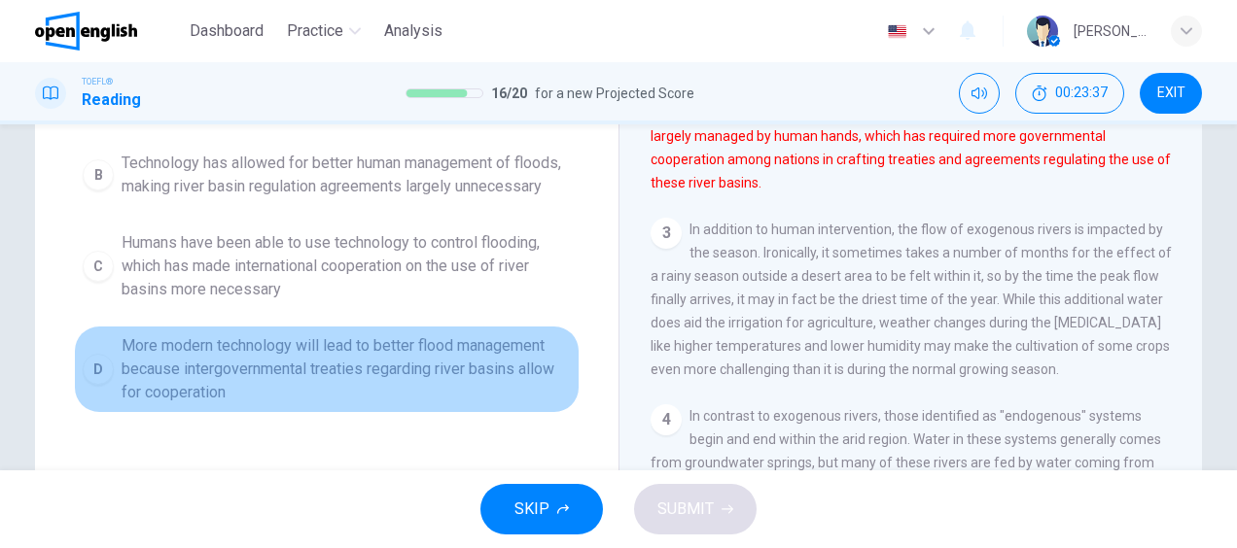
click at [428, 396] on span "More modern technology will lead to better flood management because intergovern…" at bounding box center [346, 369] width 449 height 70
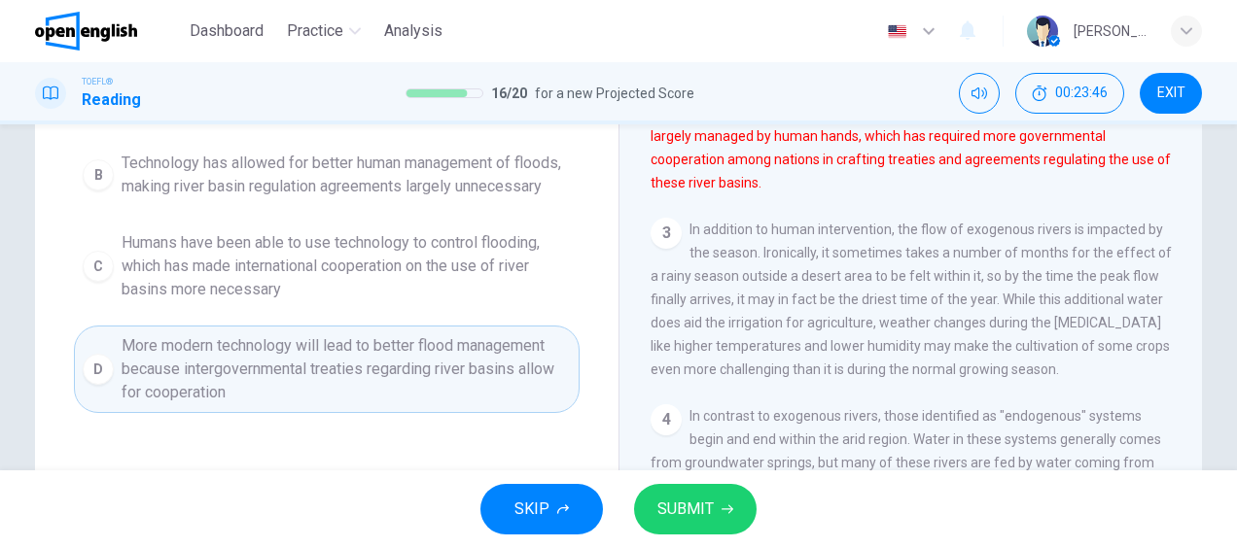
scroll to position [213, 0]
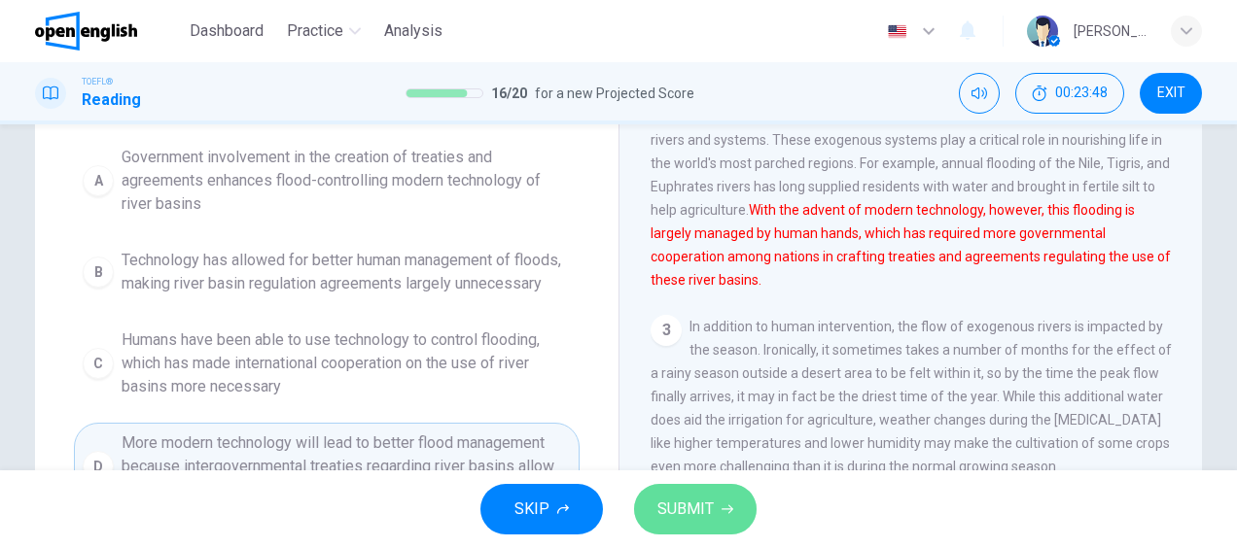
click at [688, 505] on span "SUBMIT" at bounding box center [685, 509] width 56 height 27
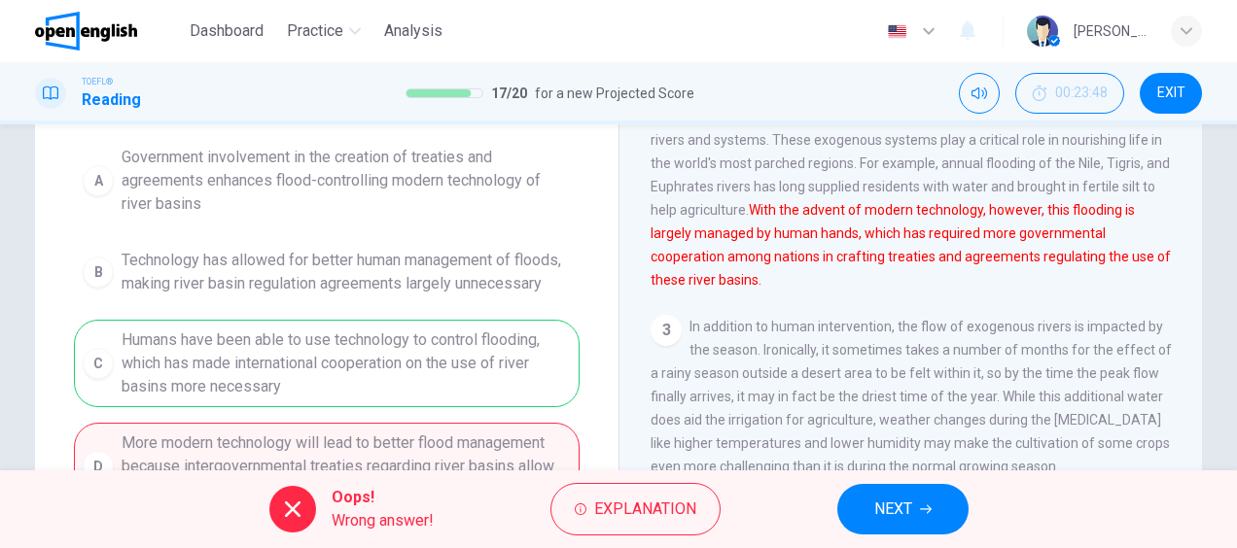
click at [879, 502] on span "NEXT" at bounding box center [893, 509] width 38 height 27
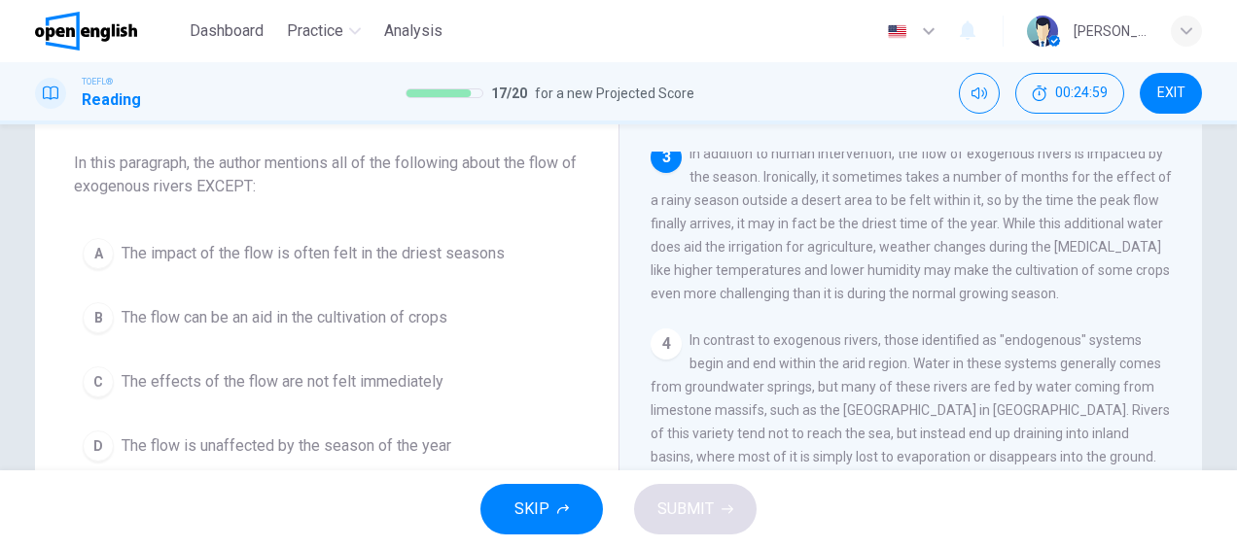
scroll to position [194, 0]
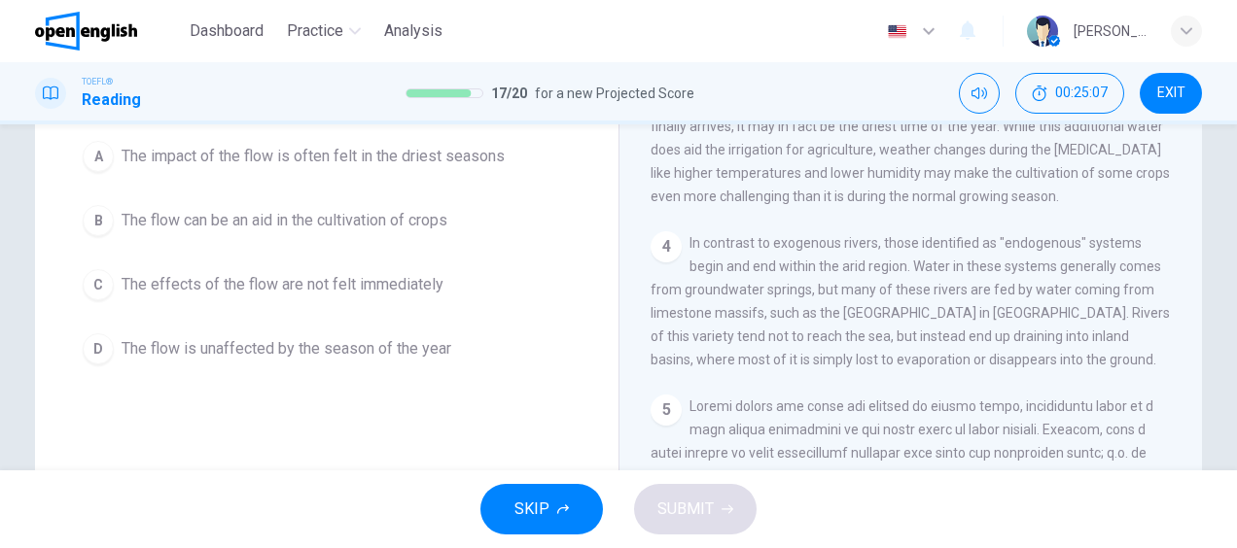
click at [360, 284] on span "The effects of the flow are not felt immediately" at bounding box center [283, 284] width 322 height 23
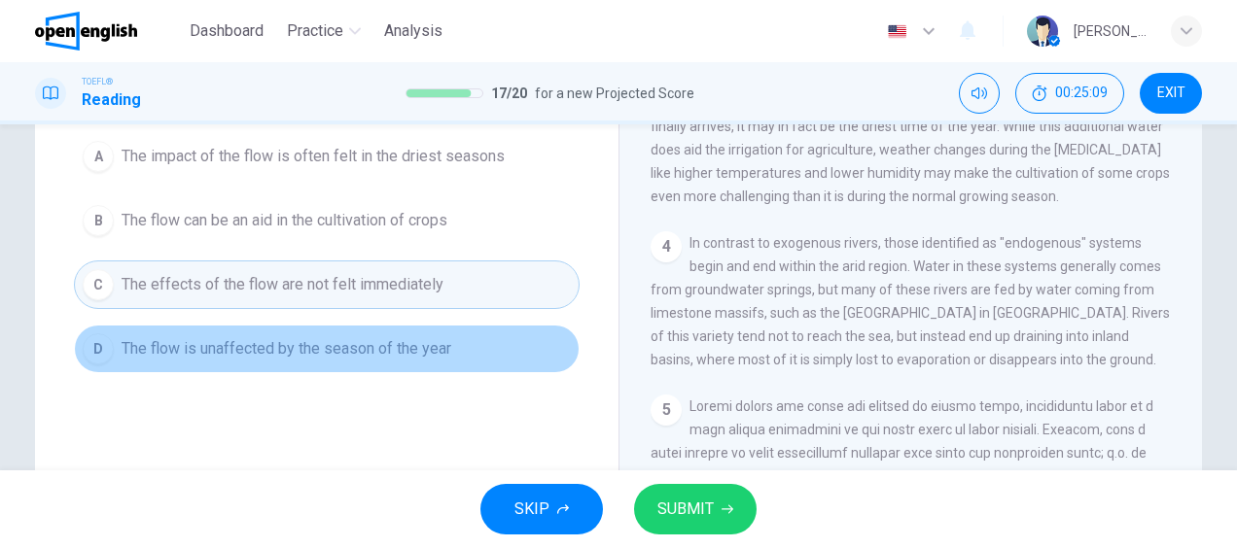
click at [409, 347] on span "The flow is unaffected by the season of the year" at bounding box center [287, 348] width 330 height 23
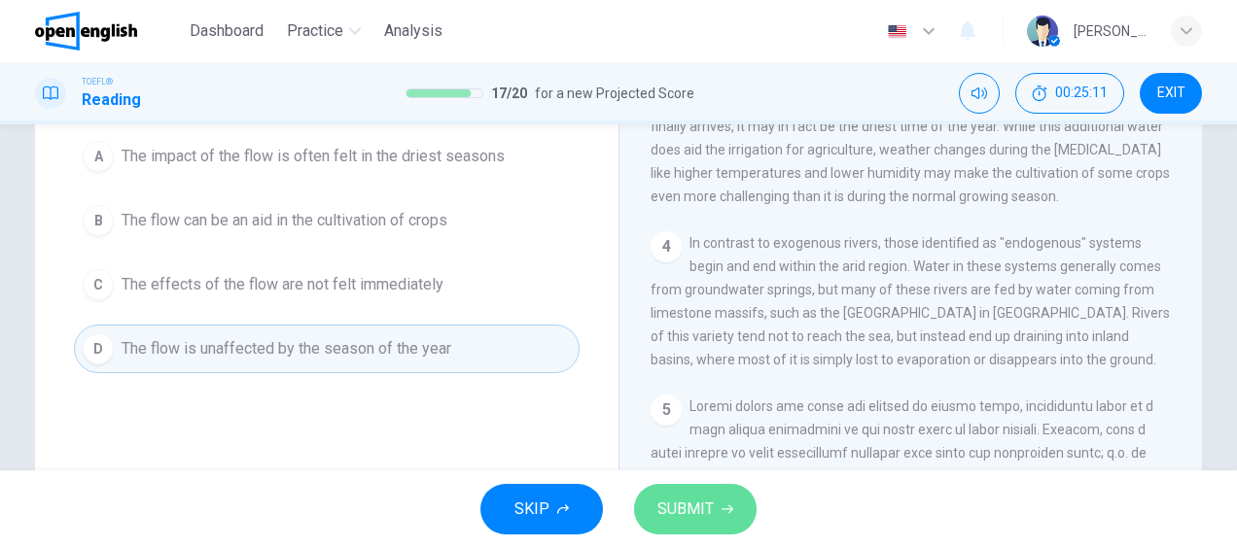
click at [679, 506] on span "SUBMIT" at bounding box center [685, 509] width 56 height 27
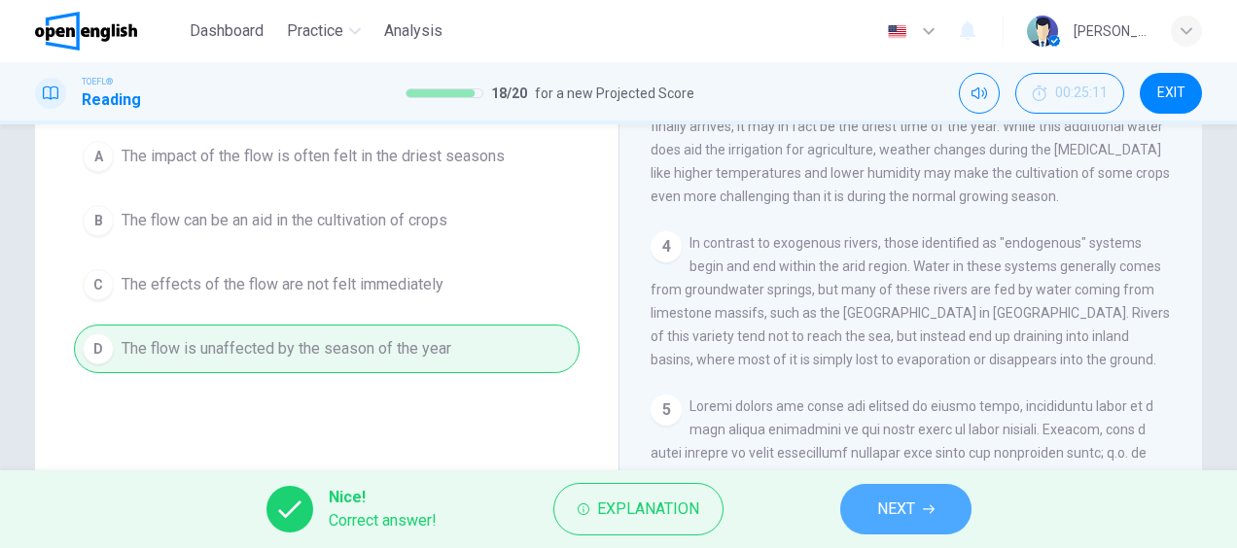
click at [884, 506] on span "NEXT" at bounding box center [896, 509] width 38 height 27
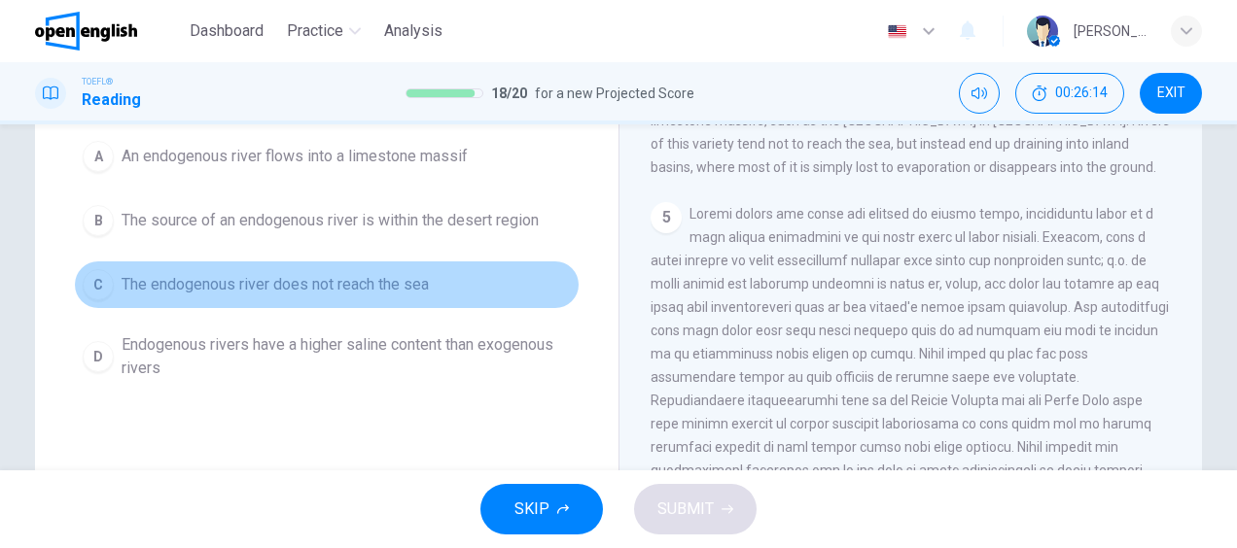
click at [377, 281] on span "The endogenous river does not reach the sea" at bounding box center [275, 284] width 307 height 23
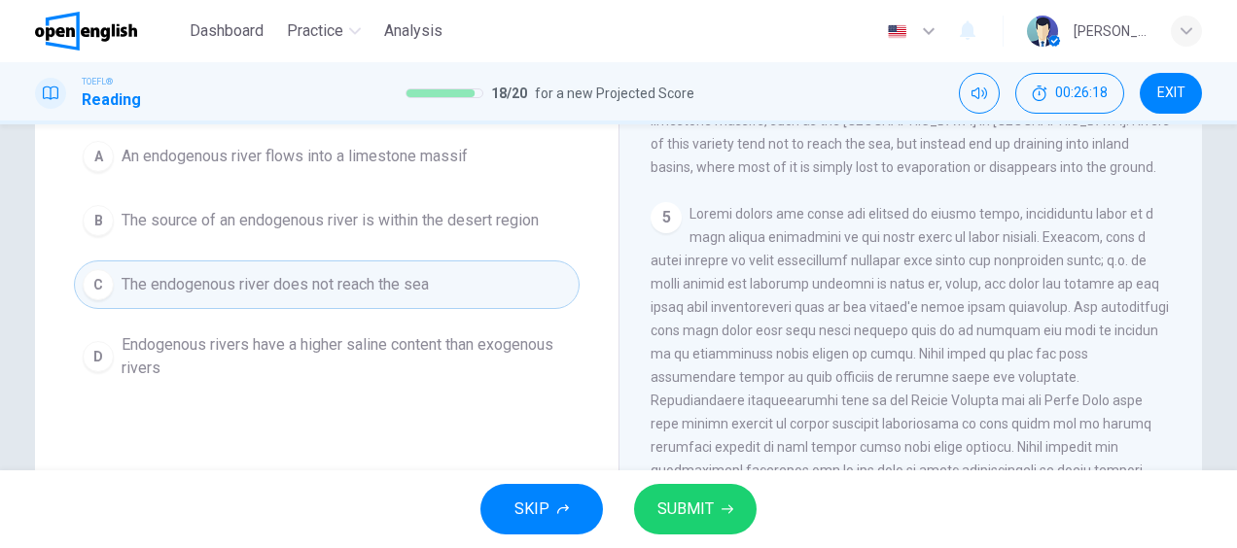
click at [662, 492] on button "SUBMIT" at bounding box center [695, 509] width 122 height 51
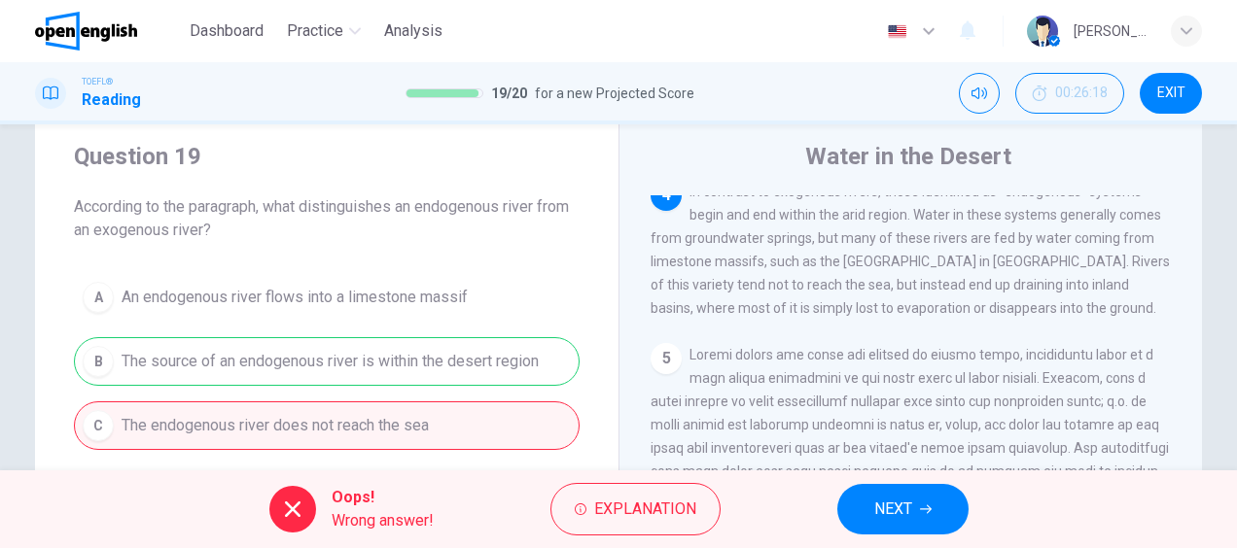
scroll to position [0, 0]
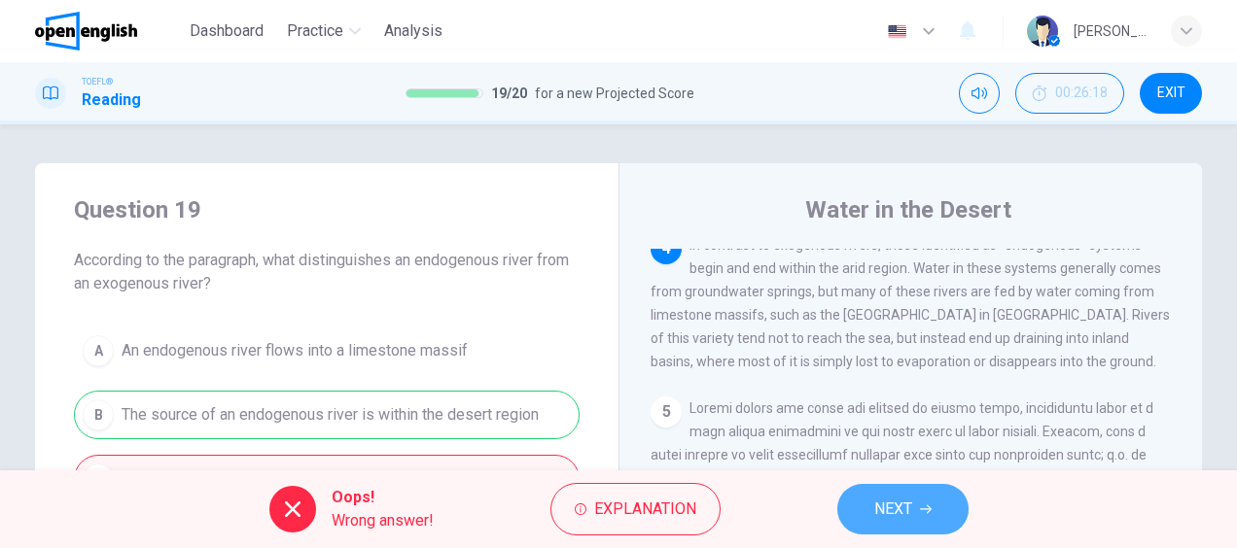
click at [920, 514] on icon "button" at bounding box center [926, 510] width 12 height 12
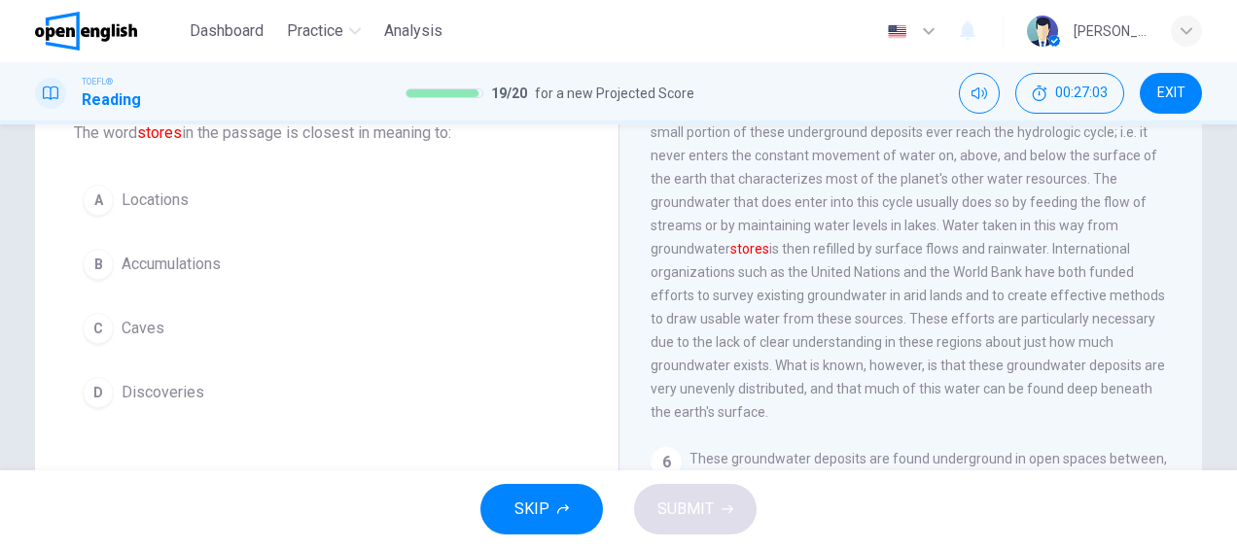
scroll to position [97, 0]
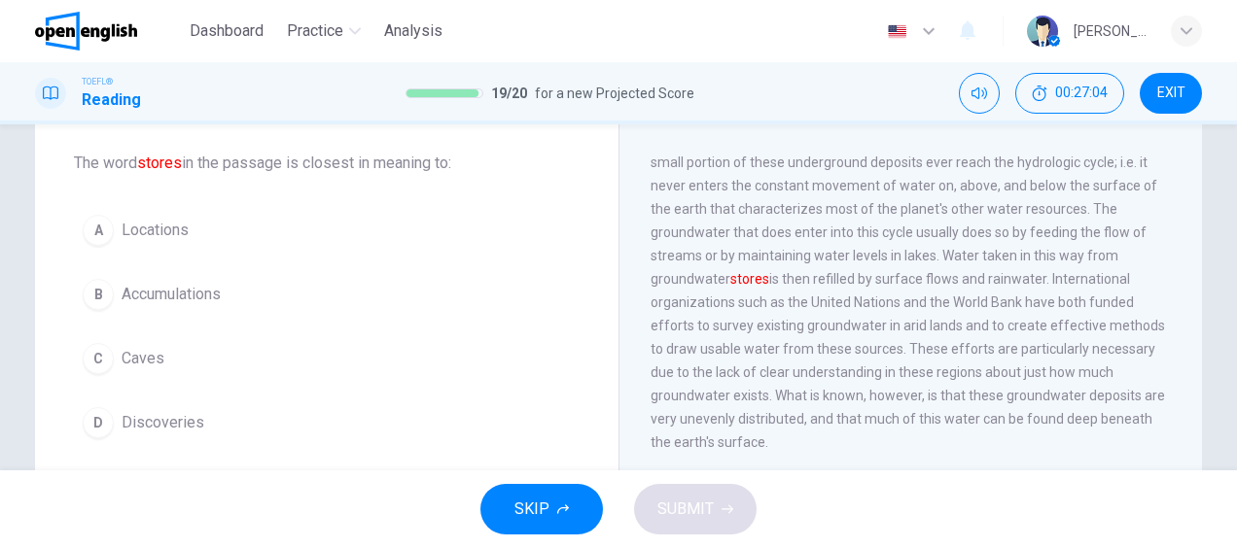
click at [156, 231] on span "Locations" at bounding box center [155, 230] width 67 height 23
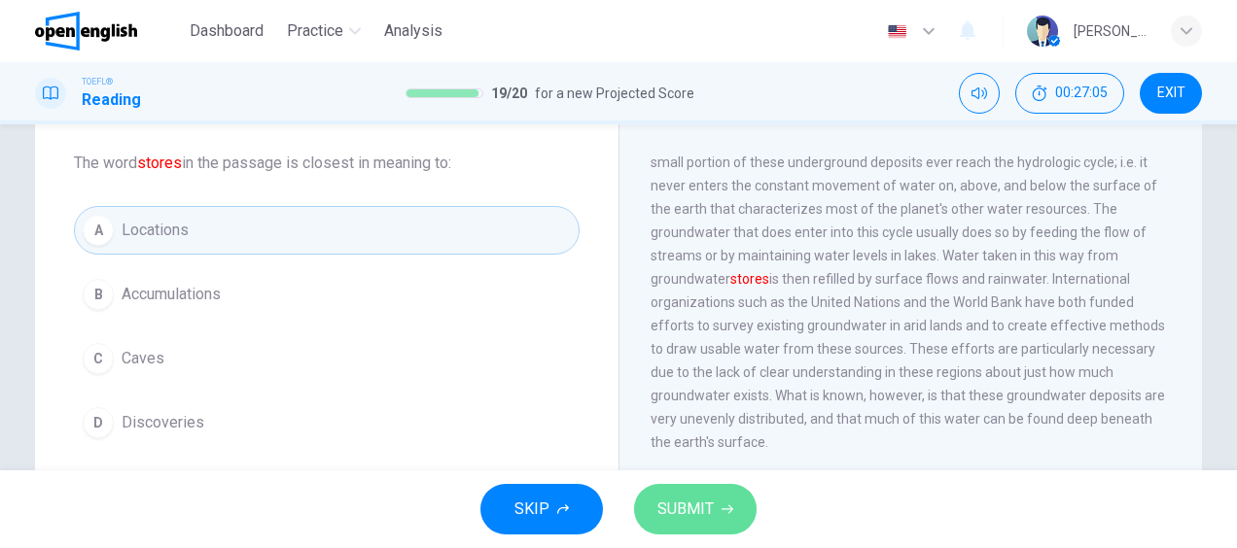
click at [721, 505] on icon "button" at bounding box center [727, 510] width 12 height 12
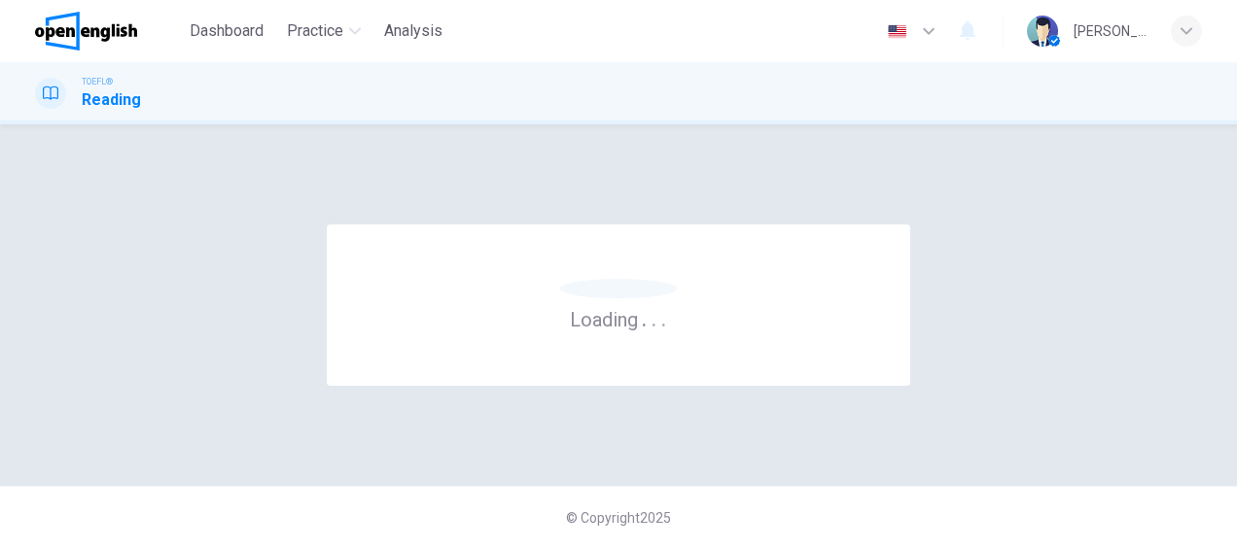
scroll to position [0, 0]
